Goal: Communication & Community: Answer question/provide support

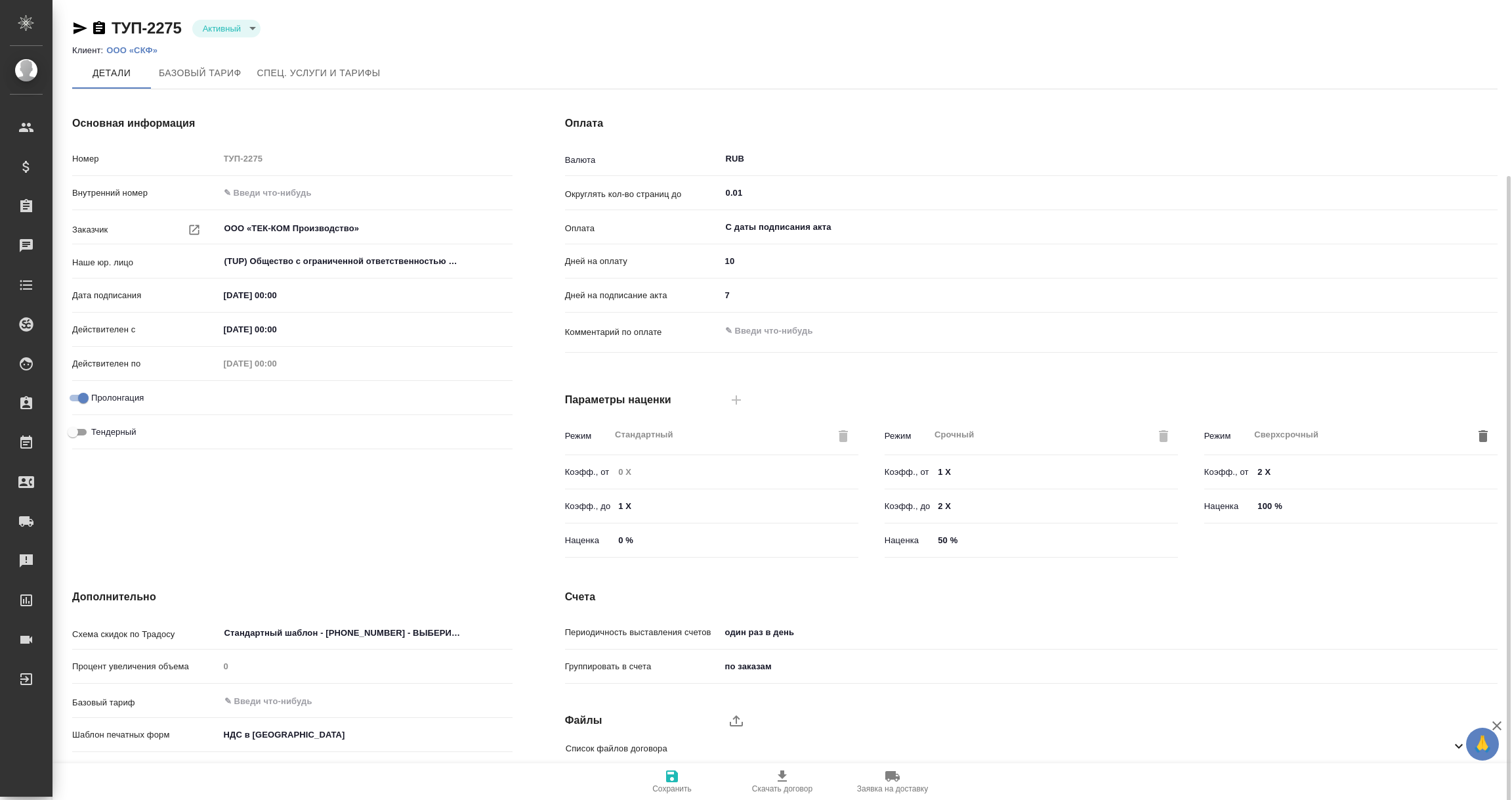
scroll to position [93, 0]
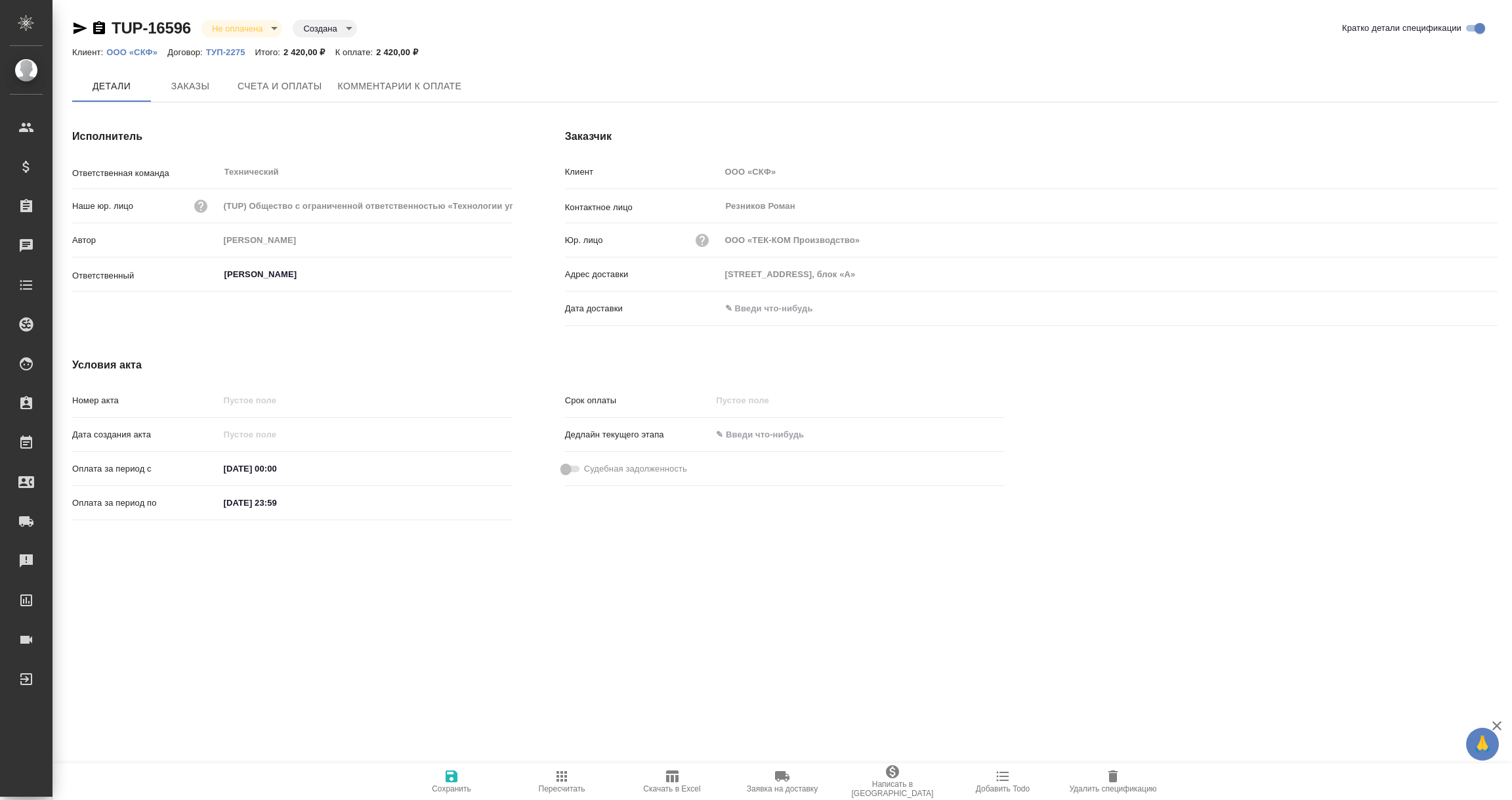
click at [759, 303] on input "text" at bounding box center [778, 308] width 115 height 19
click at [1451, 305] on icon "button" at bounding box center [1459, 308] width 16 height 16
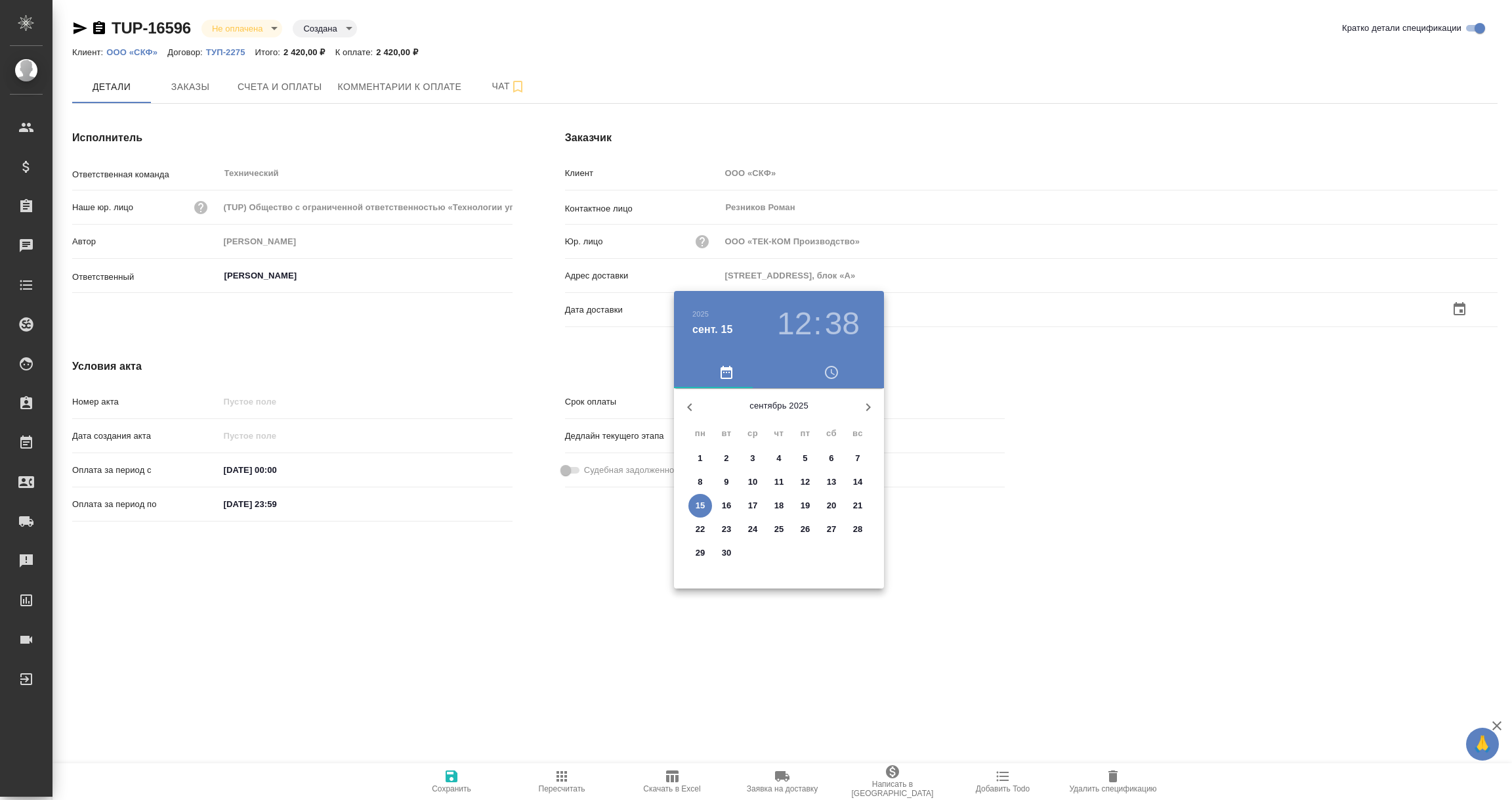
click at [692, 503] on span "15" at bounding box center [700, 505] width 24 height 13
type input "15.09.2025 12:38"
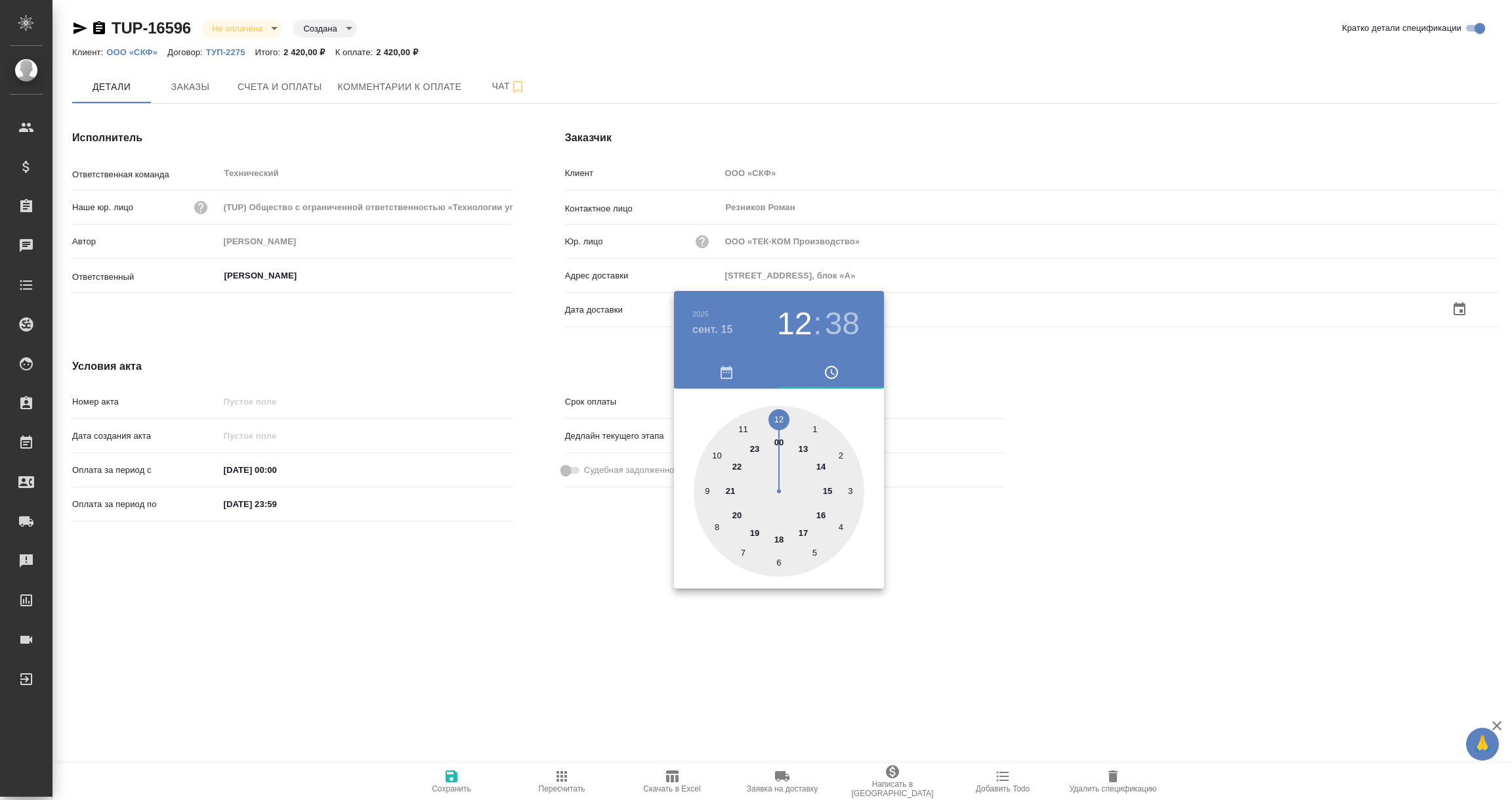
click at [598, 593] on div at bounding box center [756, 400] width 1512 height 800
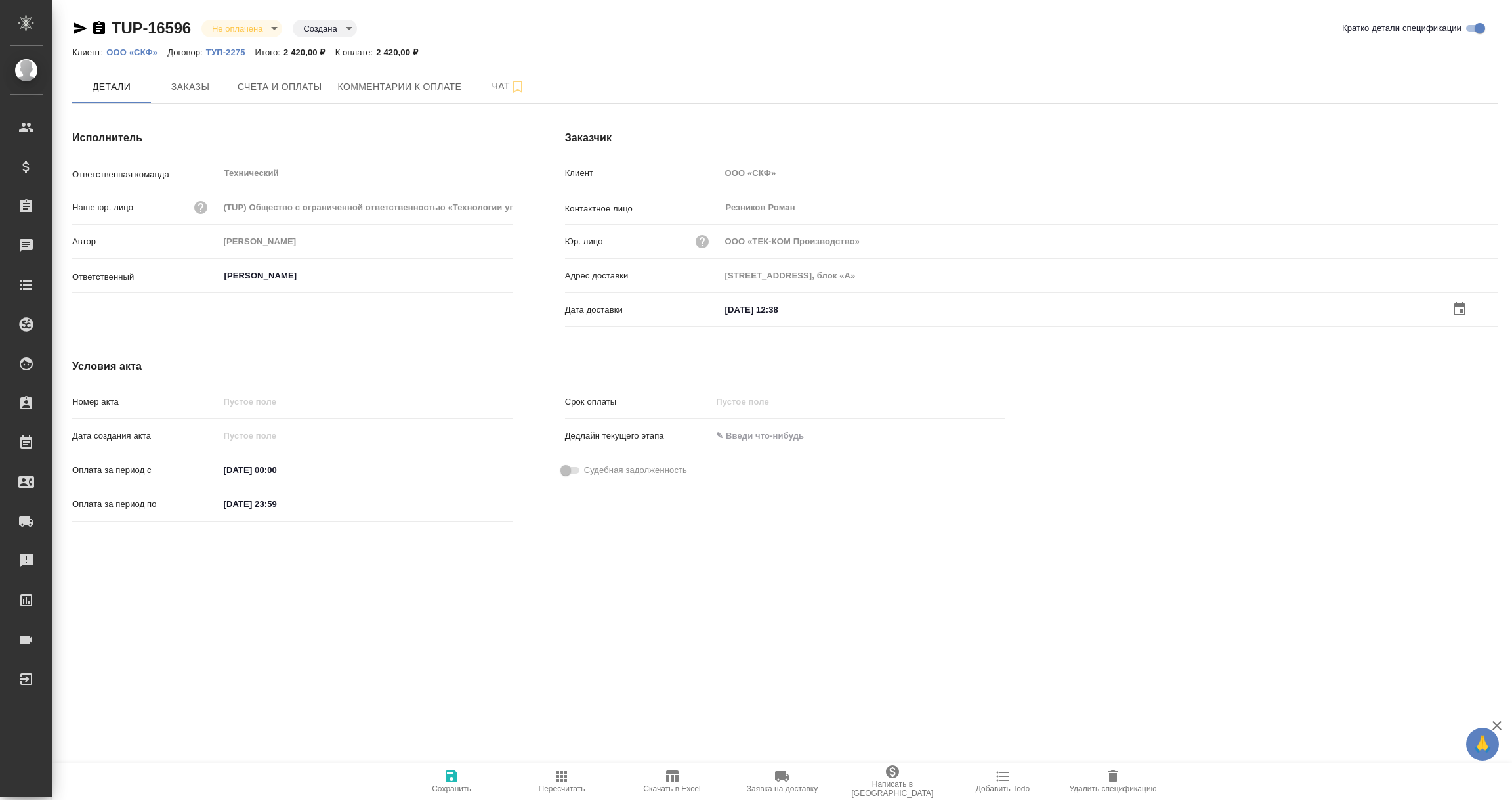
click at [449, 779] on icon "button" at bounding box center [451, 775] width 12 height 12
click at [265, 87] on span "Счета и оплаты" at bounding box center [280, 86] width 84 height 16
click at [793, 304] on input "text" at bounding box center [779, 308] width 115 height 19
click at [1461, 302] on icon "button" at bounding box center [1459, 309] width 16 height 16
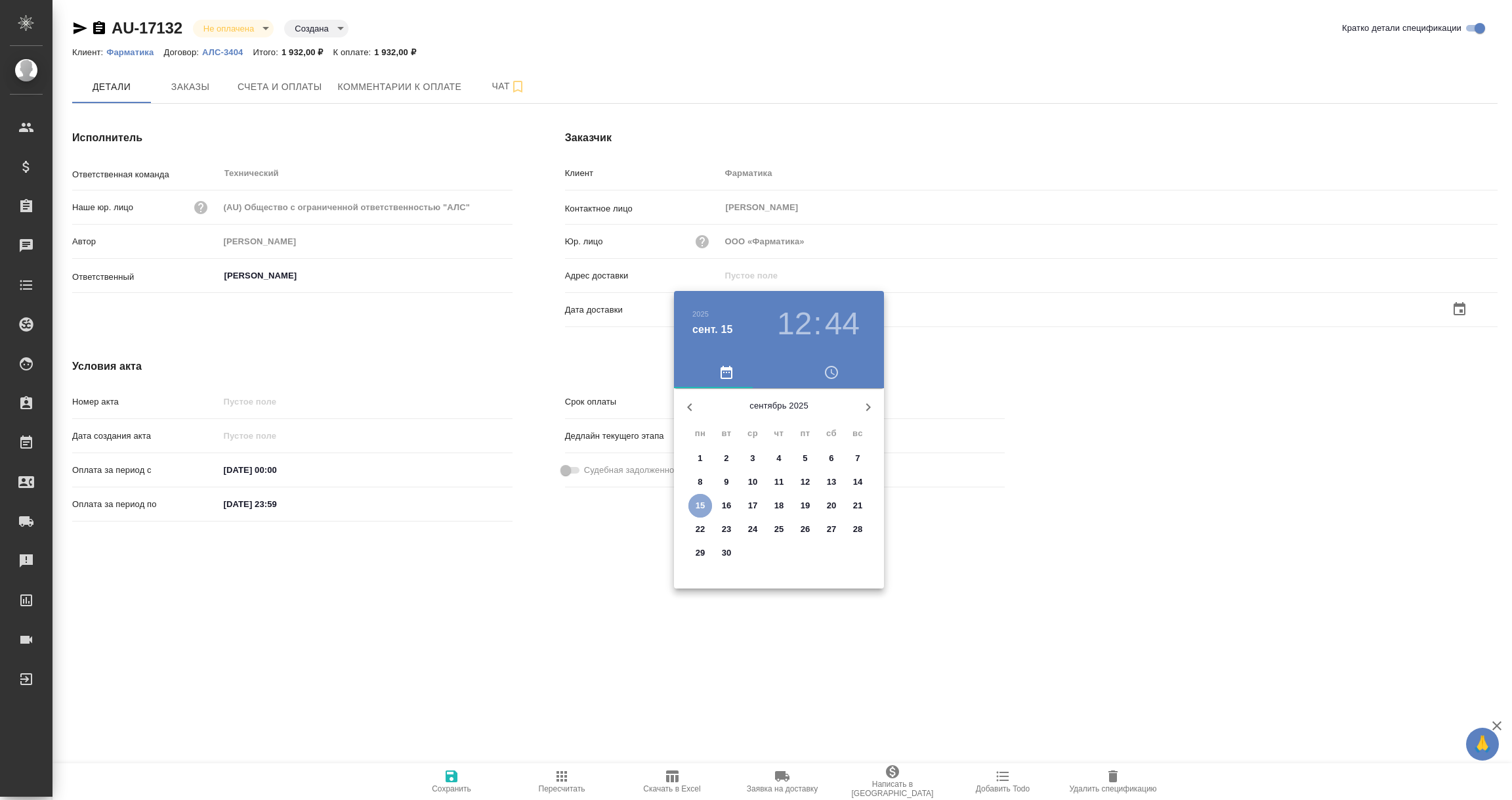
click at [692, 502] on span "15" at bounding box center [700, 505] width 24 height 13
type input "15.09.2025 12:44"
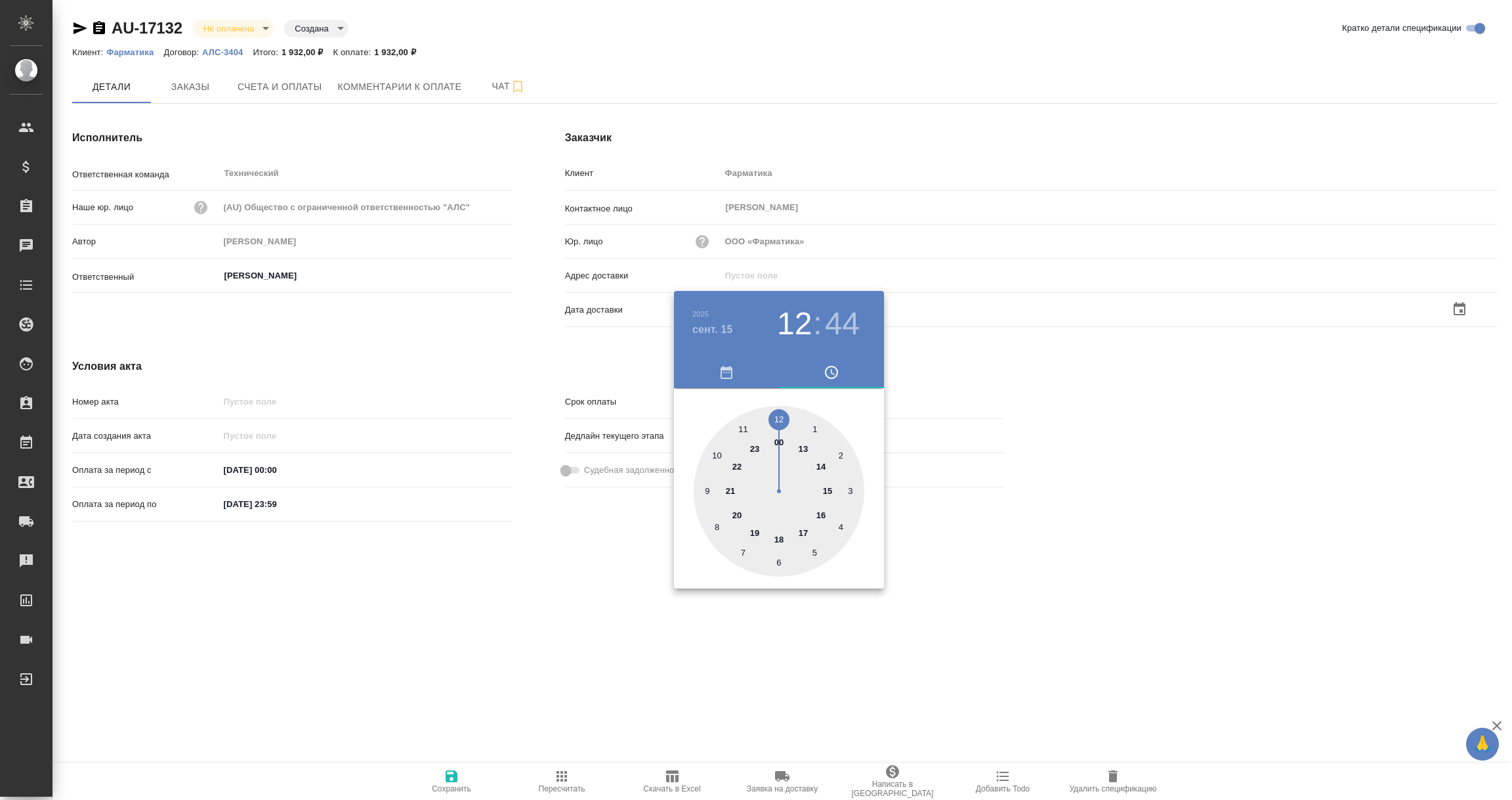
click at [568, 633] on div at bounding box center [756, 400] width 1512 height 800
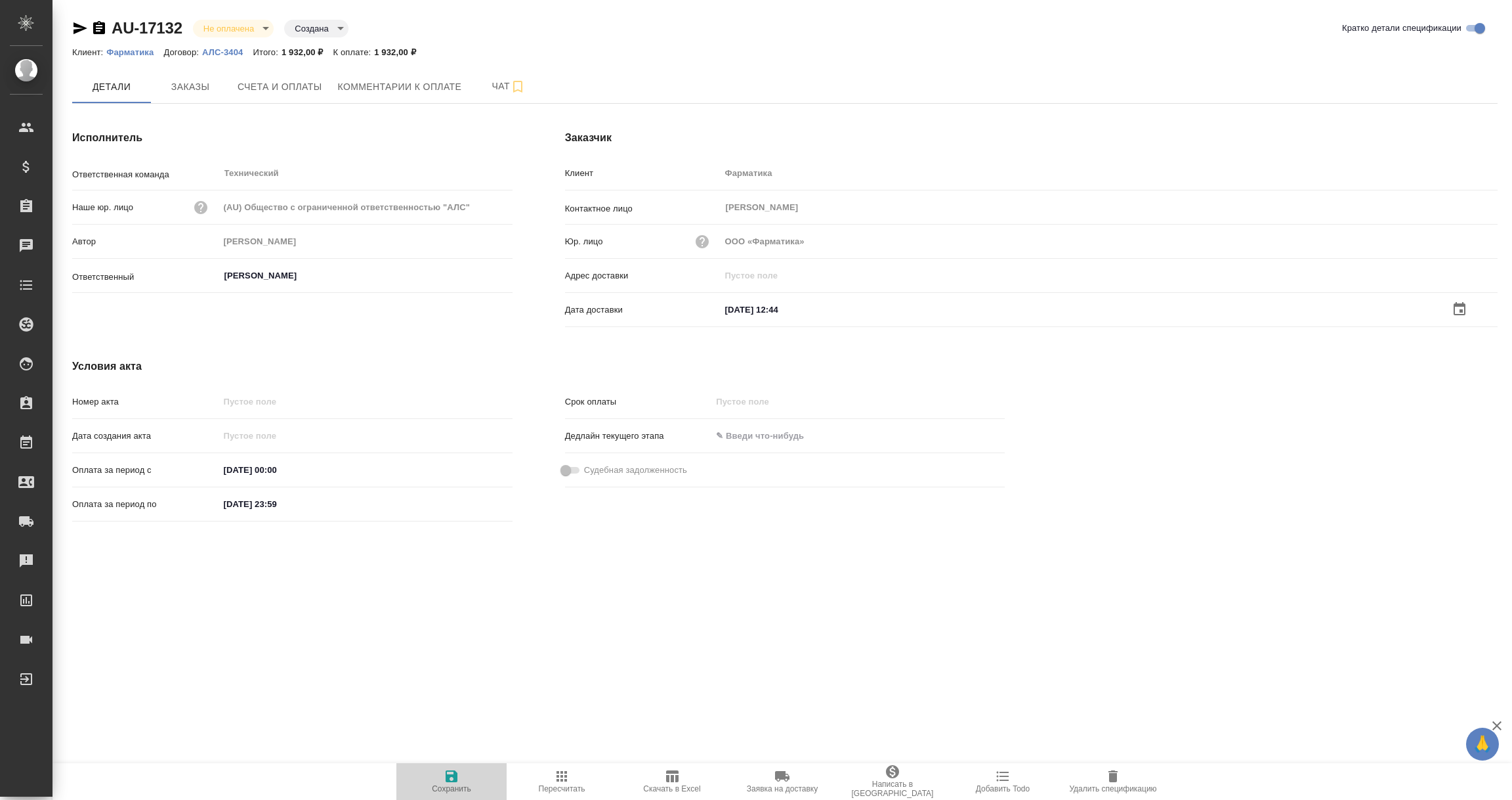
click at [450, 777] on icon "button" at bounding box center [452, 775] width 16 height 16
click at [786, 312] on input "text" at bounding box center [778, 309] width 115 height 19
click at [1461, 302] on icon "button" at bounding box center [1459, 308] width 16 height 16
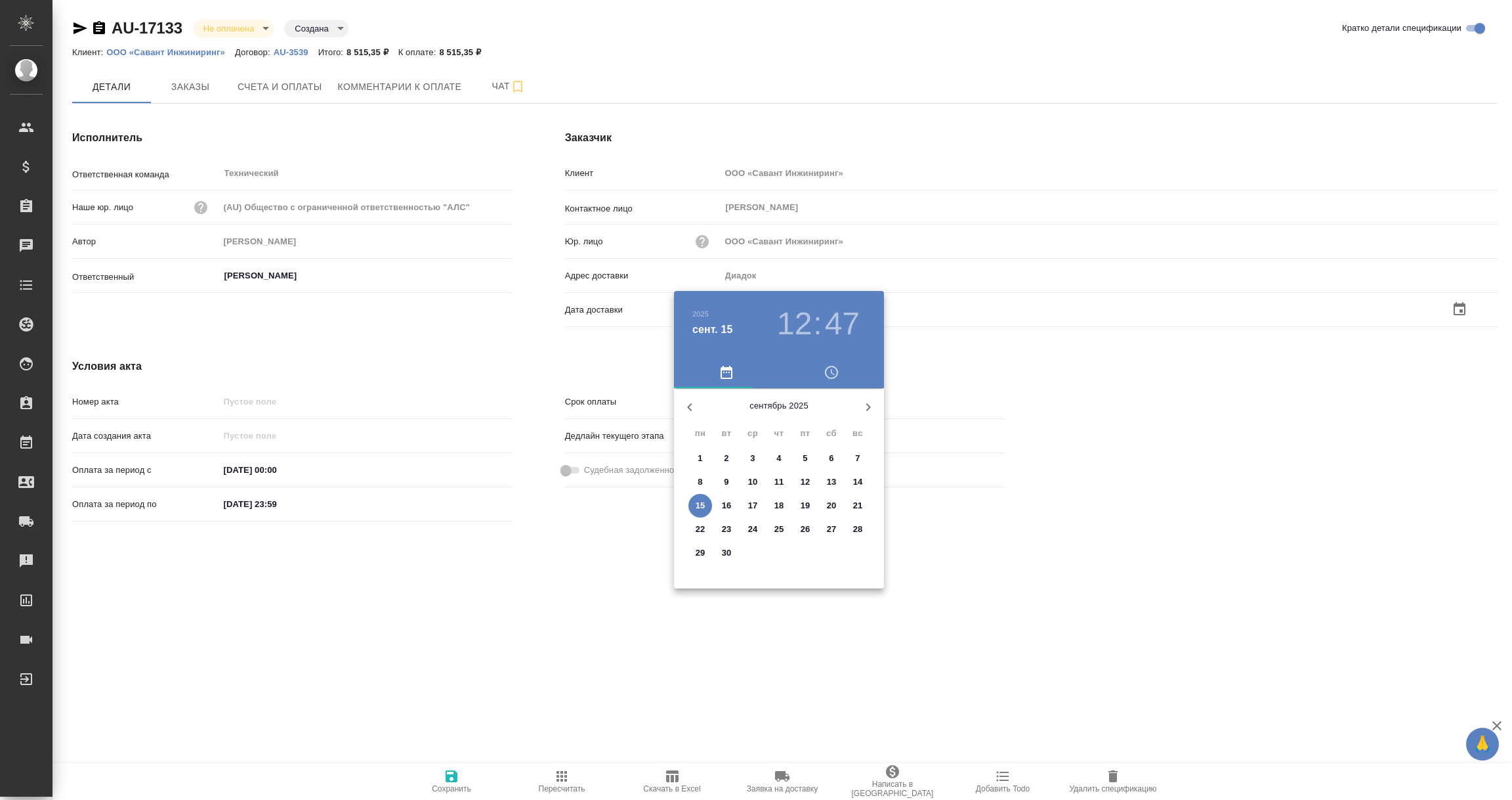
click at [699, 503] on p "15" at bounding box center [700, 505] width 10 height 13
type input "15.09.2025 12:47"
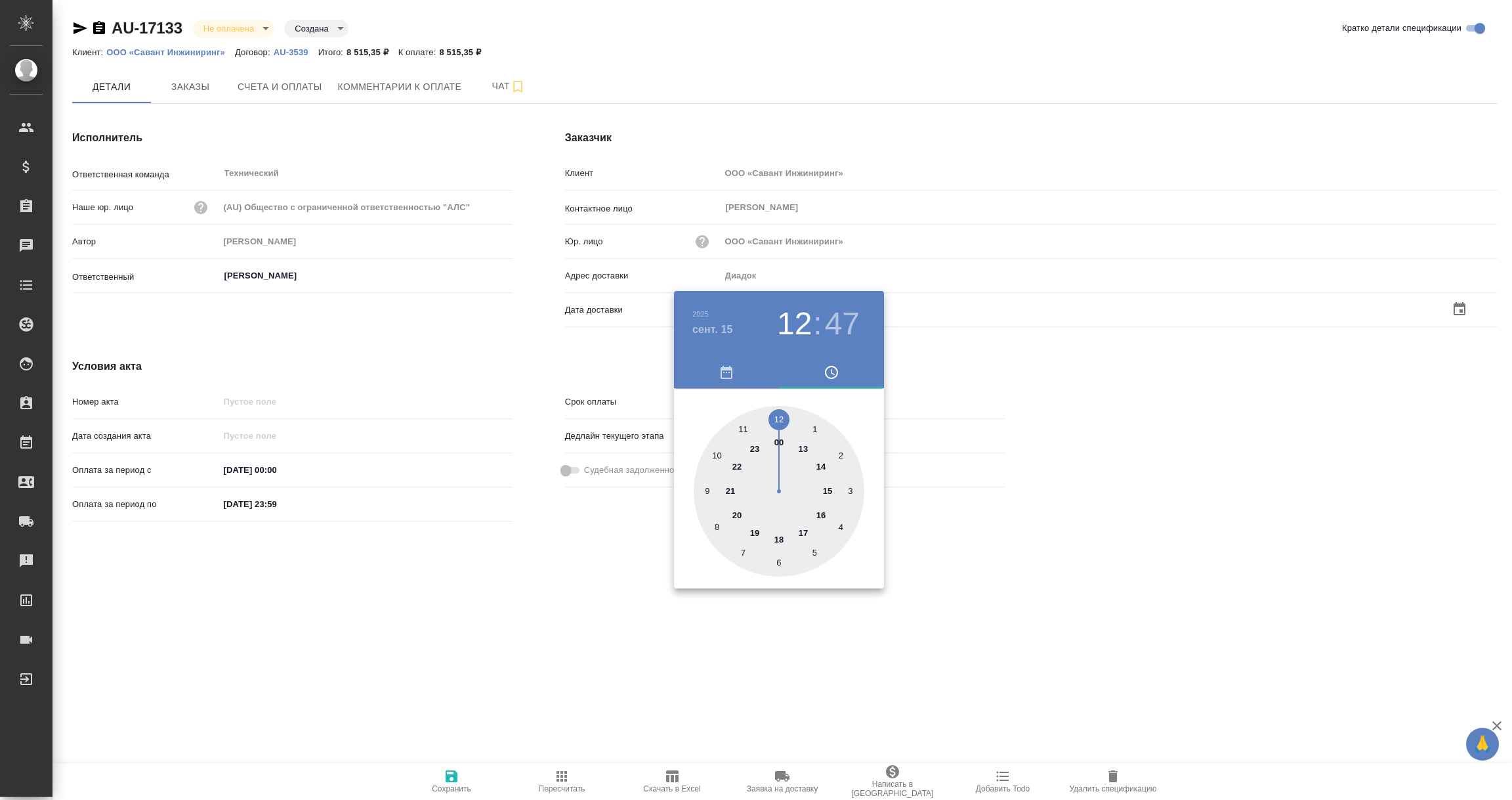
click at [608, 590] on div at bounding box center [756, 400] width 1512 height 800
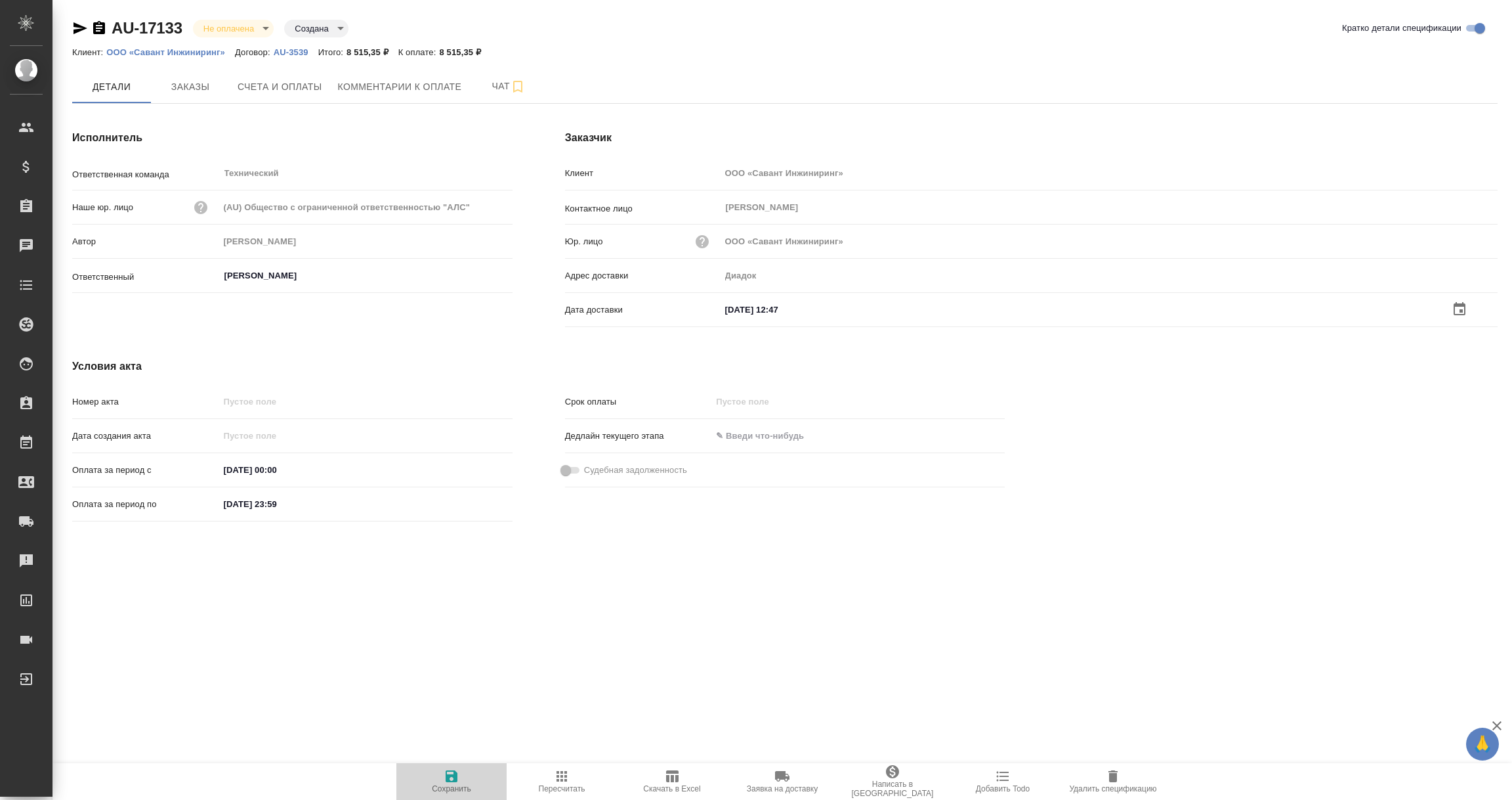
click at [451, 779] on icon "button" at bounding box center [452, 775] width 16 height 16
click at [775, 305] on input "text" at bounding box center [778, 308] width 115 height 19
click at [1464, 305] on icon "button" at bounding box center [1459, 308] width 12 height 13
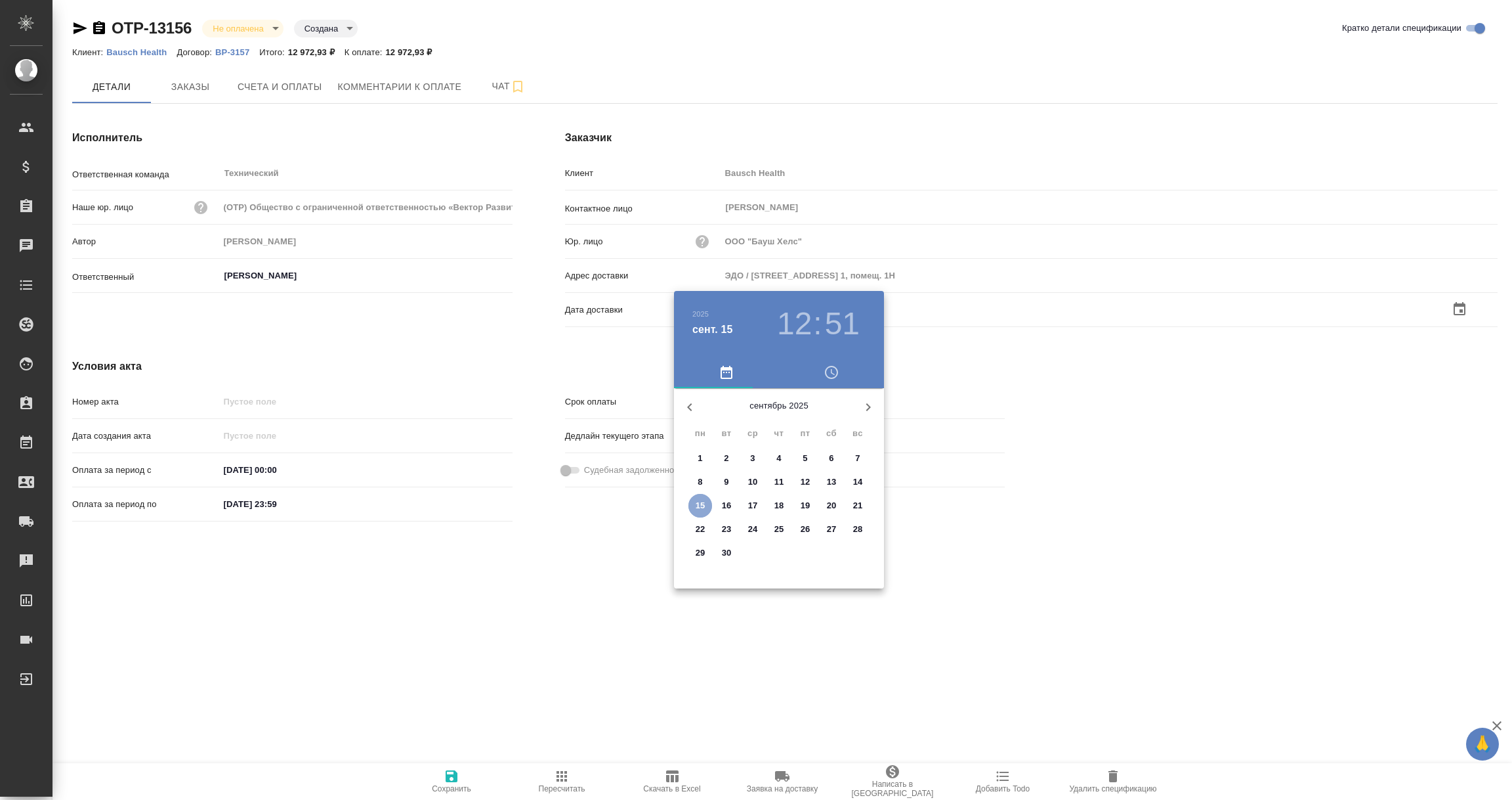
click at [698, 502] on p "15" at bounding box center [700, 505] width 10 height 13
type input "15.09.2025 12:51"
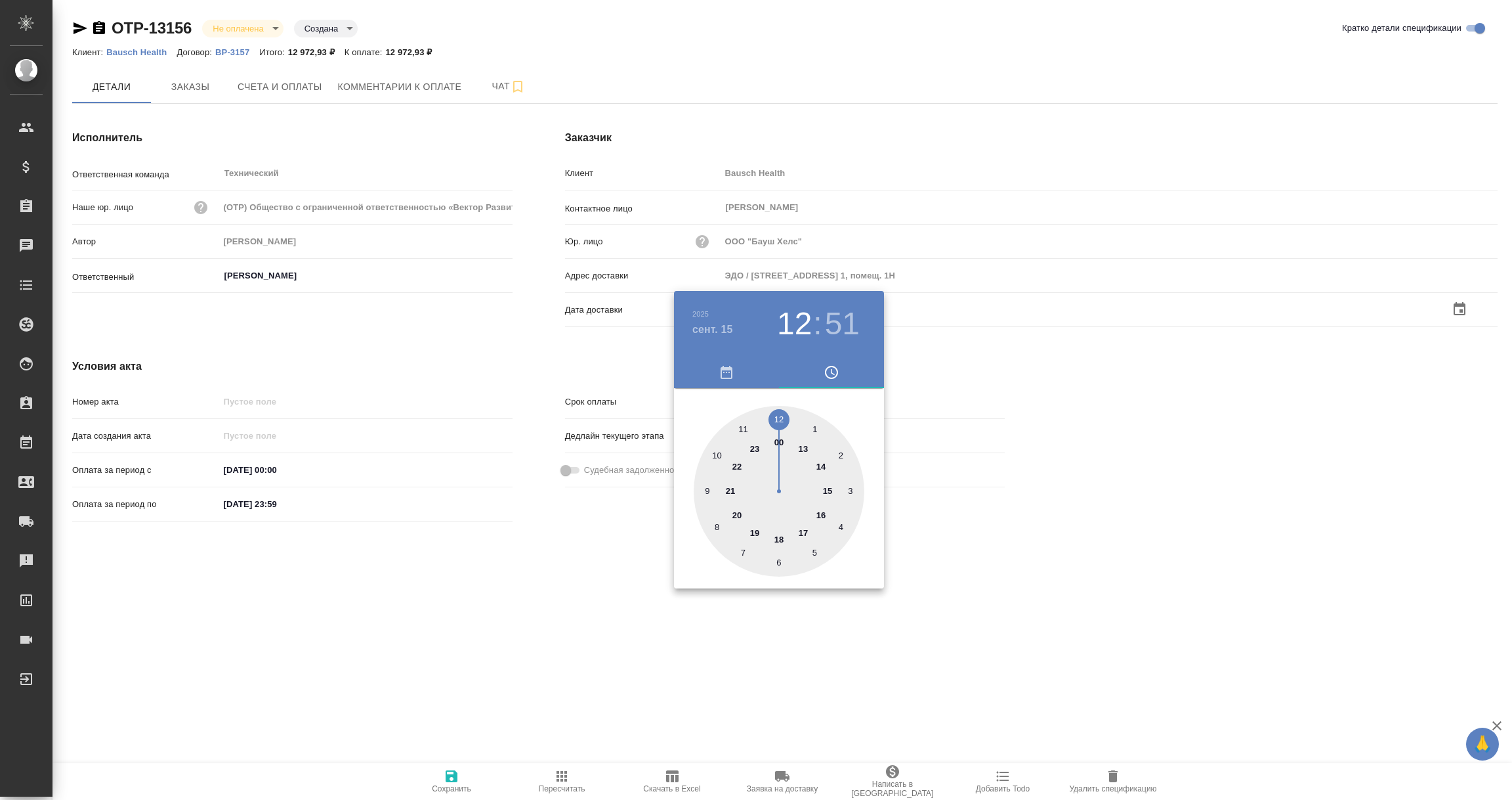
drag, startPoint x: 581, startPoint y: 594, endPoint x: 482, endPoint y: 698, distance: 143.6
click at [580, 594] on div at bounding box center [756, 400] width 1512 height 800
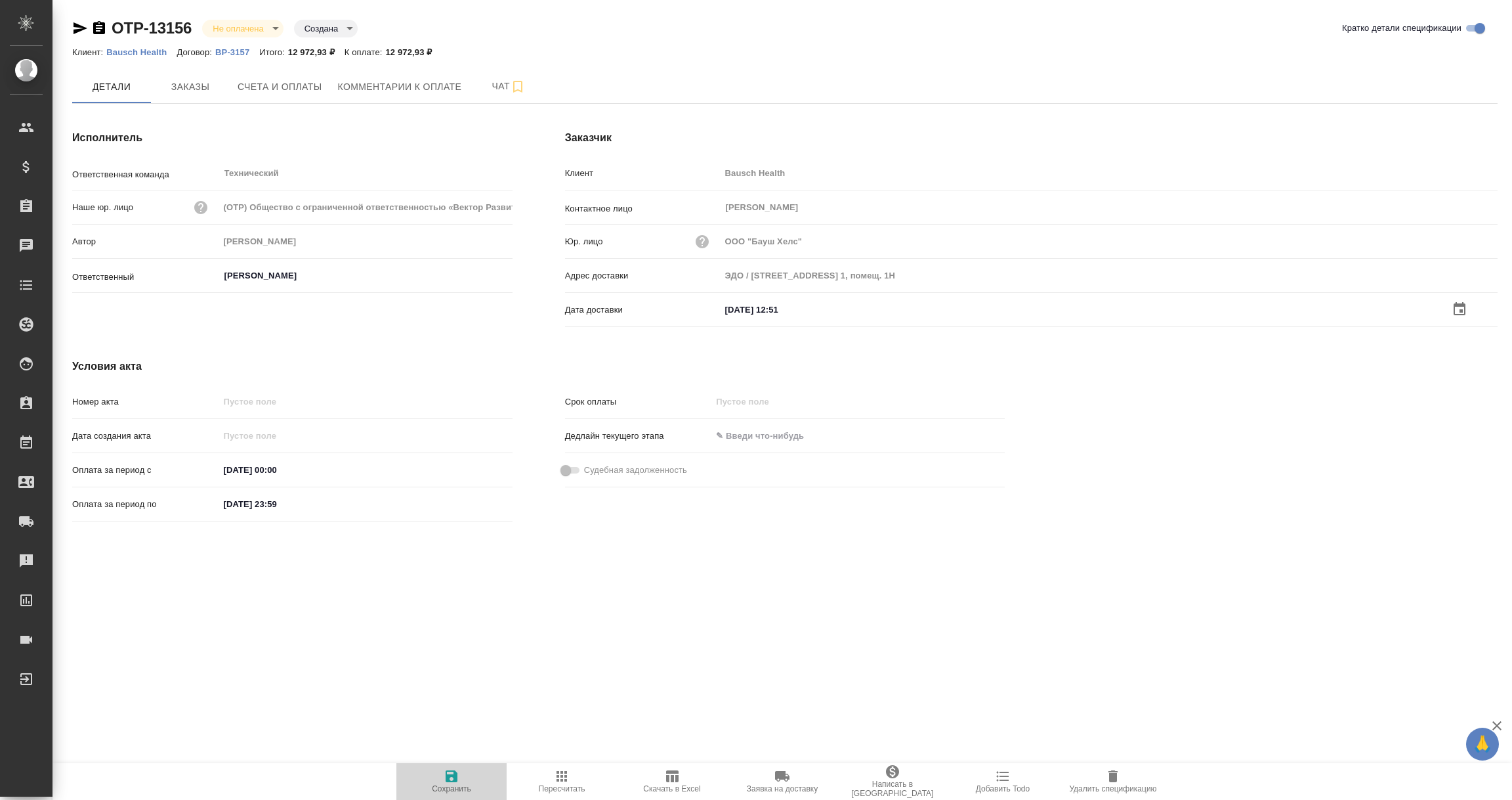
click at [444, 777] on icon "button" at bounding box center [452, 775] width 16 height 16
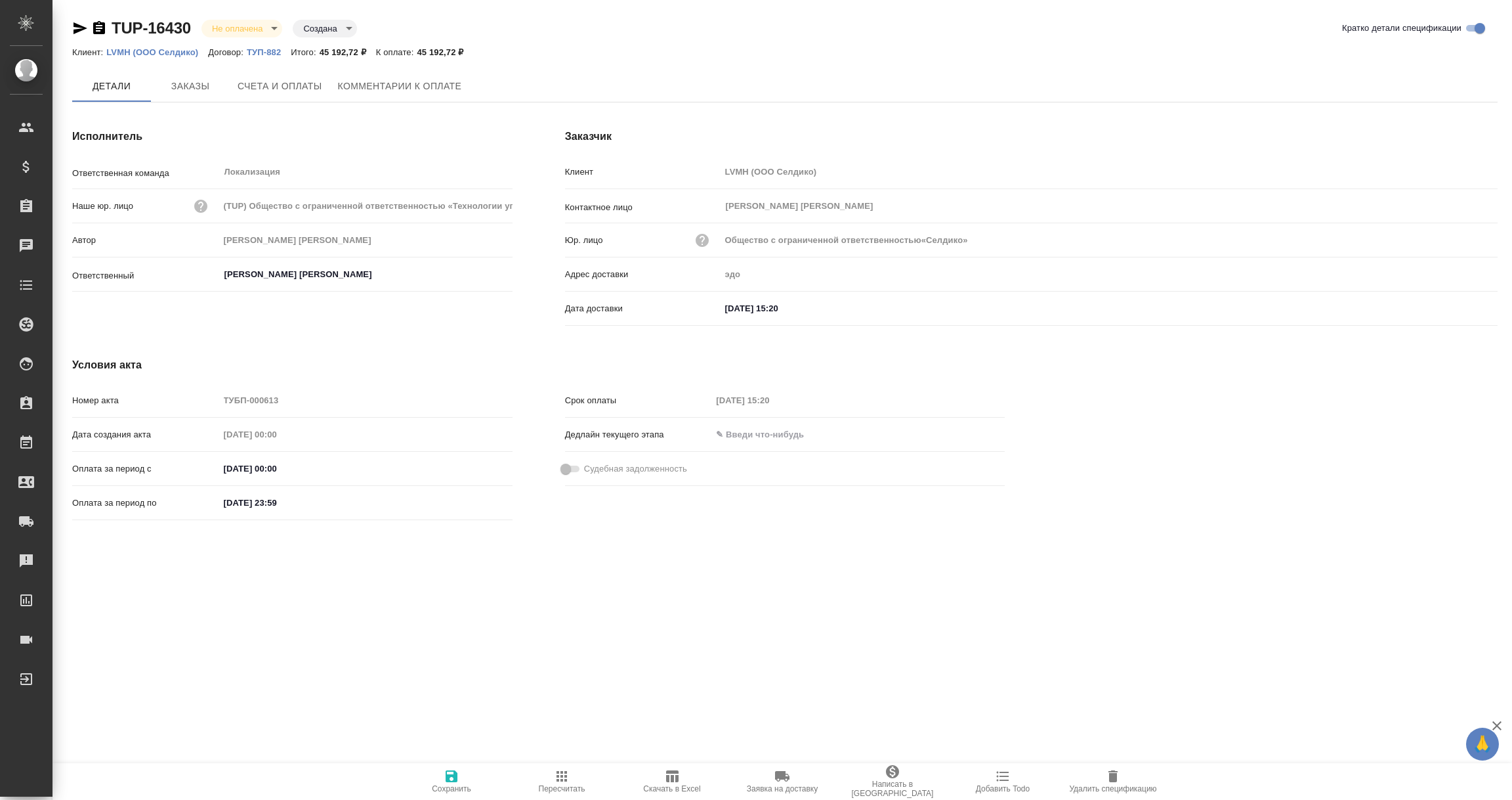
type input "Общество с ограниченной ответственностью«Селдико»"
click at [76, 30] on icon "button" at bounding box center [81, 28] width 14 height 12
click at [189, 82] on span "Заказы" at bounding box center [190, 87] width 63 height 16
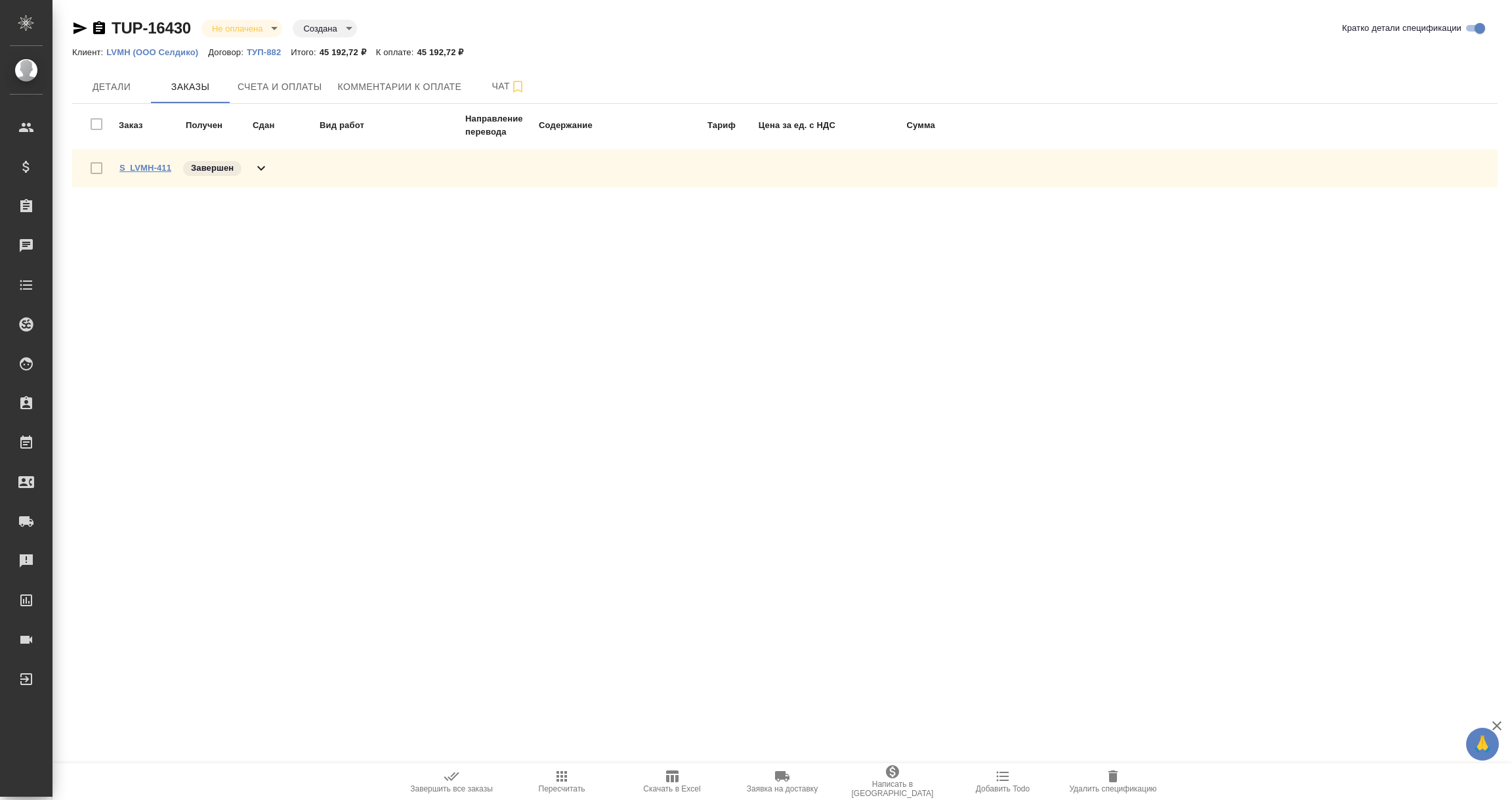
click at [145, 165] on link "S_LVMH-411" at bounding box center [146, 167] width 52 height 10
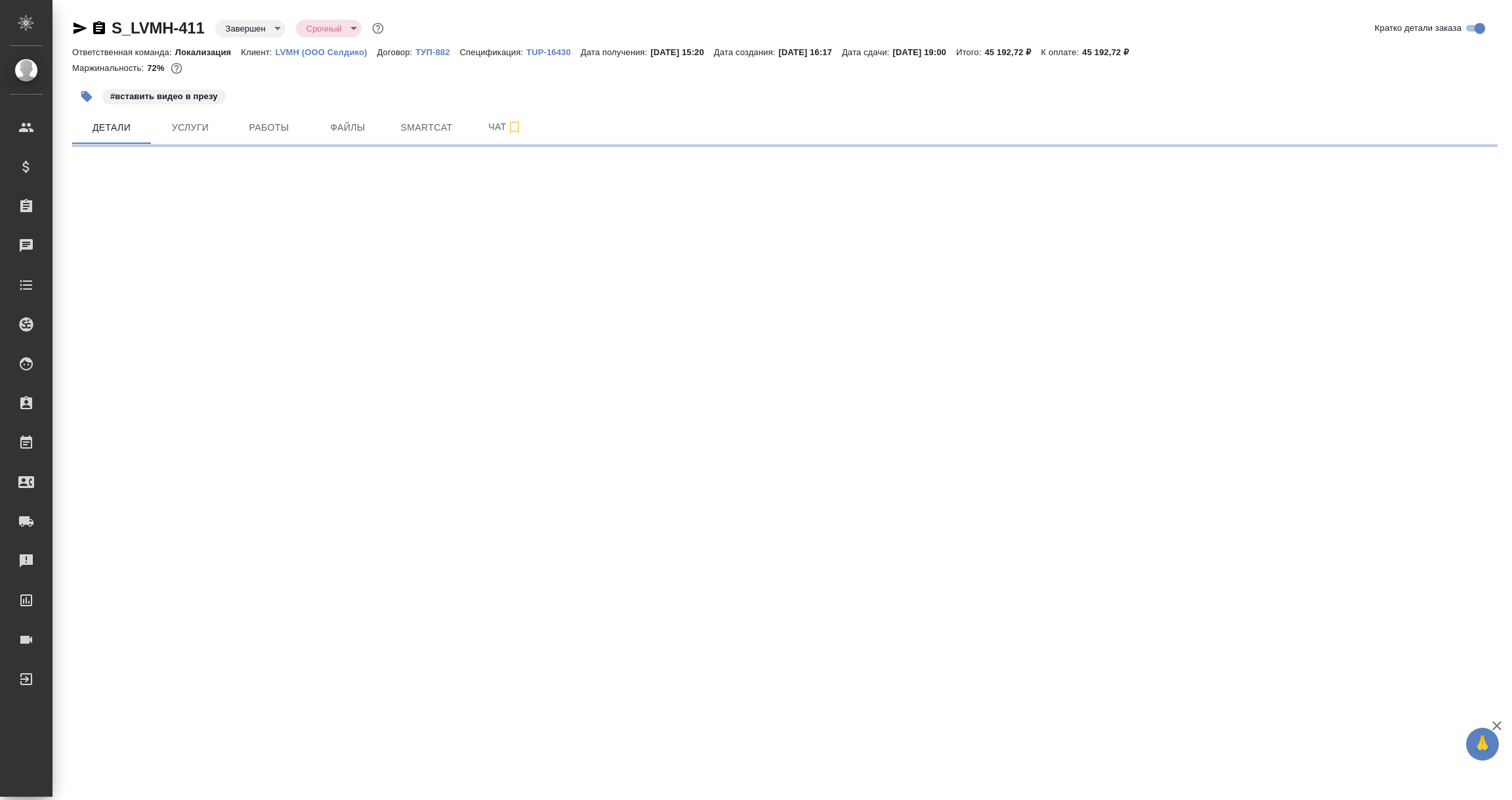
select select "RU"
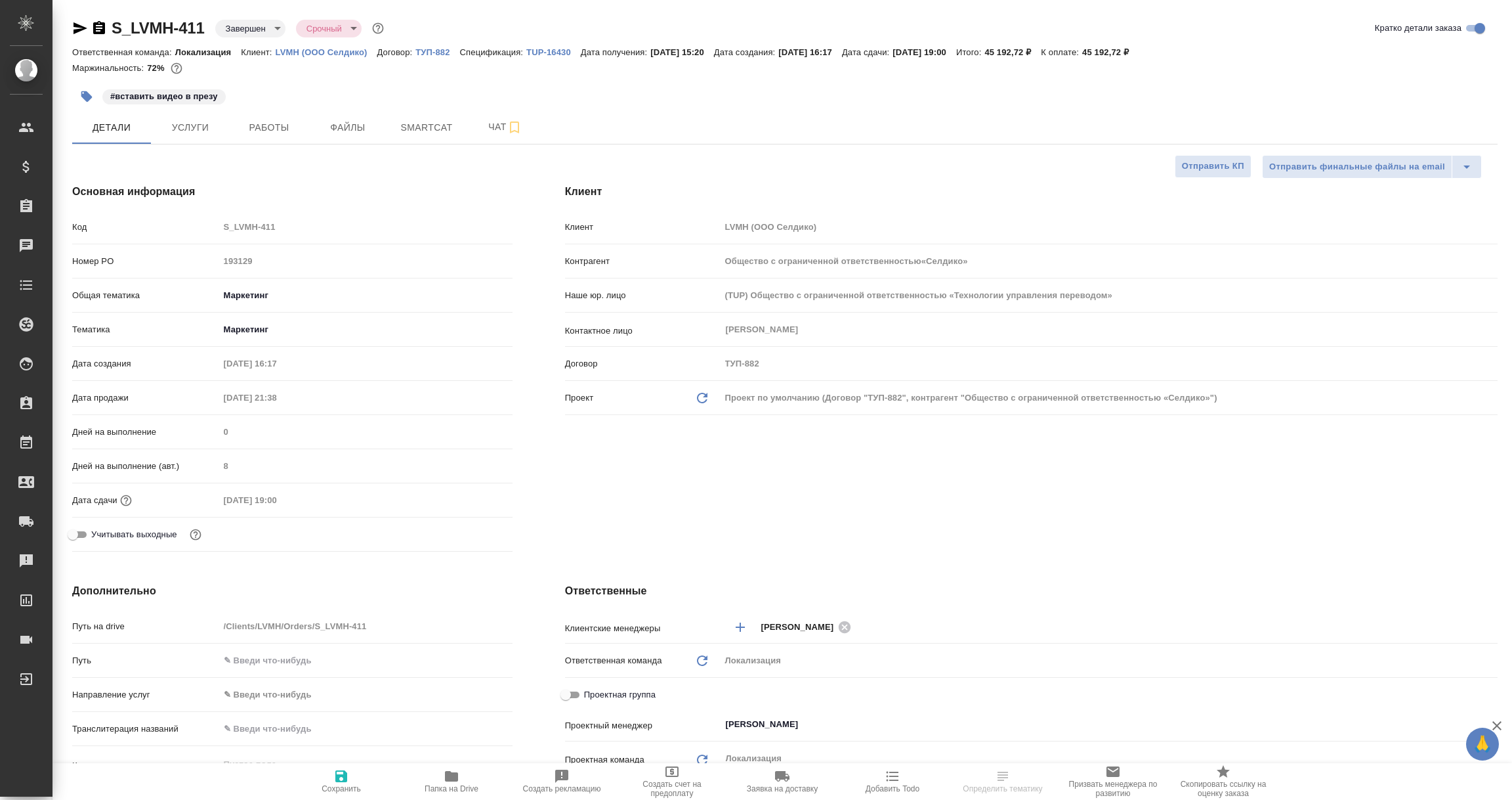
type textarea "x"
type input "Общество с ограниченной ответственностью«Селдико»"
type textarea "x"
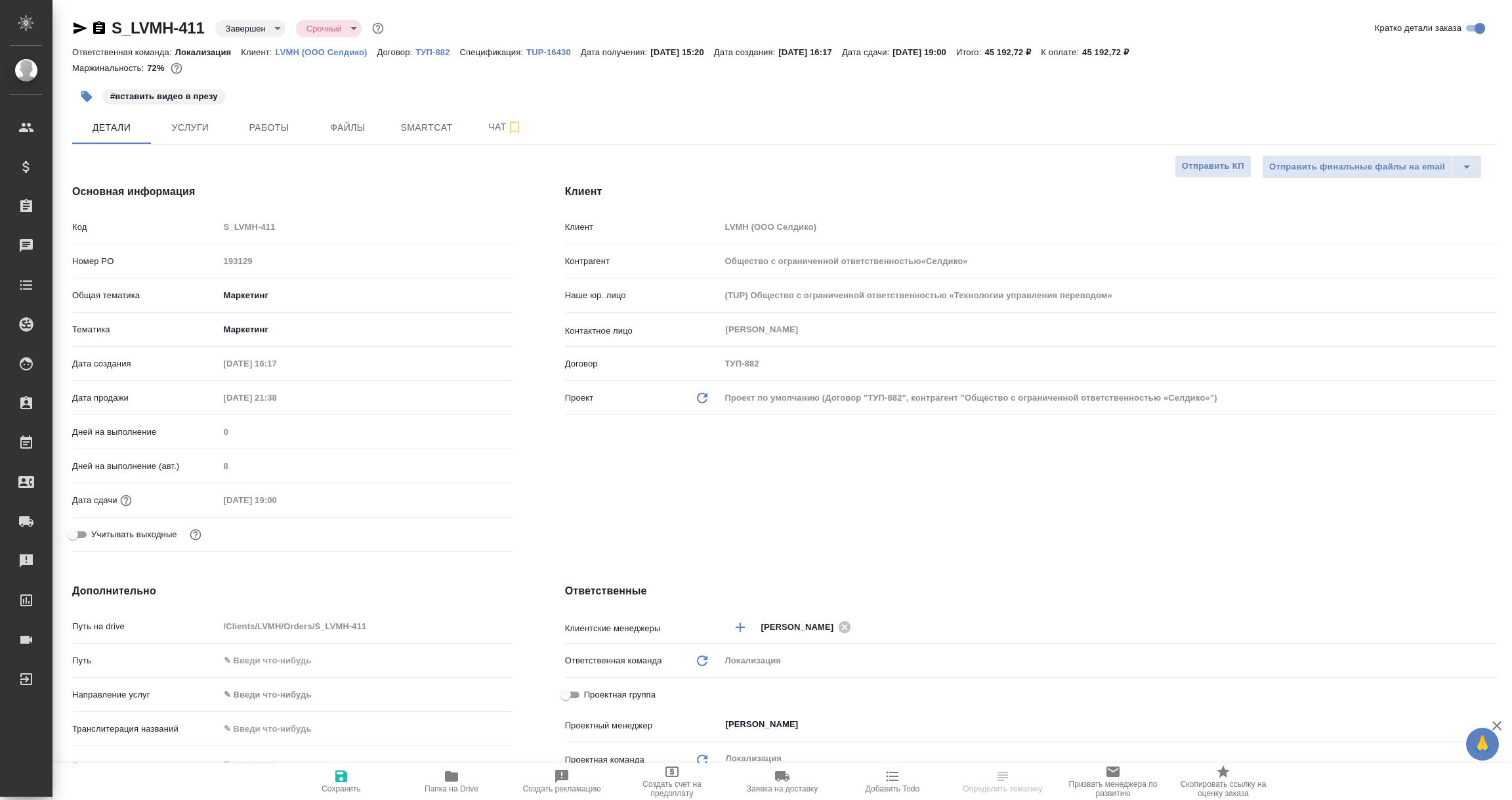
type textarea "x"
select select "RU"
type textarea "x"
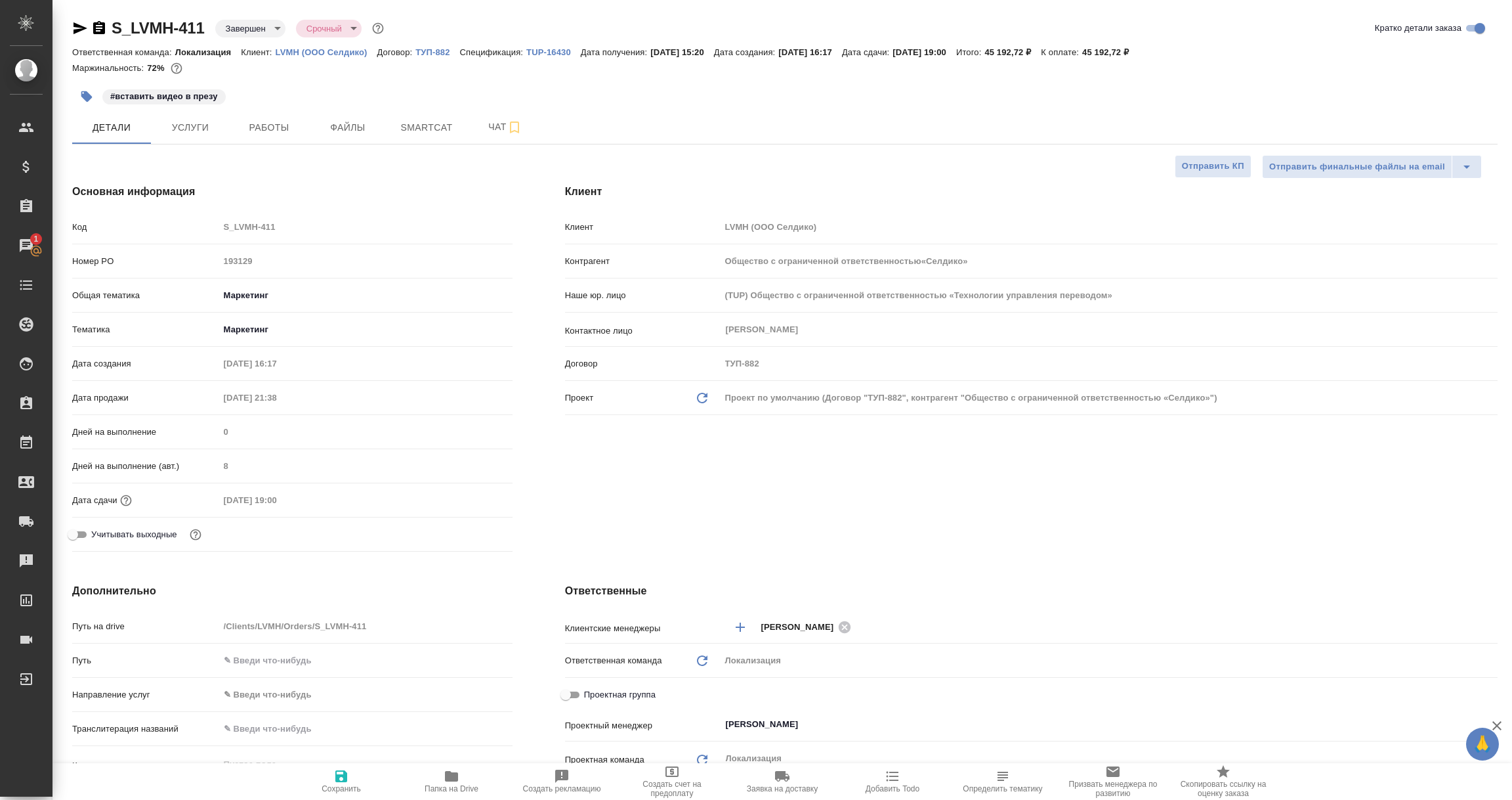
type textarea "x"
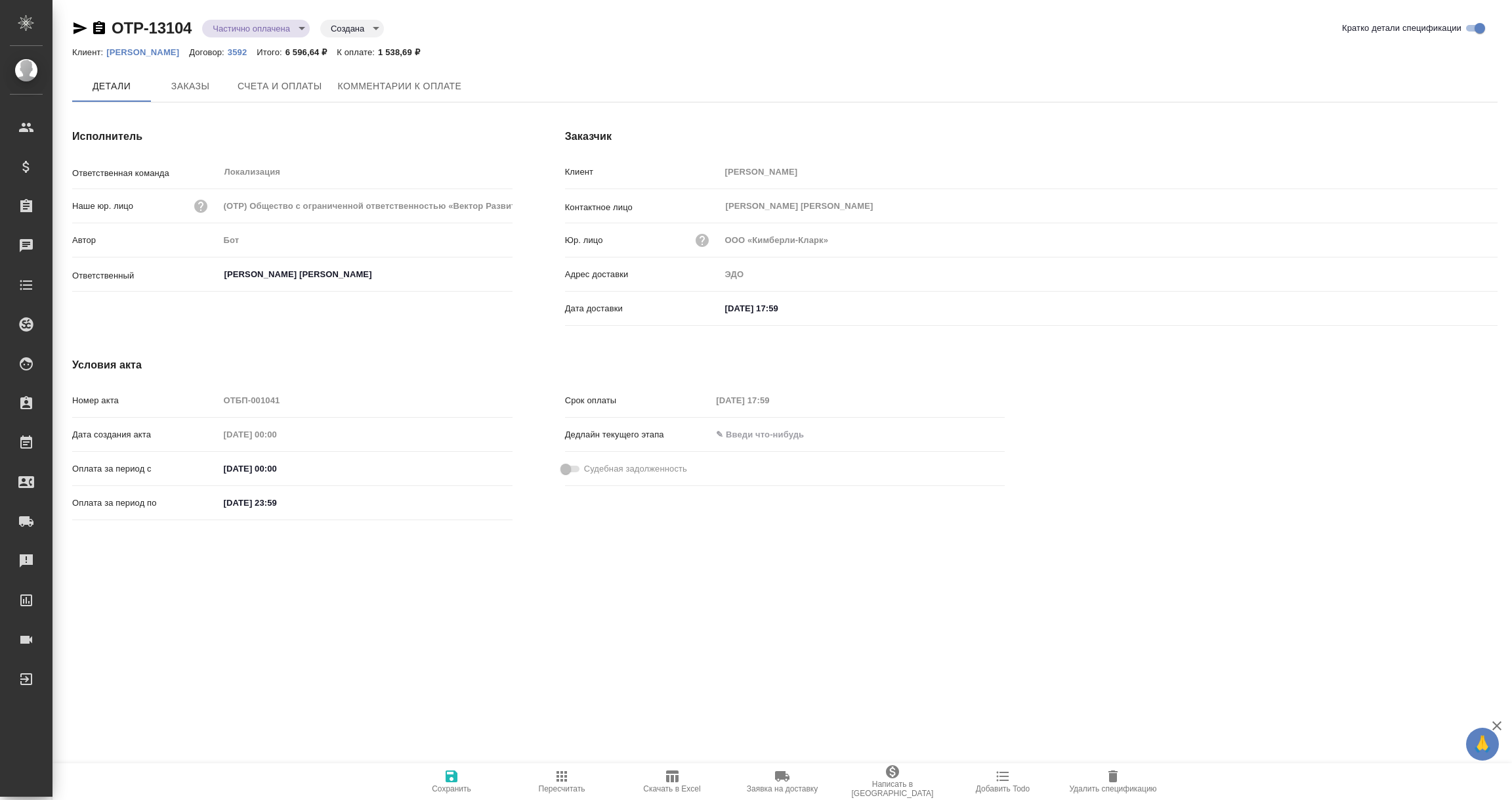
type input "[PERSON_NAME] [PERSON_NAME]"
click at [101, 28] on icon "button" at bounding box center [99, 28] width 16 height 16
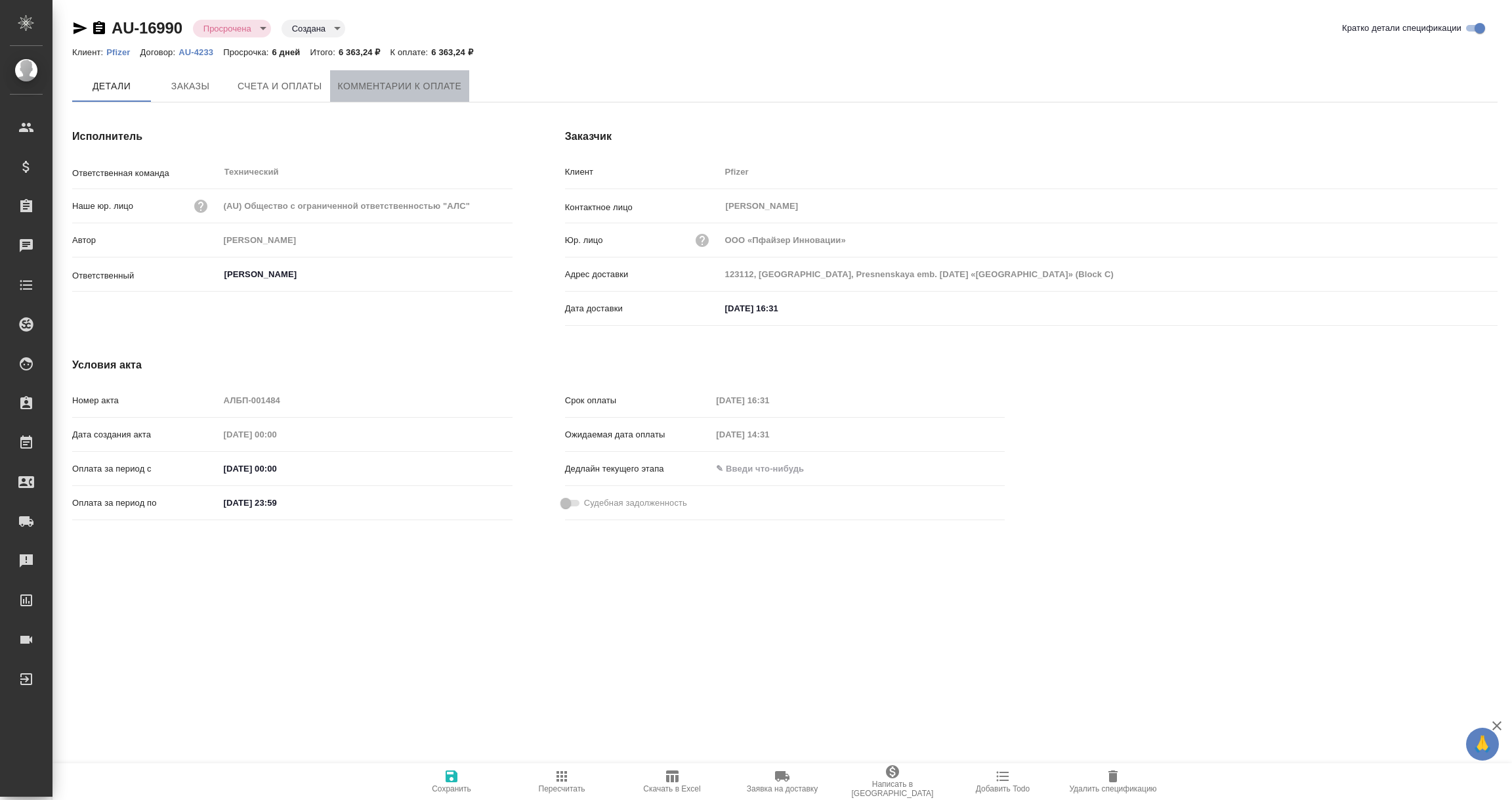
click at [439, 84] on span "Комментарии к оплате" at bounding box center [400, 86] width 124 height 16
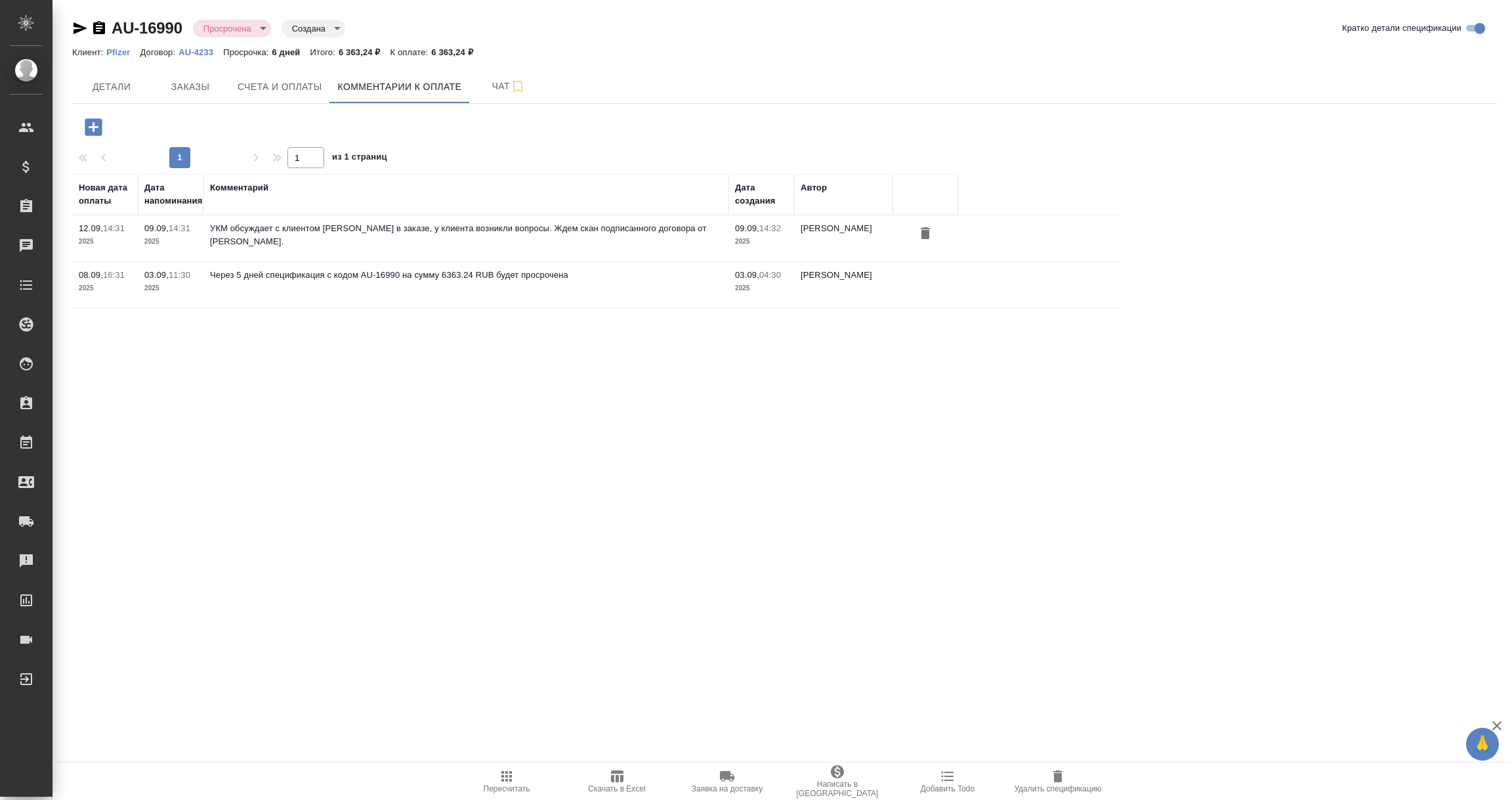
click at [89, 124] on icon "button" at bounding box center [93, 127] width 17 height 17
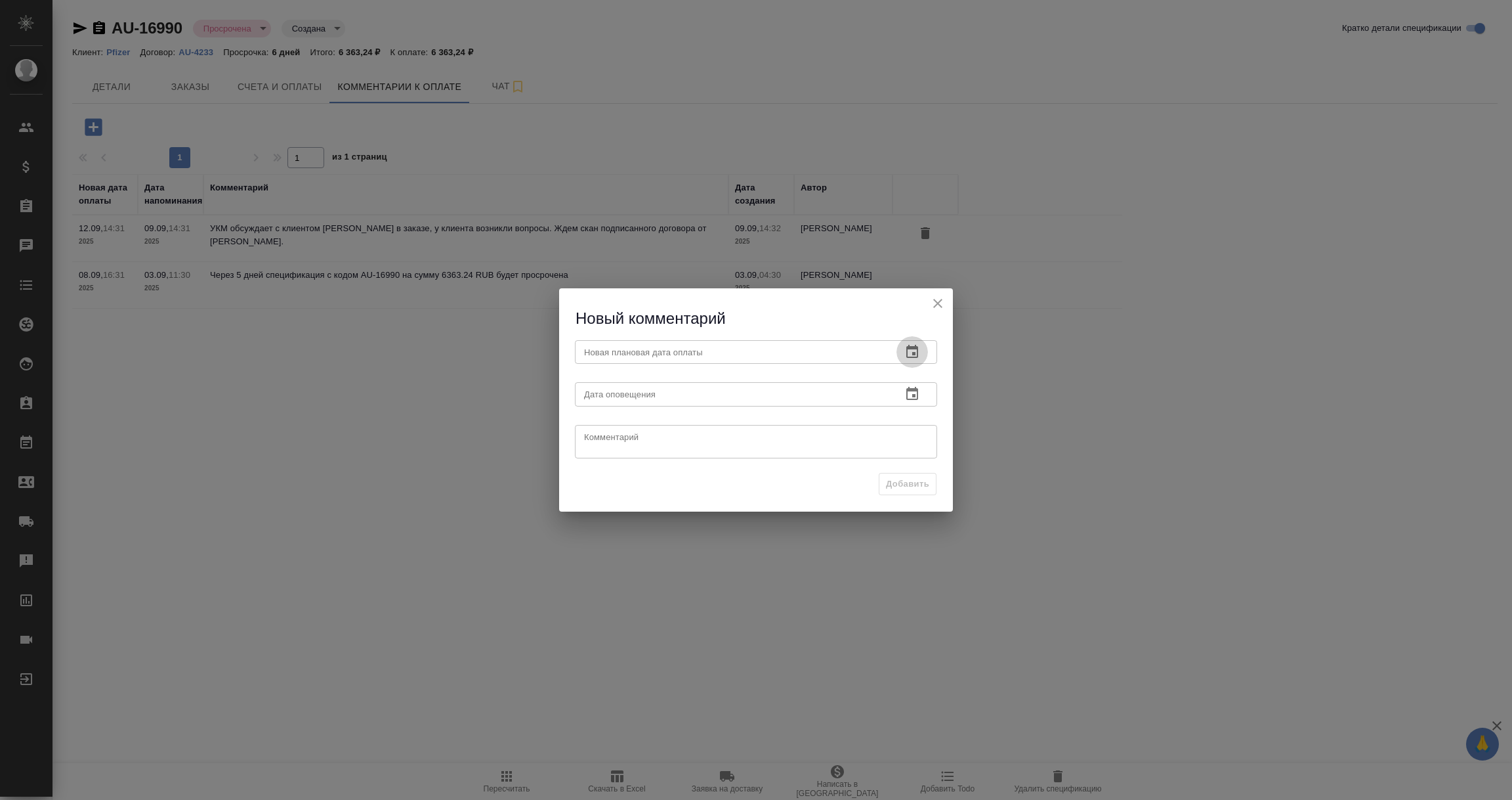
click at [909, 351] on icon "button" at bounding box center [912, 352] width 16 height 16
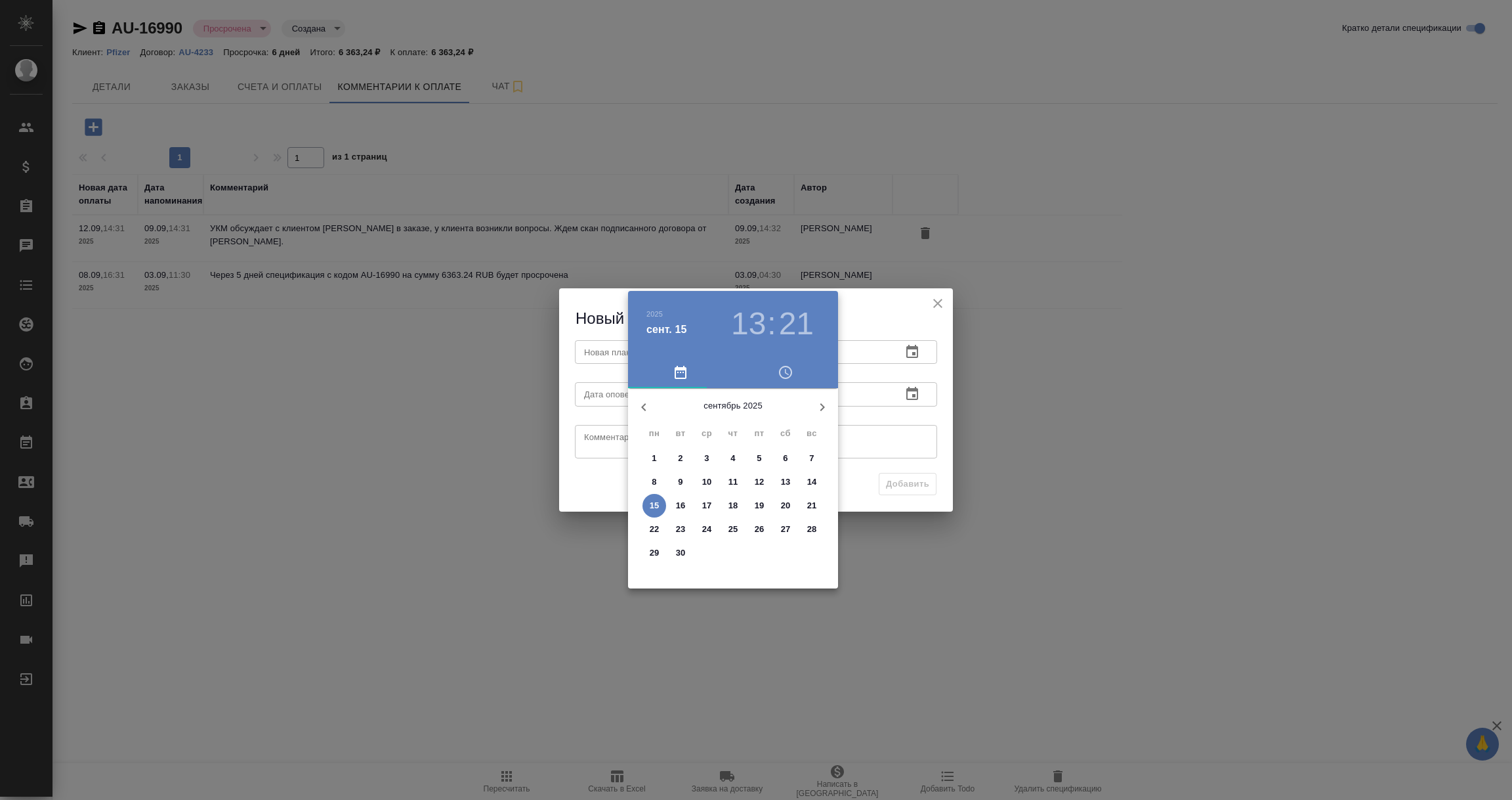
click at [763, 505] on p "19" at bounding box center [759, 505] width 10 height 13
type input "19.09.2025 13:21"
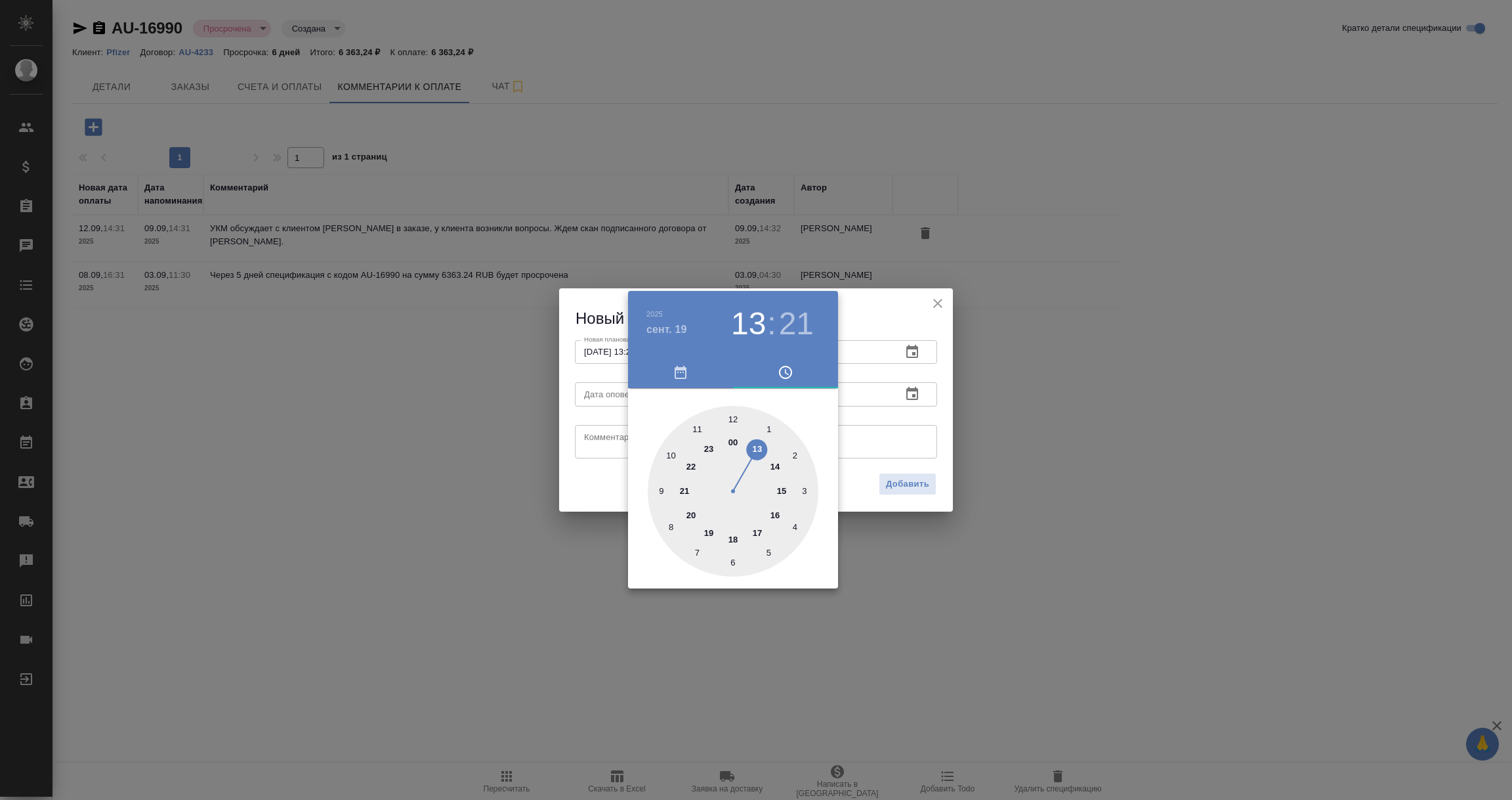
click at [891, 431] on div at bounding box center [756, 400] width 1512 height 800
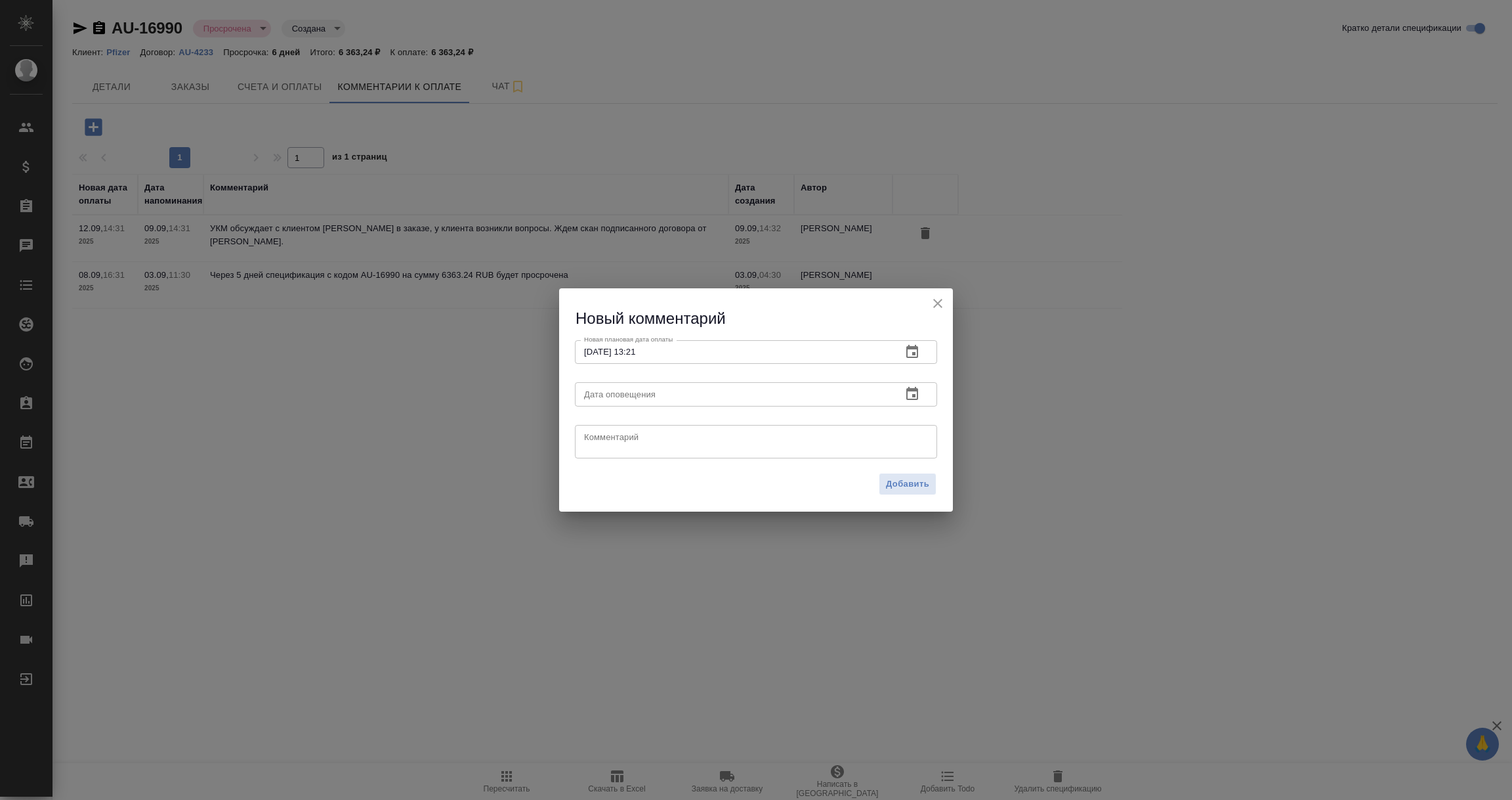
click at [912, 395] on icon "button" at bounding box center [912, 393] width 16 height 16
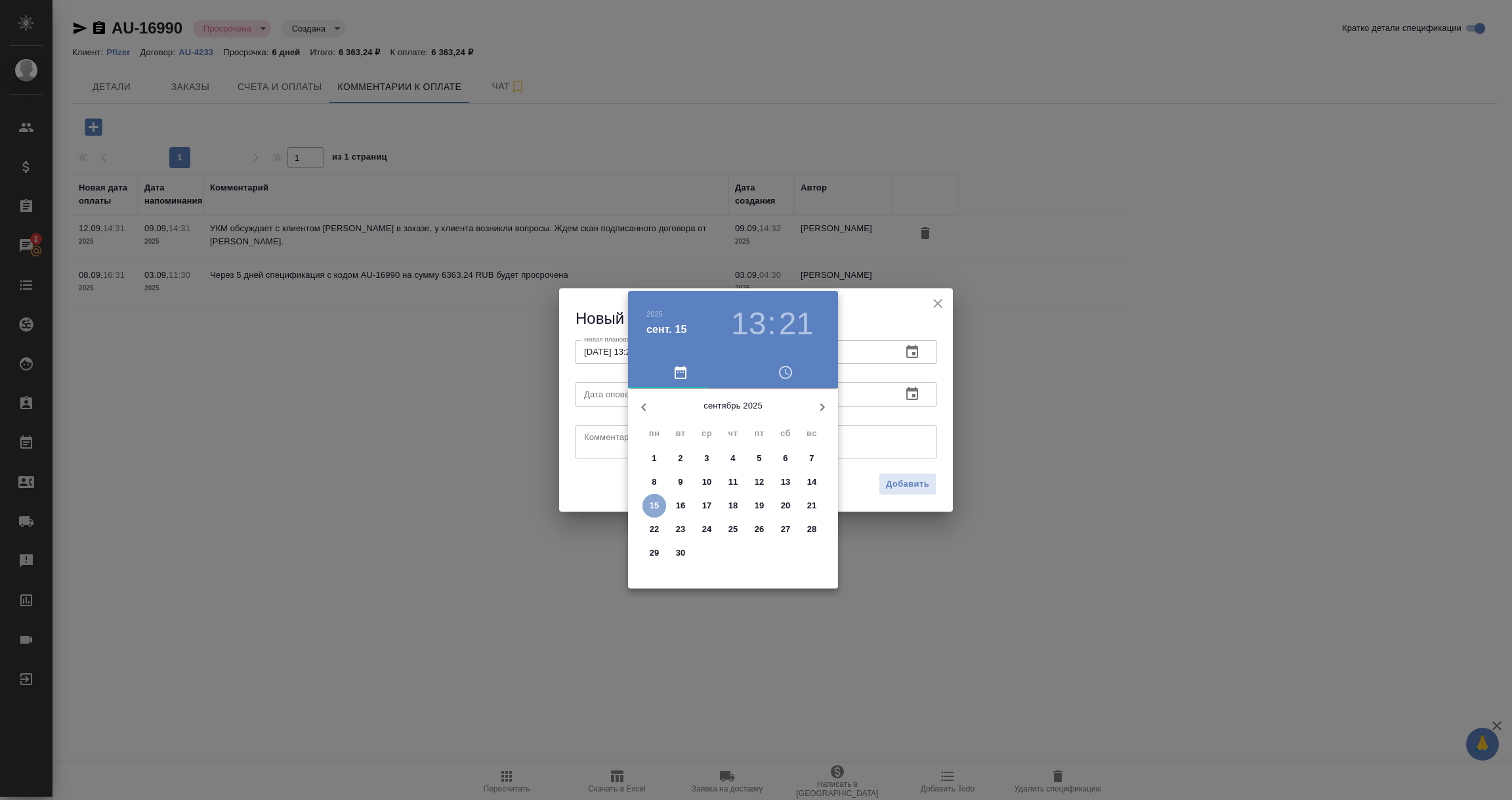
click at [661, 503] on span "15" at bounding box center [654, 505] width 24 height 13
type input "15.09.2025 13:21"
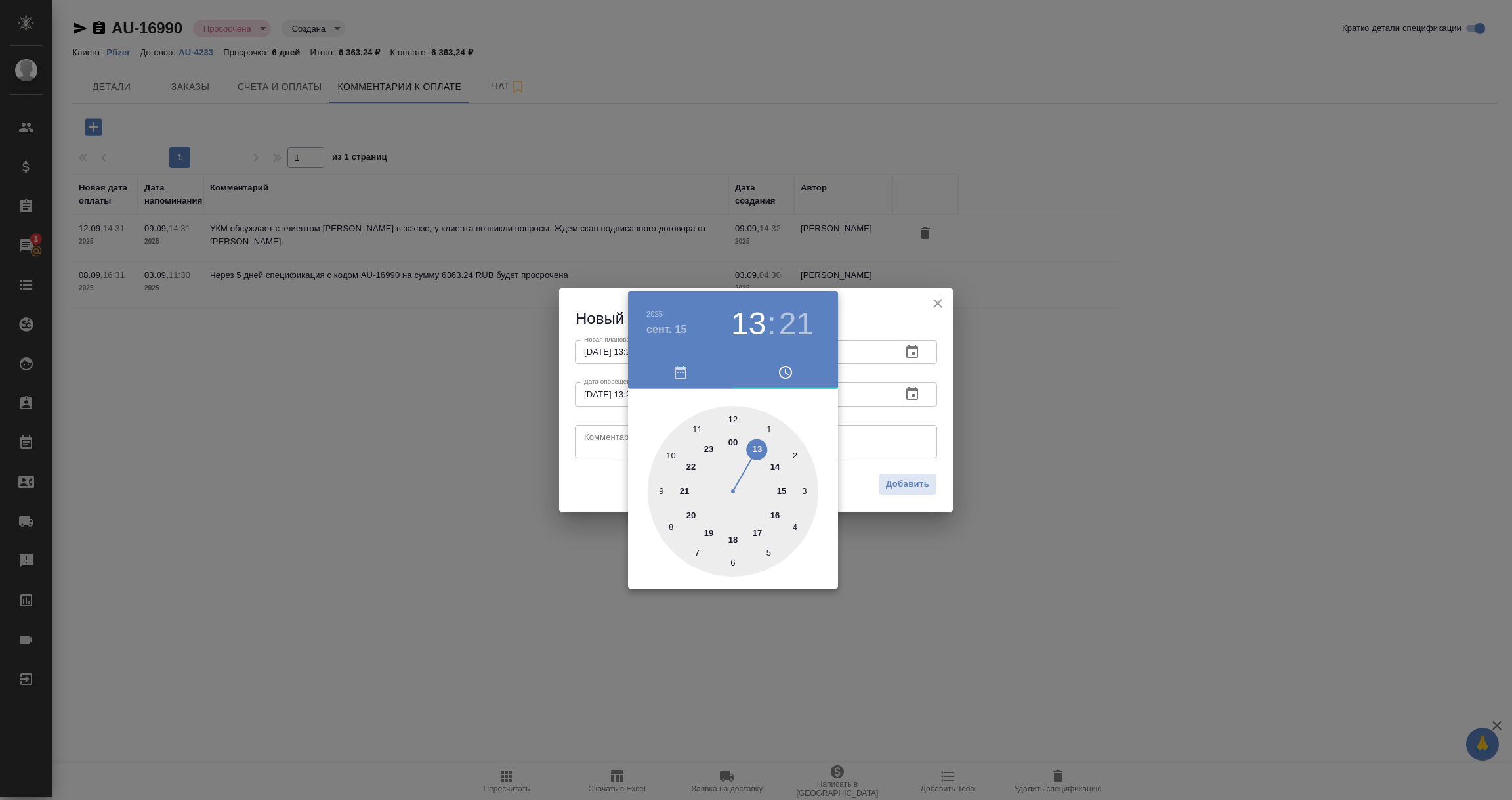
click at [601, 444] on div at bounding box center [756, 400] width 1512 height 800
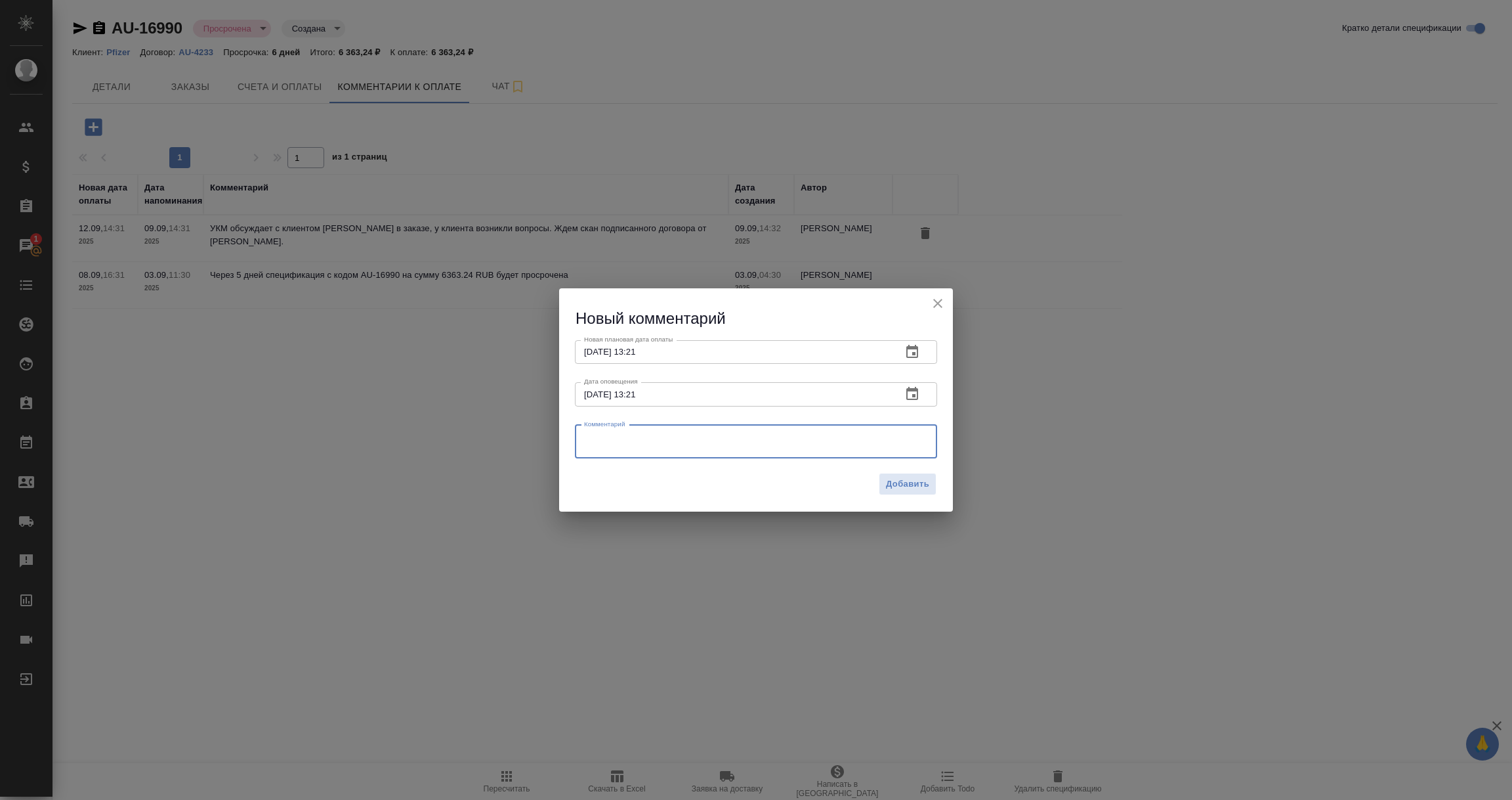
click at [601, 444] on textarea at bounding box center [756, 441] width 344 height 20
type textarea "Клиент: счет передан на оплату."
click at [912, 489] on span "Добавить" at bounding box center [908, 484] width 43 height 15
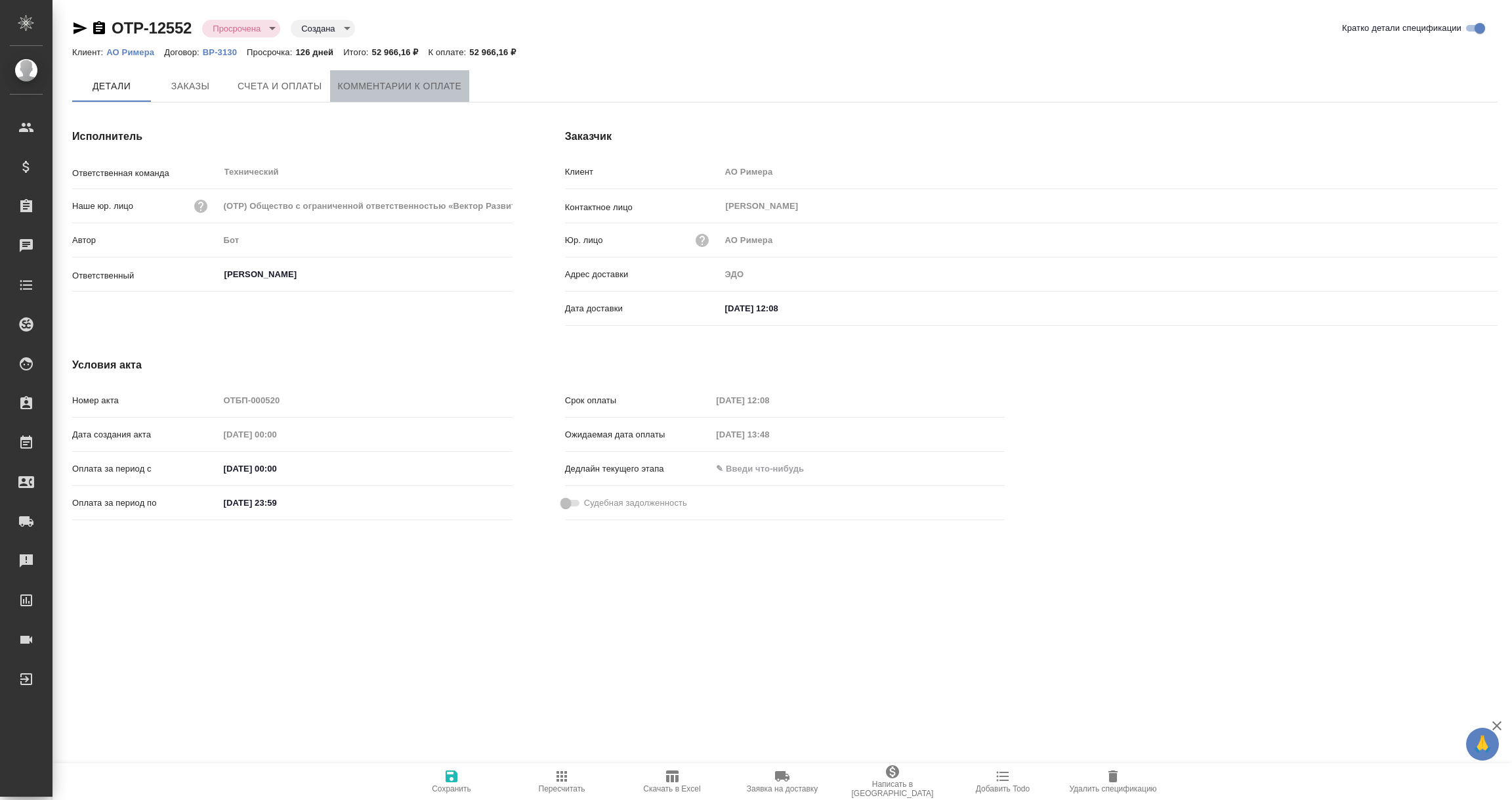
click at [429, 81] on span "Комментарии к оплате" at bounding box center [400, 86] width 124 height 16
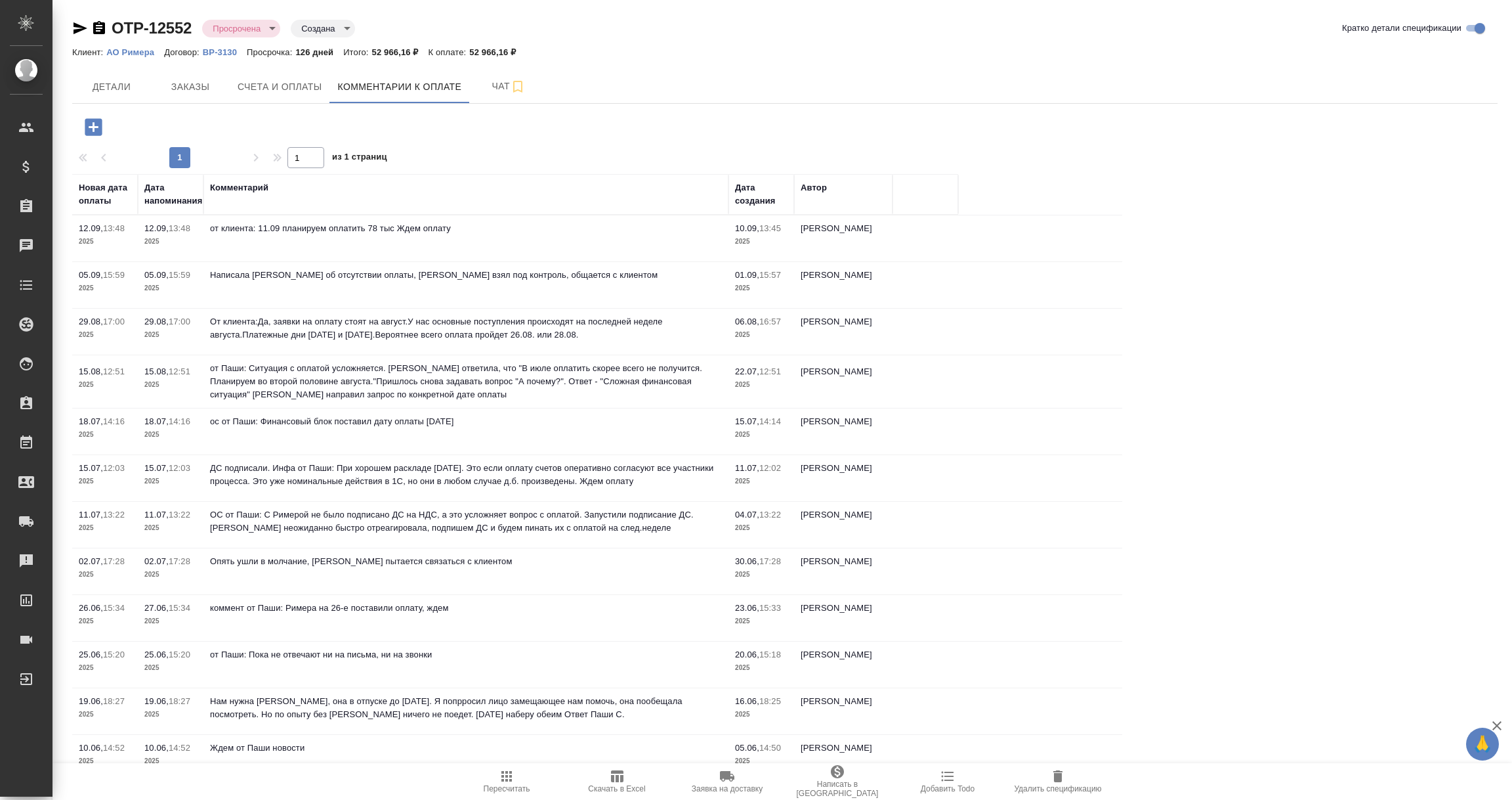
click at [94, 125] on icon "button" at bounding box center [93, 127] width 17 height 17
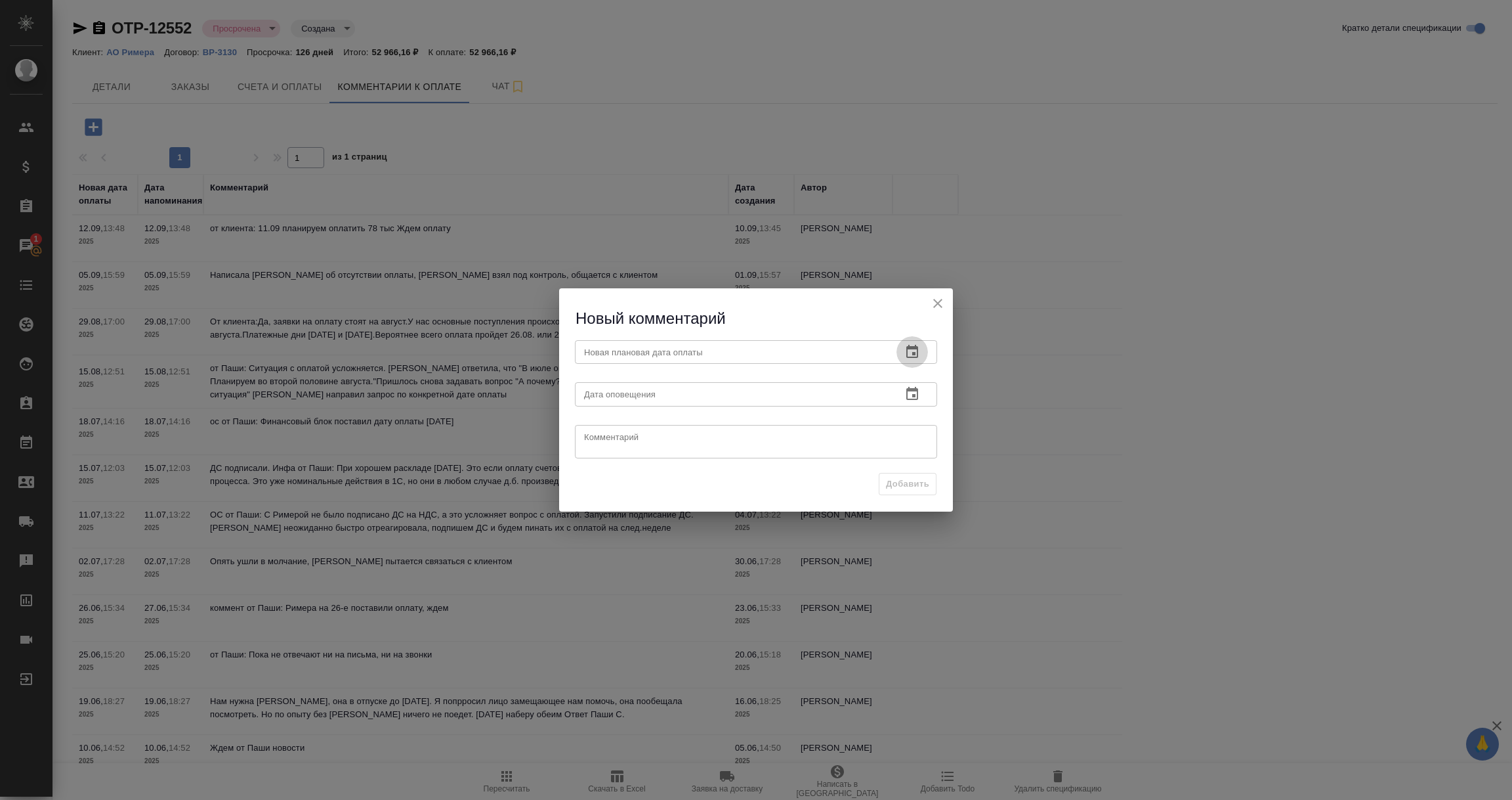
click at [905, 349] on icon "button" at bounding box center [912, 352] width 16 height 16
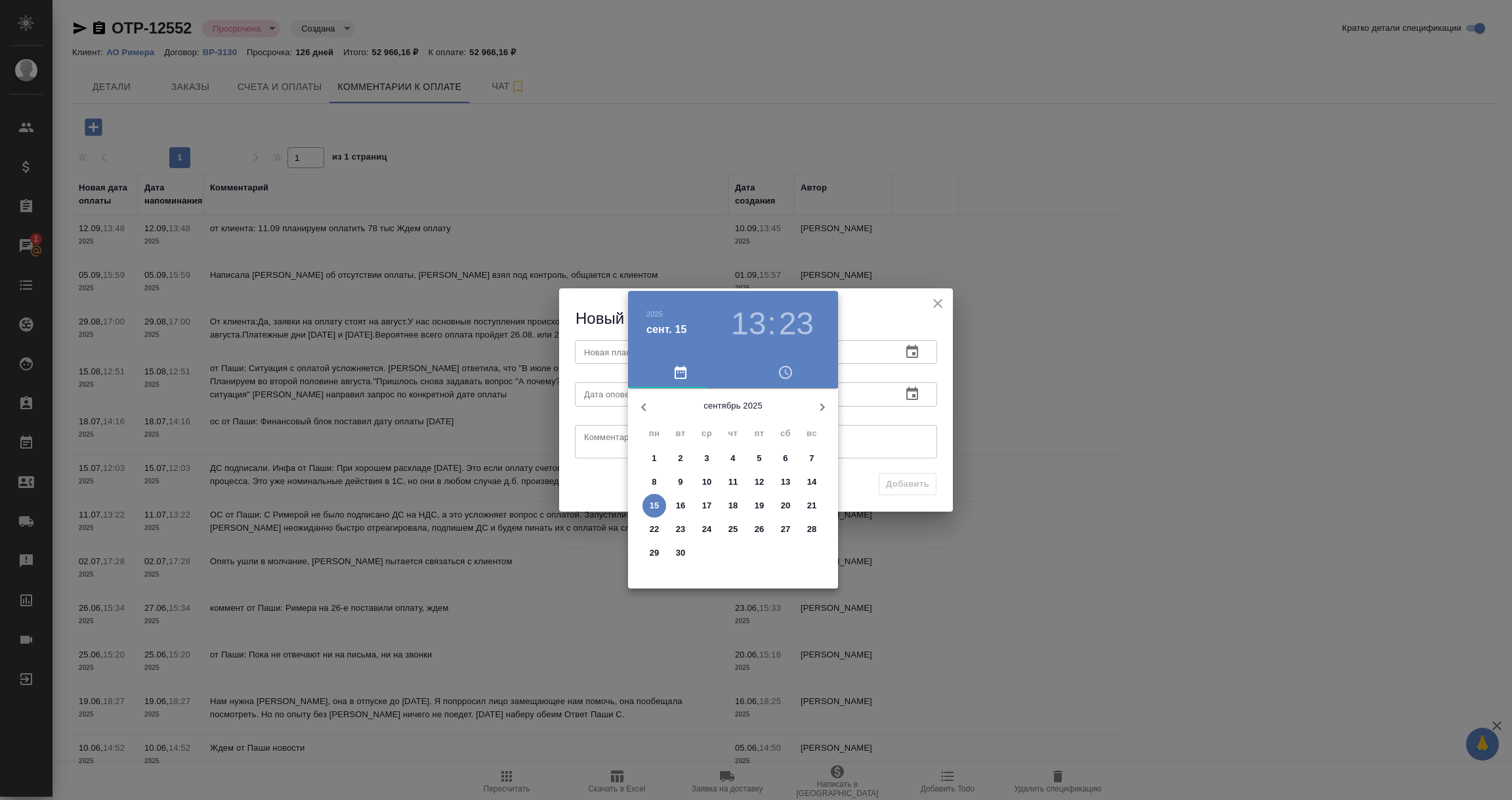
click at [759, 510] on p "19" at bounding box center [759, 505] width 10 height 13
type input "19.09.2025 13:23"
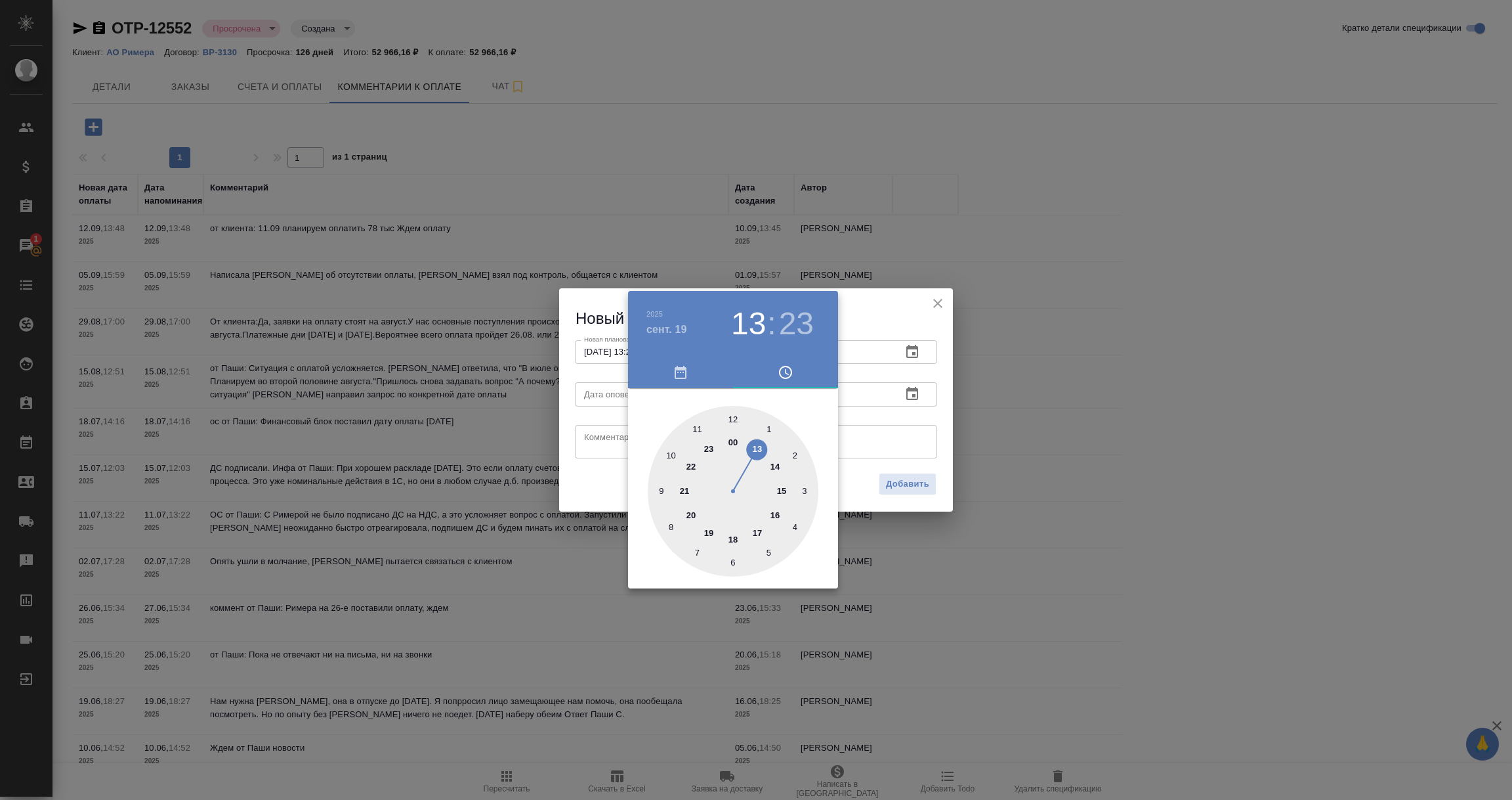
click at [938, 397] on div at bounding box center [756, 400] width 1512 height 800
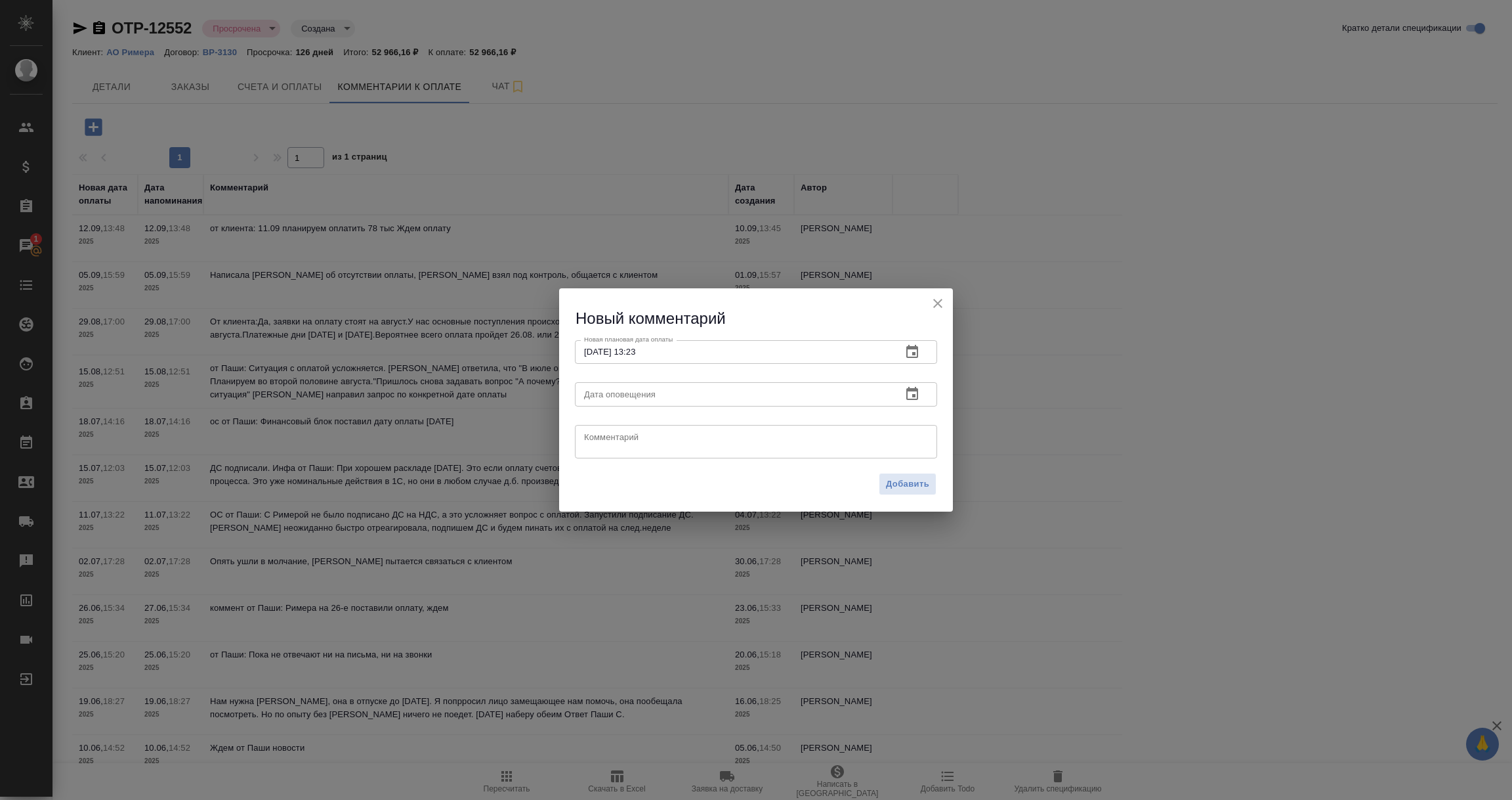
click at [912, 396] on icon "button" at bounding box center [912, 393] width 12 height 13
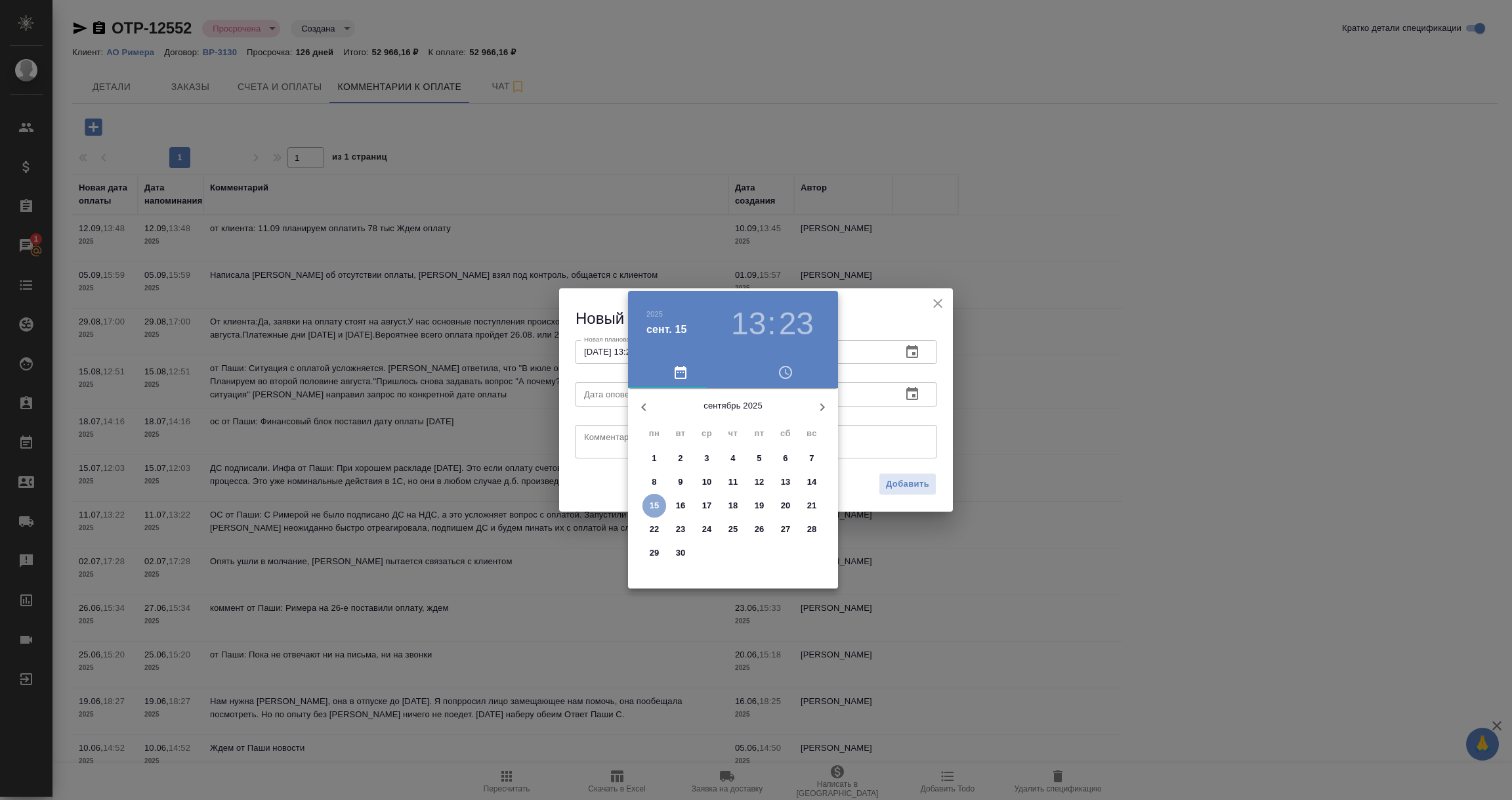
click at [654, 505] on p "15" at bounding box center [654, 505] width 10 height 13
type input "[DATE] 13:23"
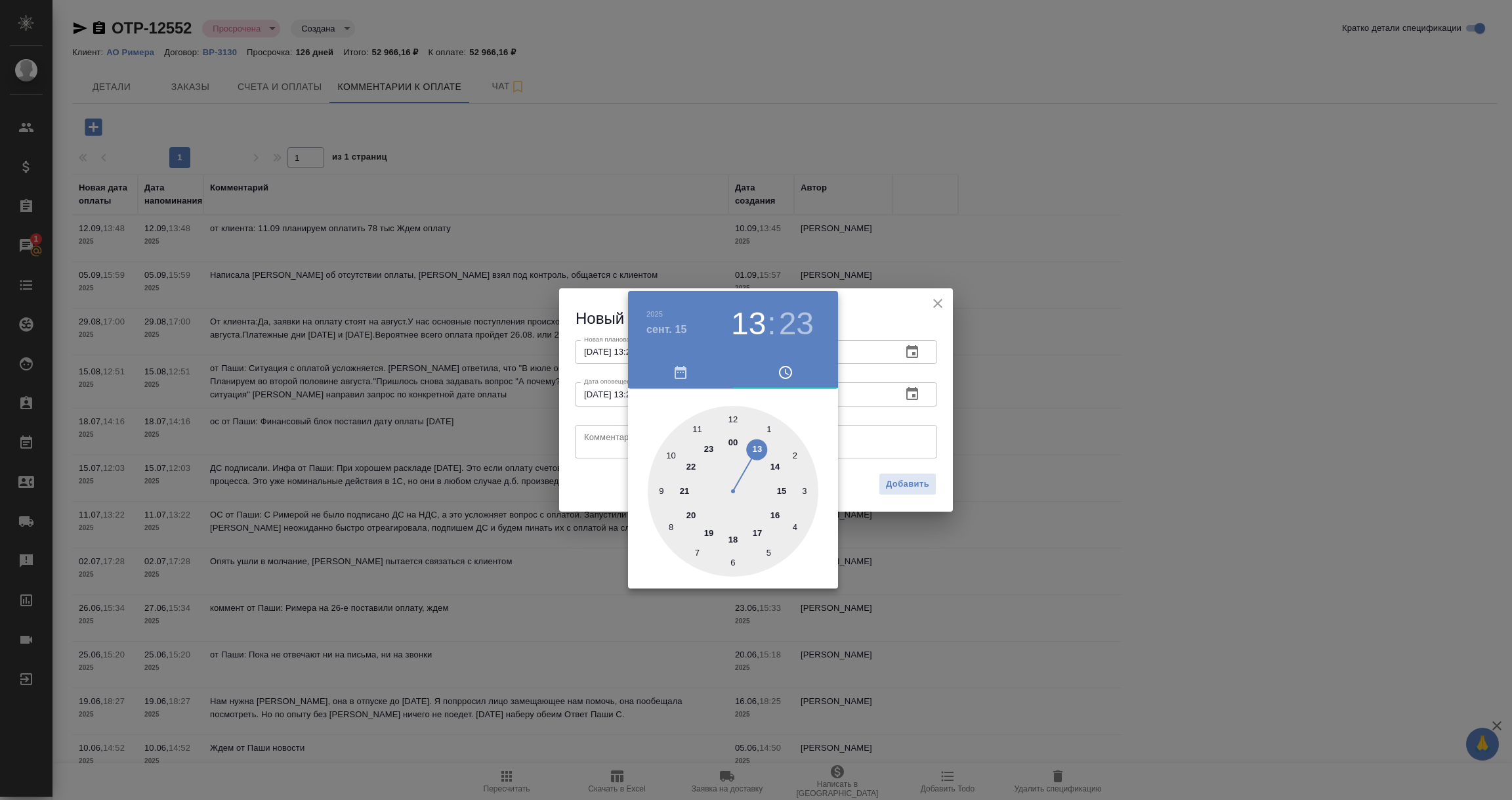
click at [609, 443] on div at bounding box center [756, 400] width 1512 height 800
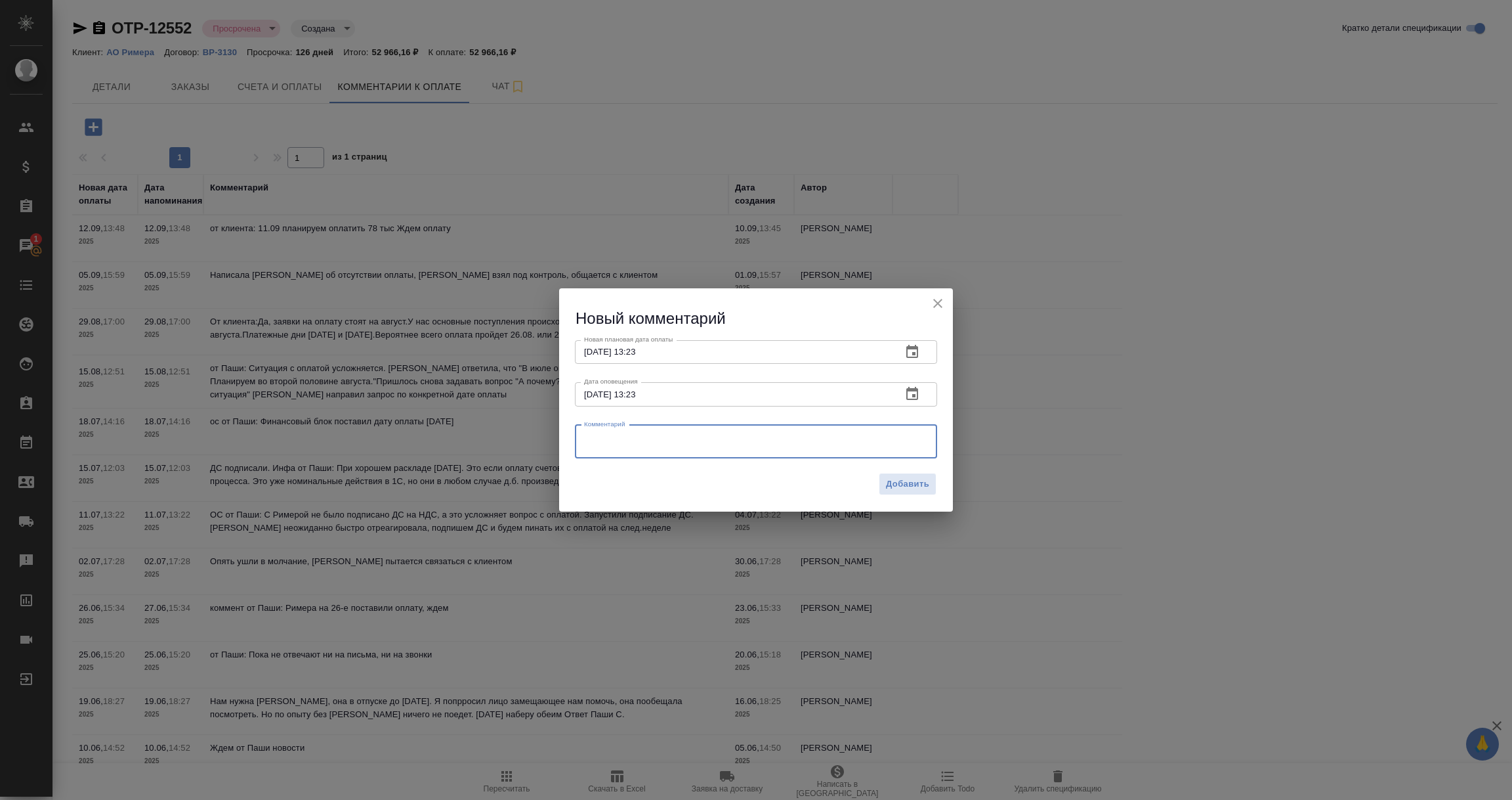
click at [609, 443] on textarea at bounding box center [756, 441] width 344 height 20
click at [788, 436] on textarea "11.09. оплата не поступила, Паша Сеитов звонит киенту за уточнением" at bounding box center [756, 441] width 344 height 20
type textarea "11.09. оплата не поступила, [PERSON_NAME] звонит клиенту за уточнением"
click at [903, 481] on span "Добавить" at bounding box center [908, 484] width 43 height 15
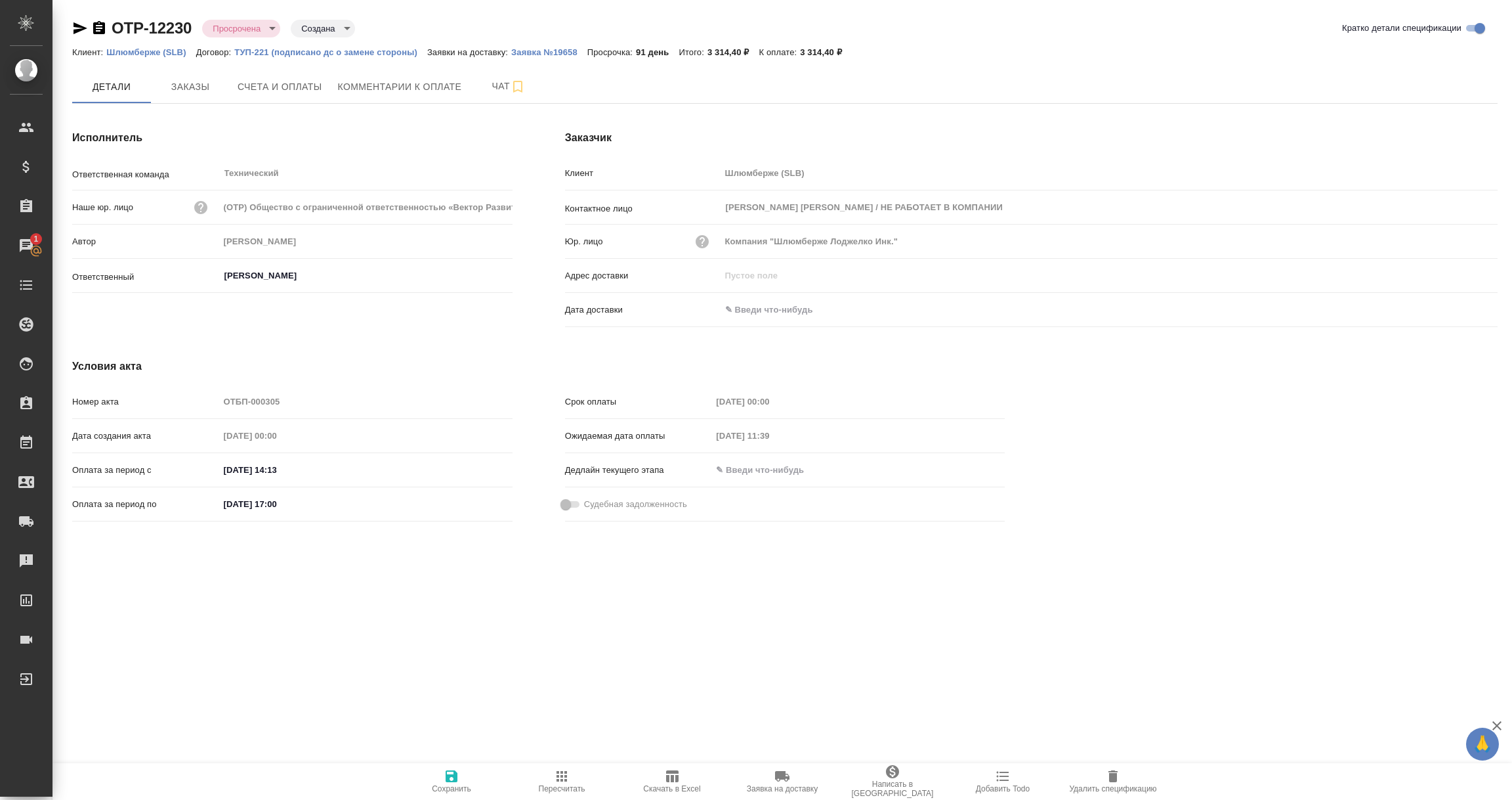
click at [145, 54] on p "Шлюмберже (SLB)" at bounding box center [151, 52] width 89 height 10
click at [196, 89] on span "Заказы" at bounding box center [190, 87] width 63 height 16
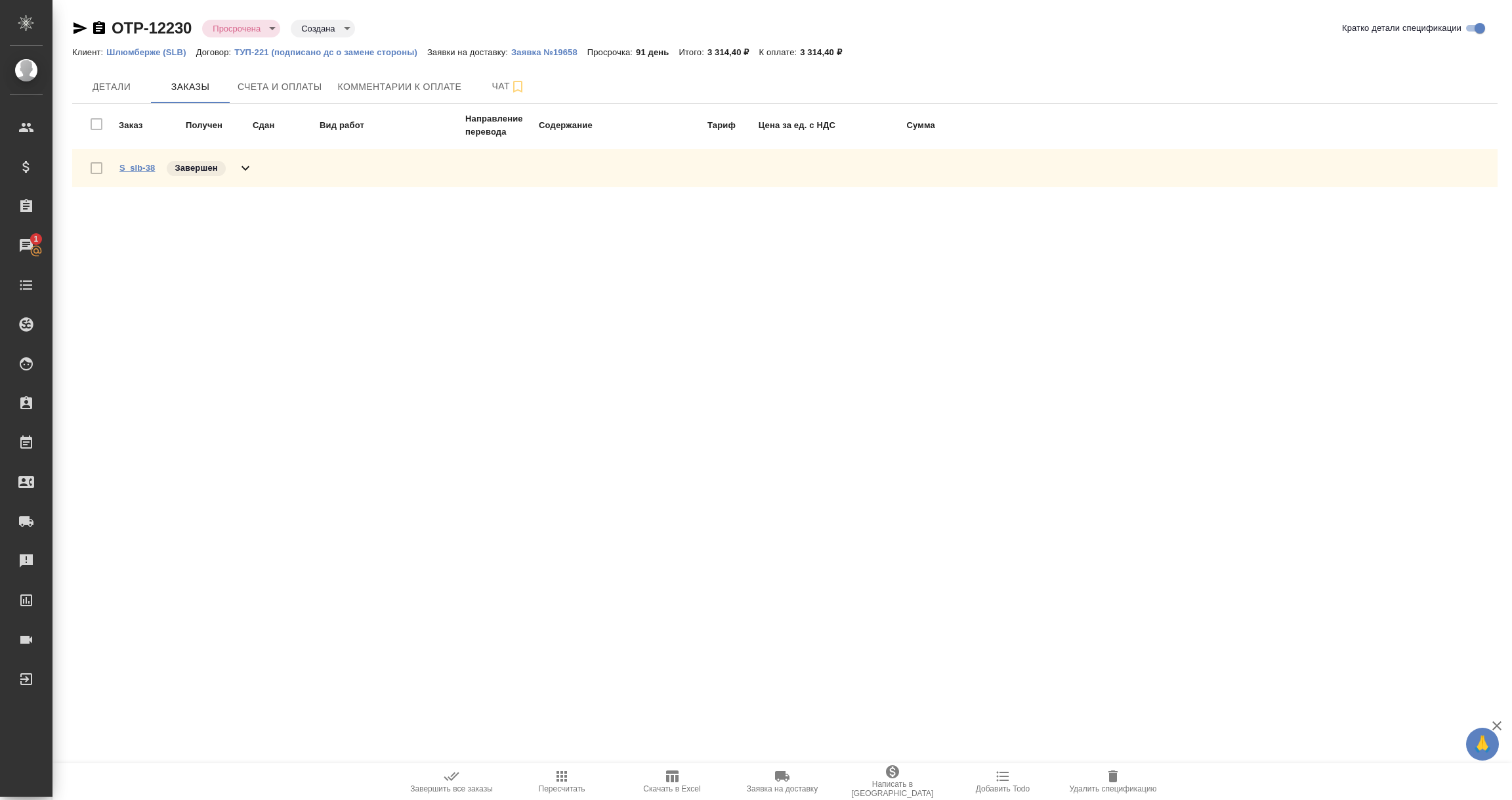
click at [134, 163] on link "S_slb-38" at bounding box center [137, 167] width 35 height 10
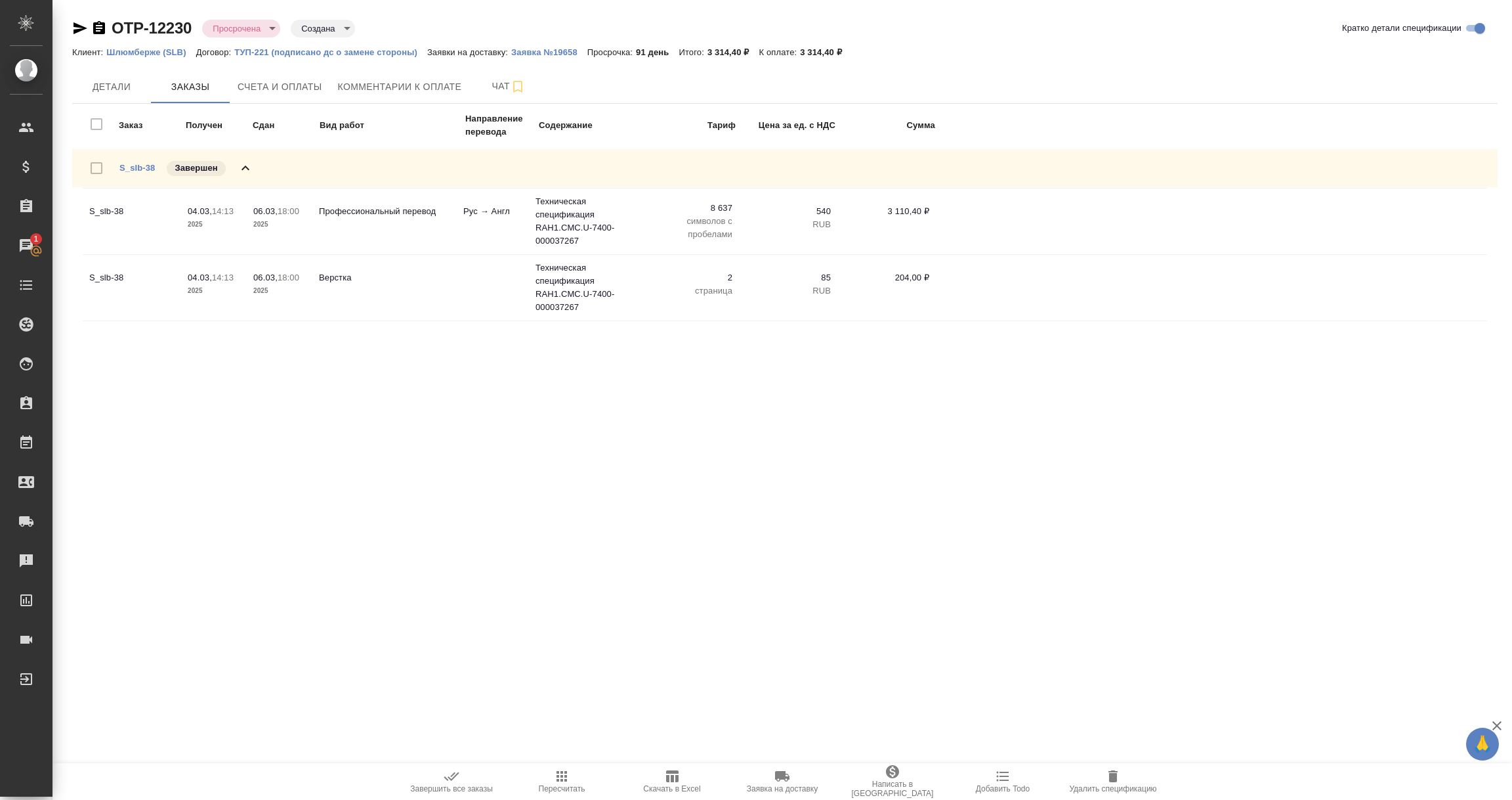
click at [143, 51] on p "Шлюмберже (SLB)" at bounding box center [151, 52] width 89 height 10
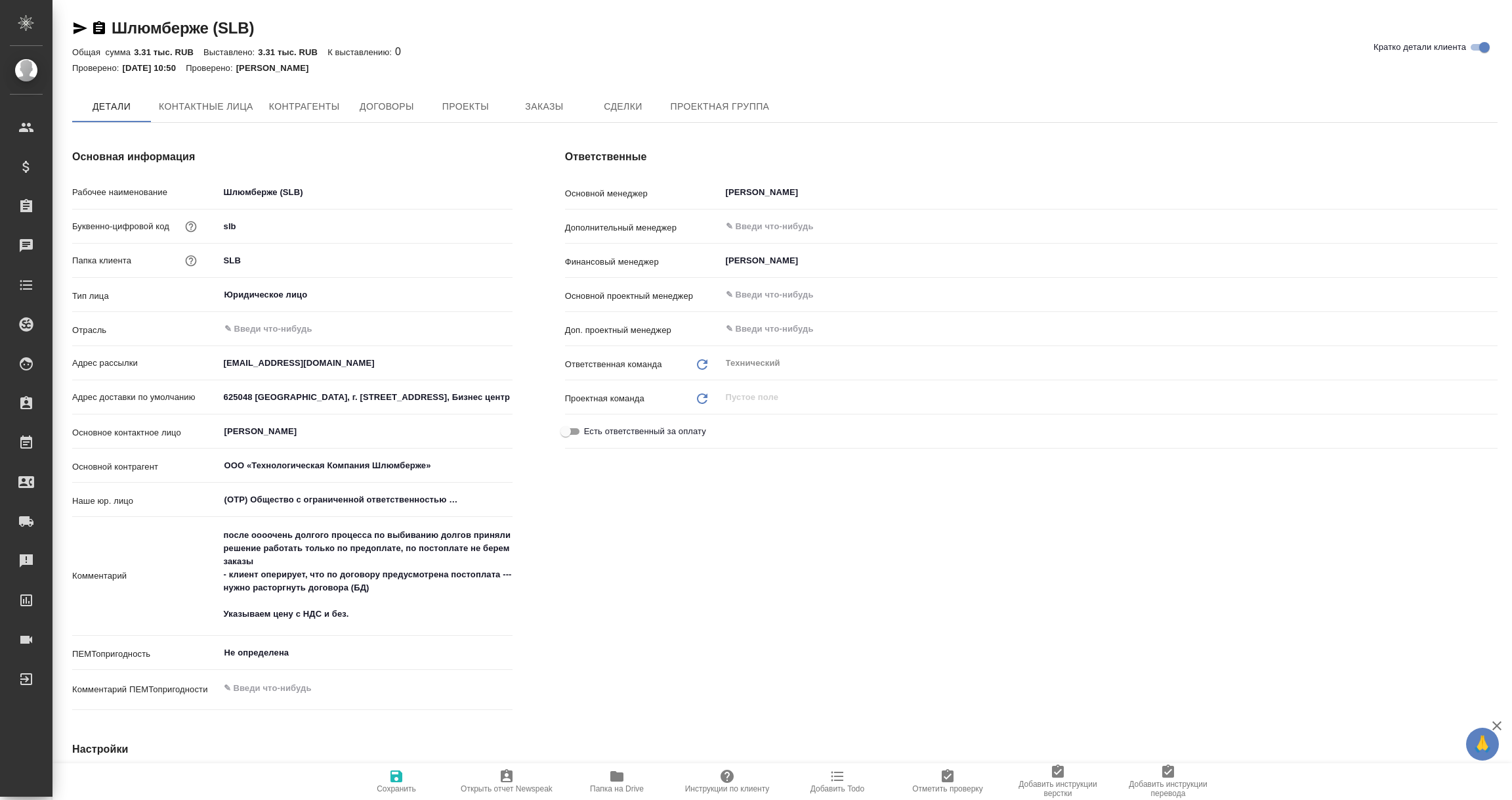
type textarea "x"
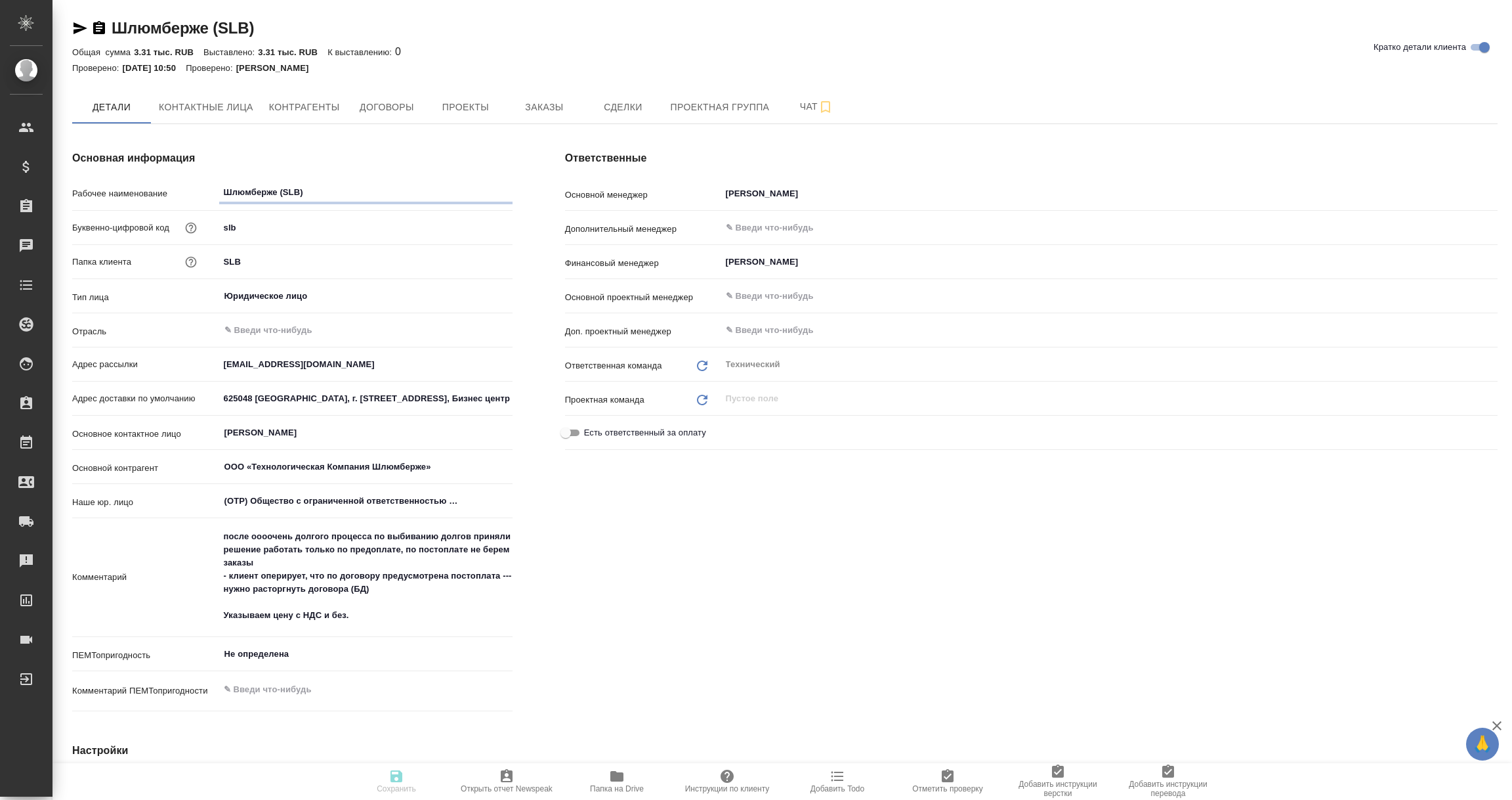
type textarea "x"
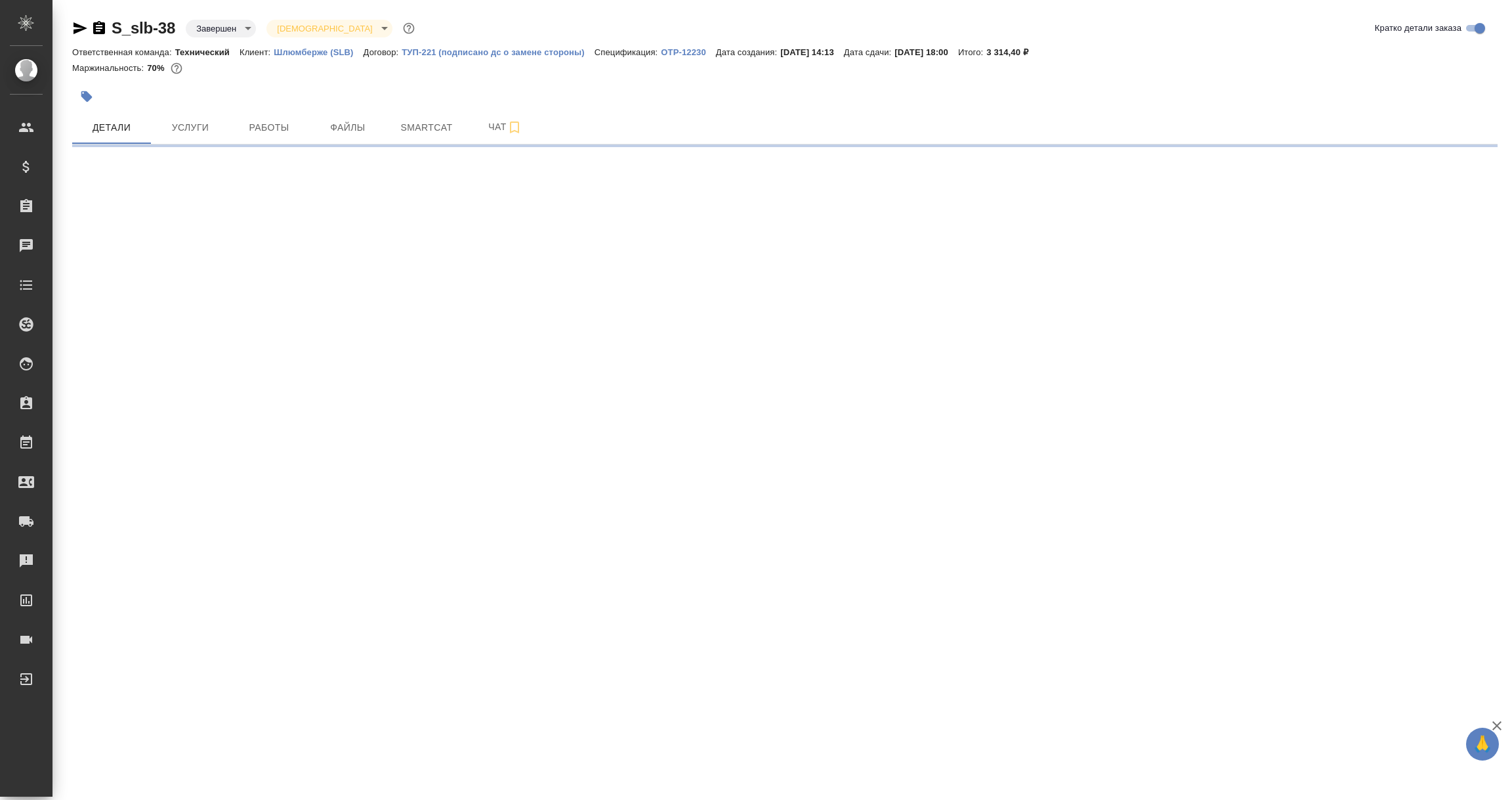
select select "RU"
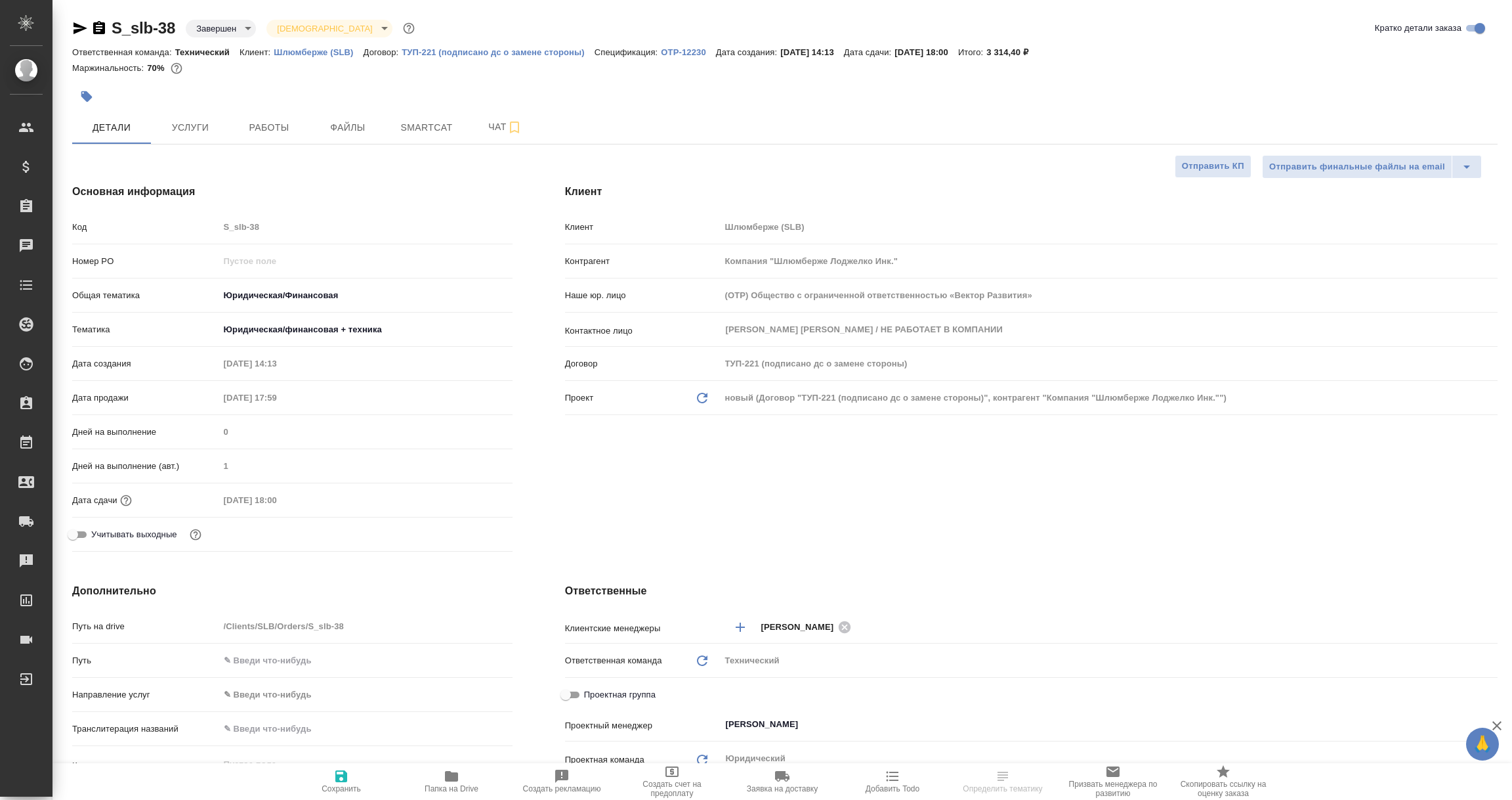
type textarea "x"
click at [446, 771] on icon "button" at bounding box center [451, 776] width 13 height 11
select select "RU"
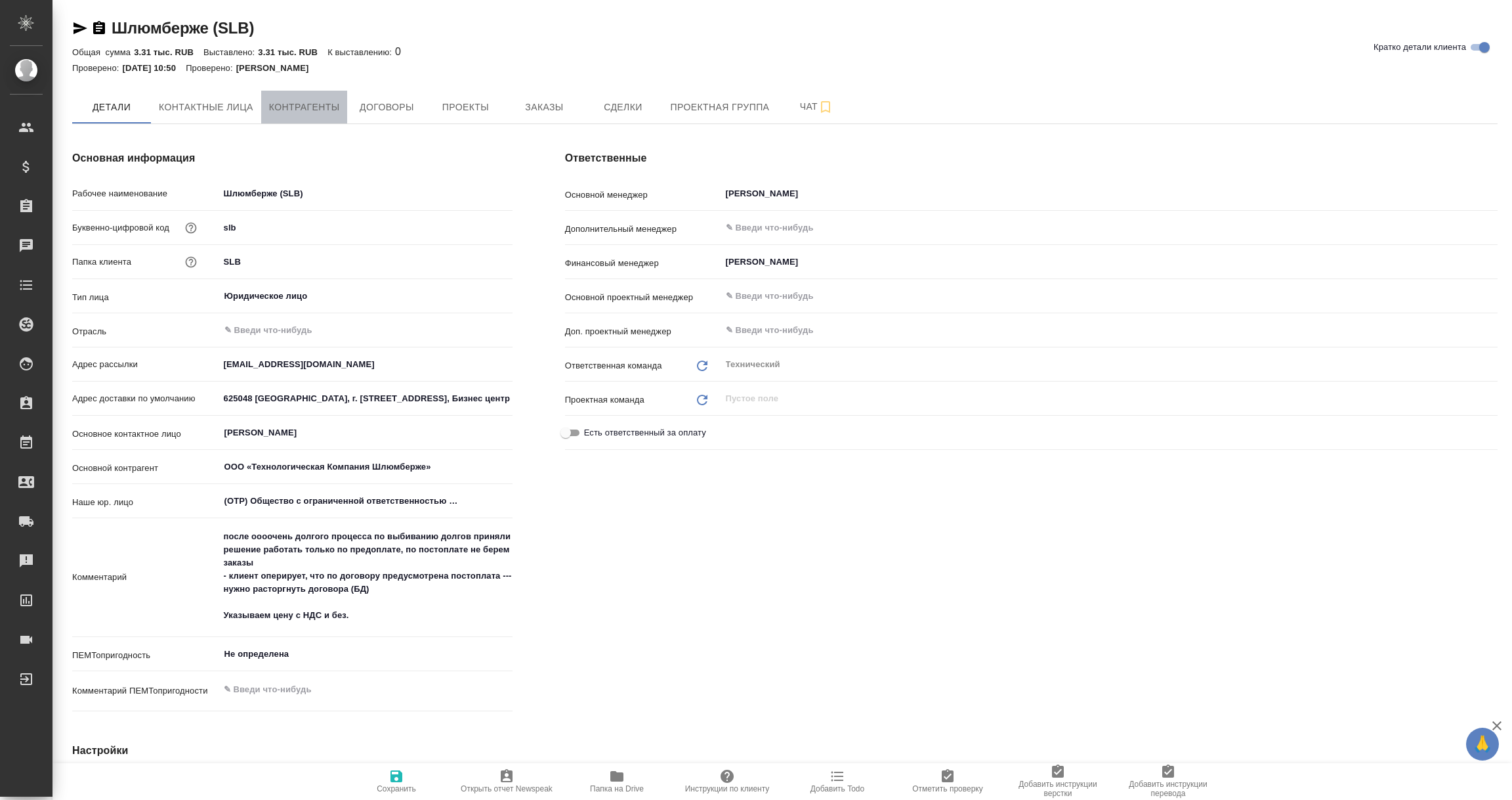
click at [297, 112] on span "Контрагенты" at bounding box center [304, 107] width 71 height 16
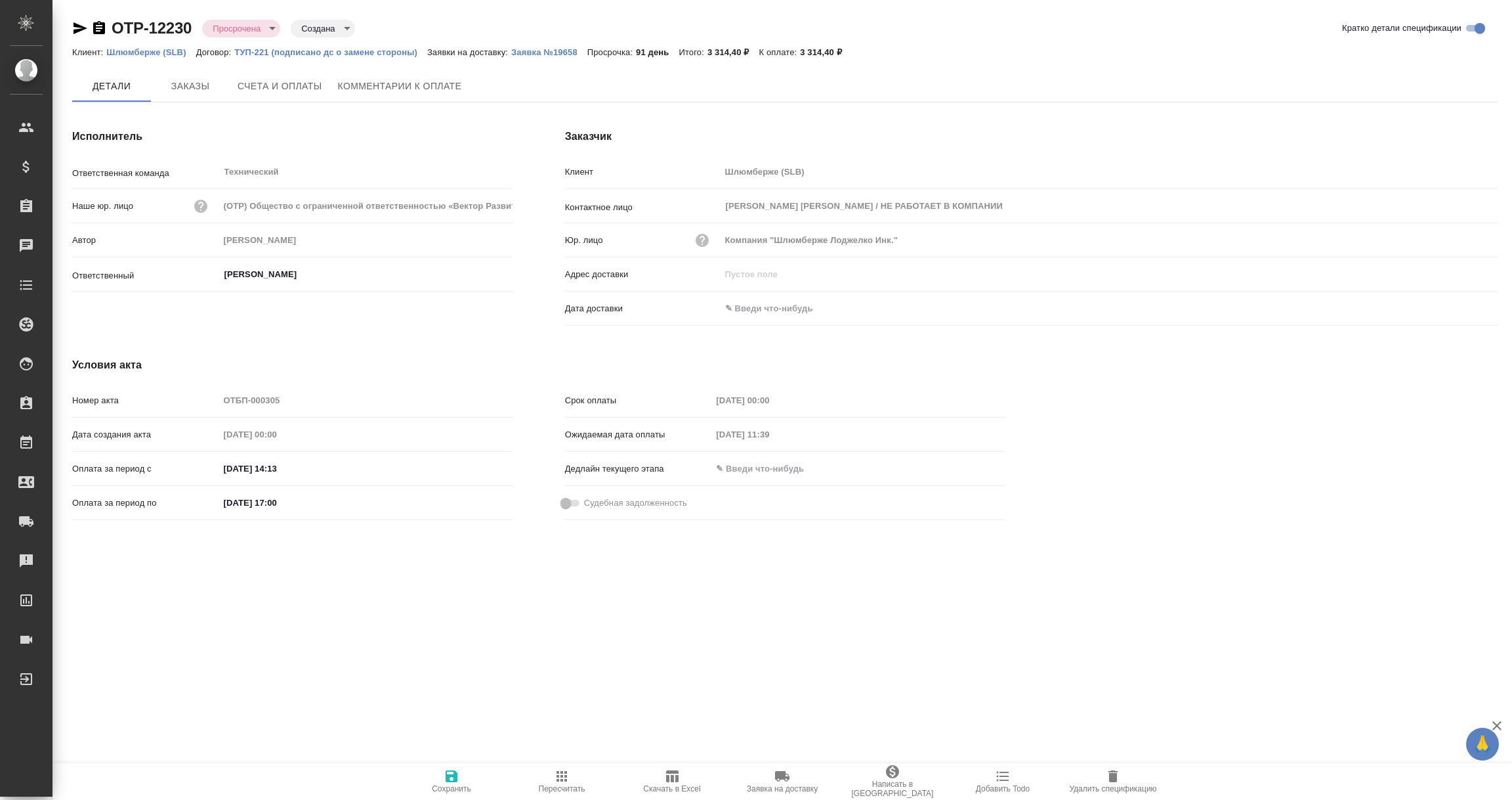
click at [419, 80] on span "Комментарии к оплате" at bounding box center [400, 86] width 124 height 16
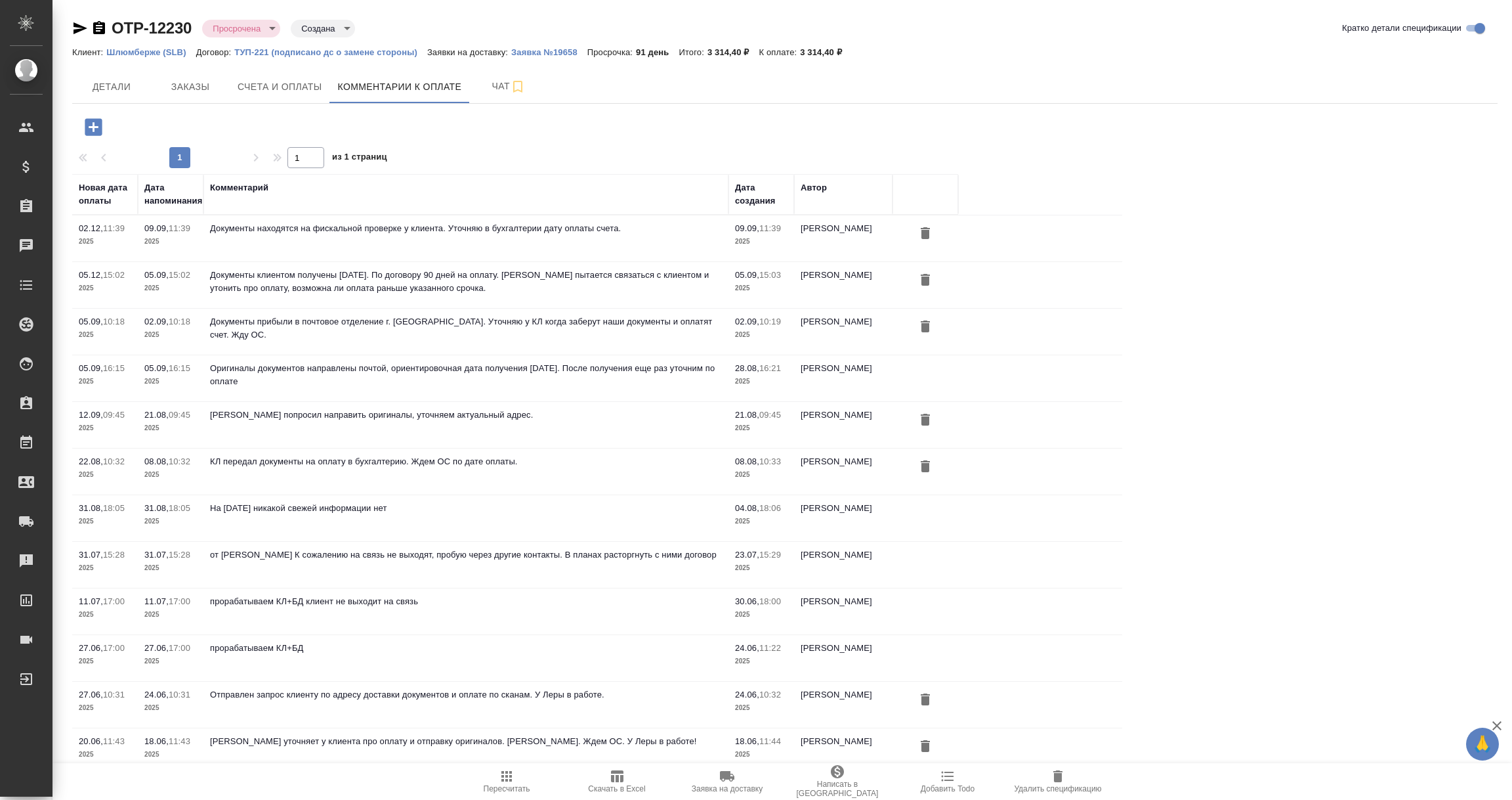
click at [95, 132] on icon "button" at bounding box center [93, 127] width 17 height 17
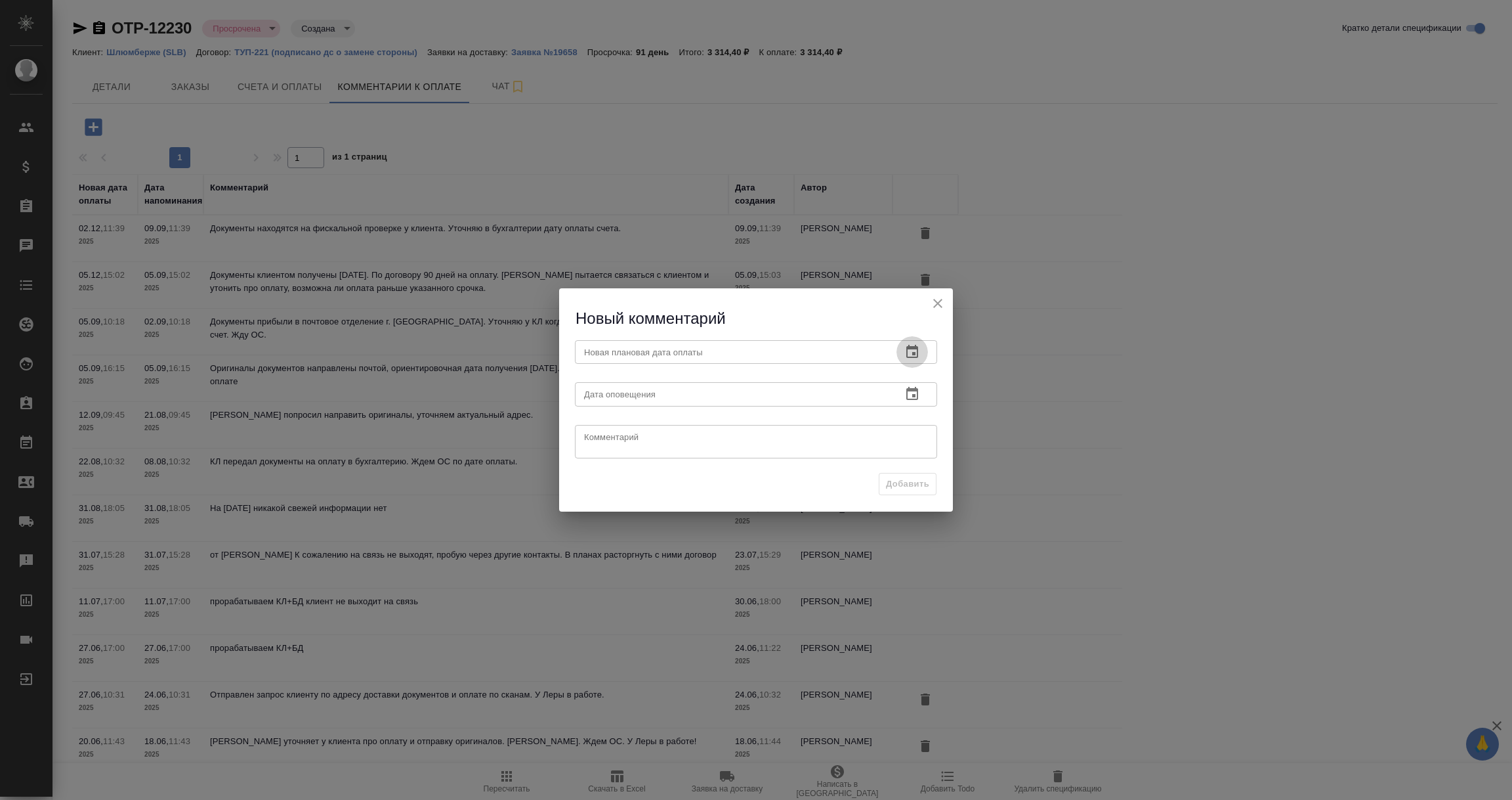
click at [908, 350] on icon "button" at bounding box center [912, 352] width 16 height 16
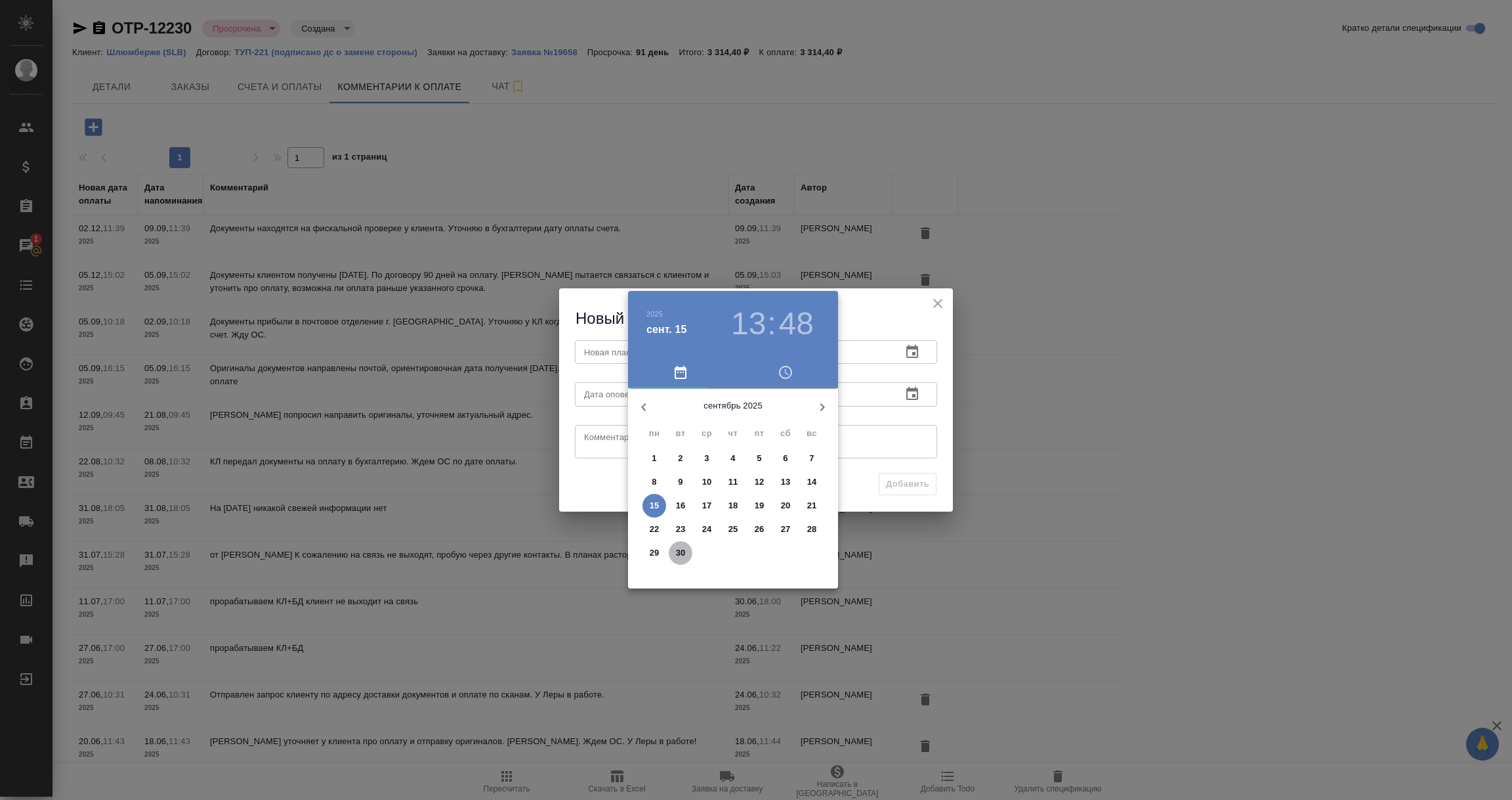
click at [684, 554] on p "30" at bounding box center [681, 552] width 10 height 13
type input "30.09.2025 13:48"
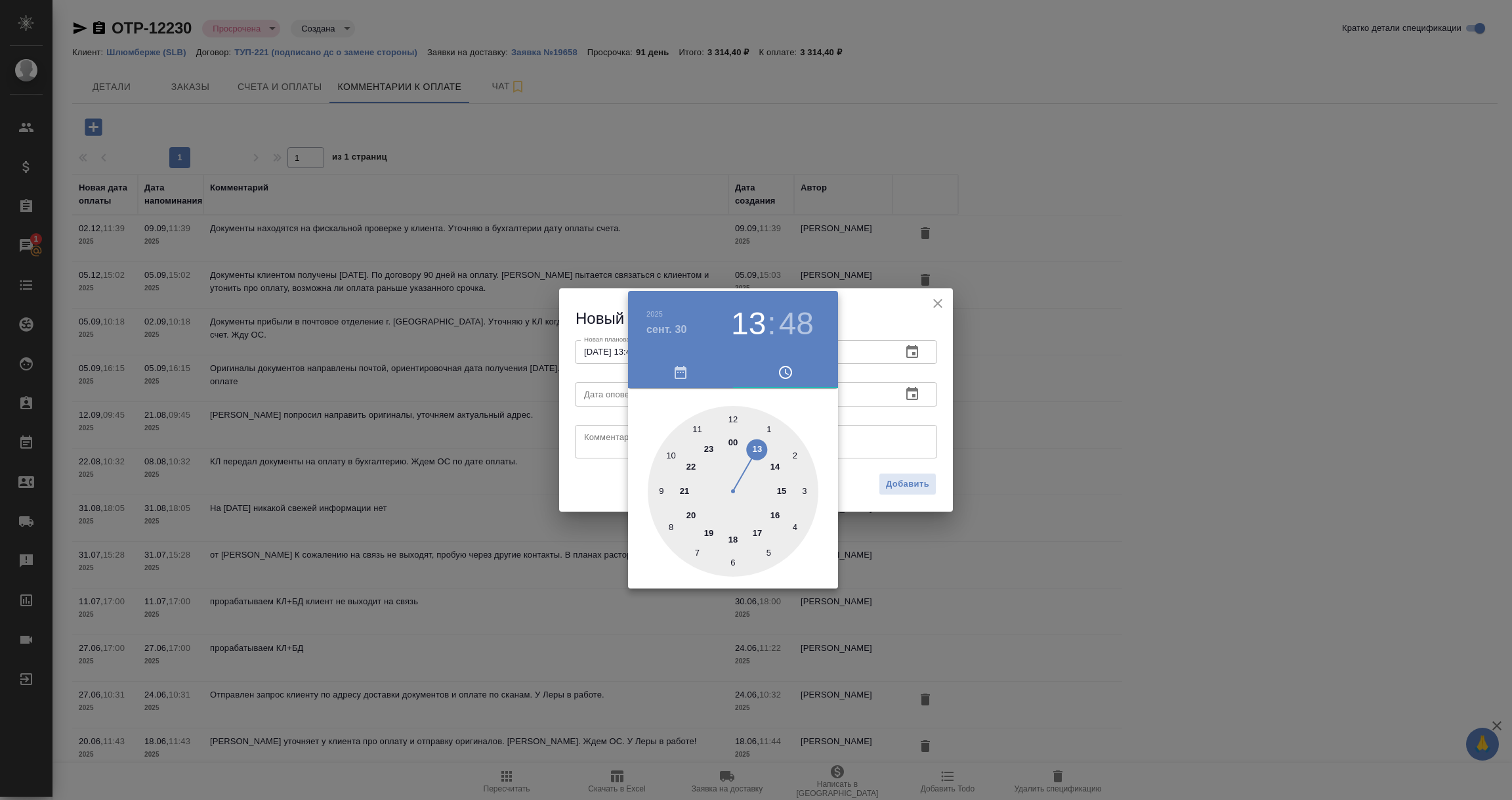
click at [884, 447] on div at bounding box center [756, 400] width 1512 height 800
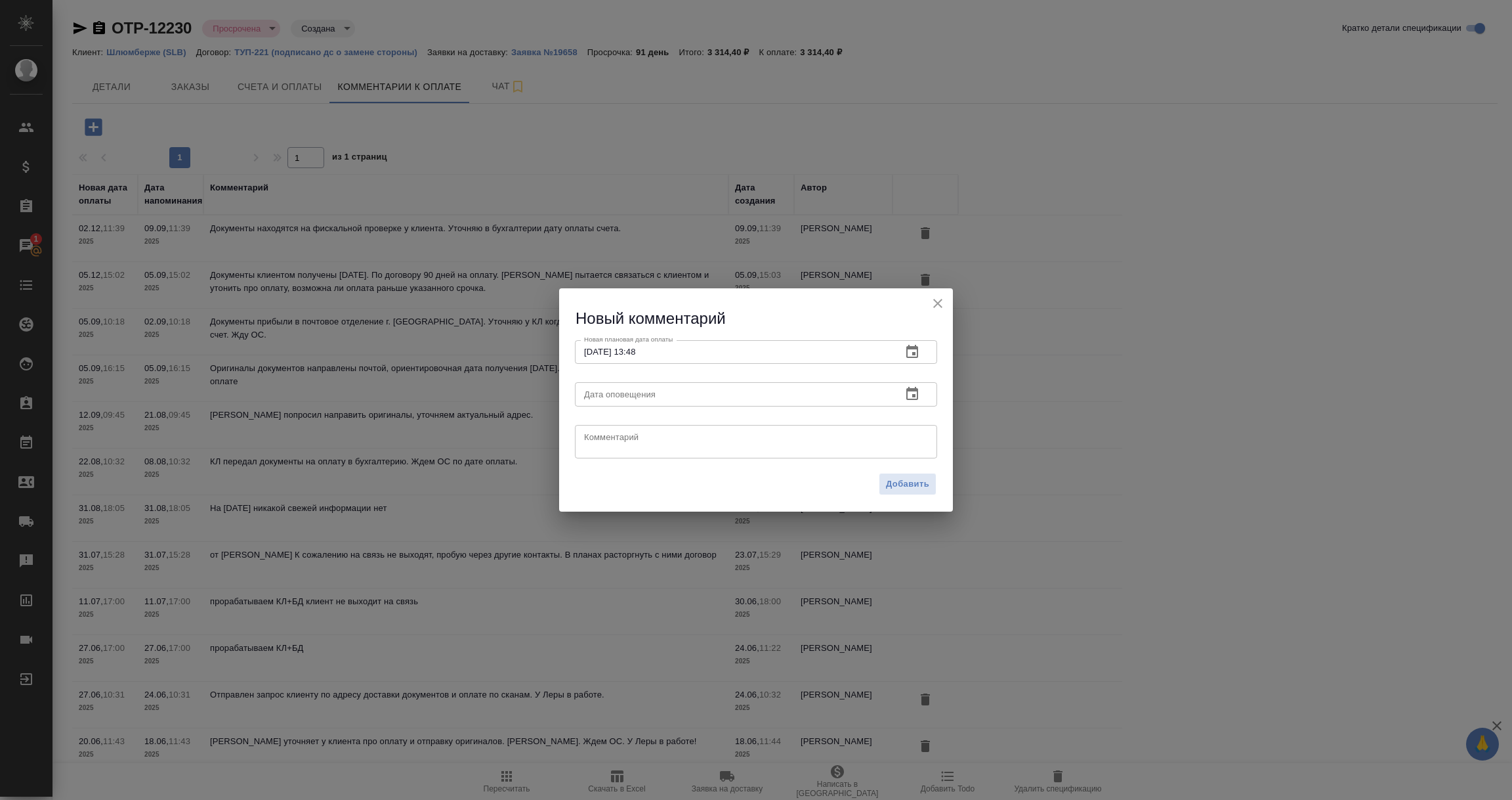
click at [909, 391] on icon "button" at bounding box center [912, 393] width 12 height 13
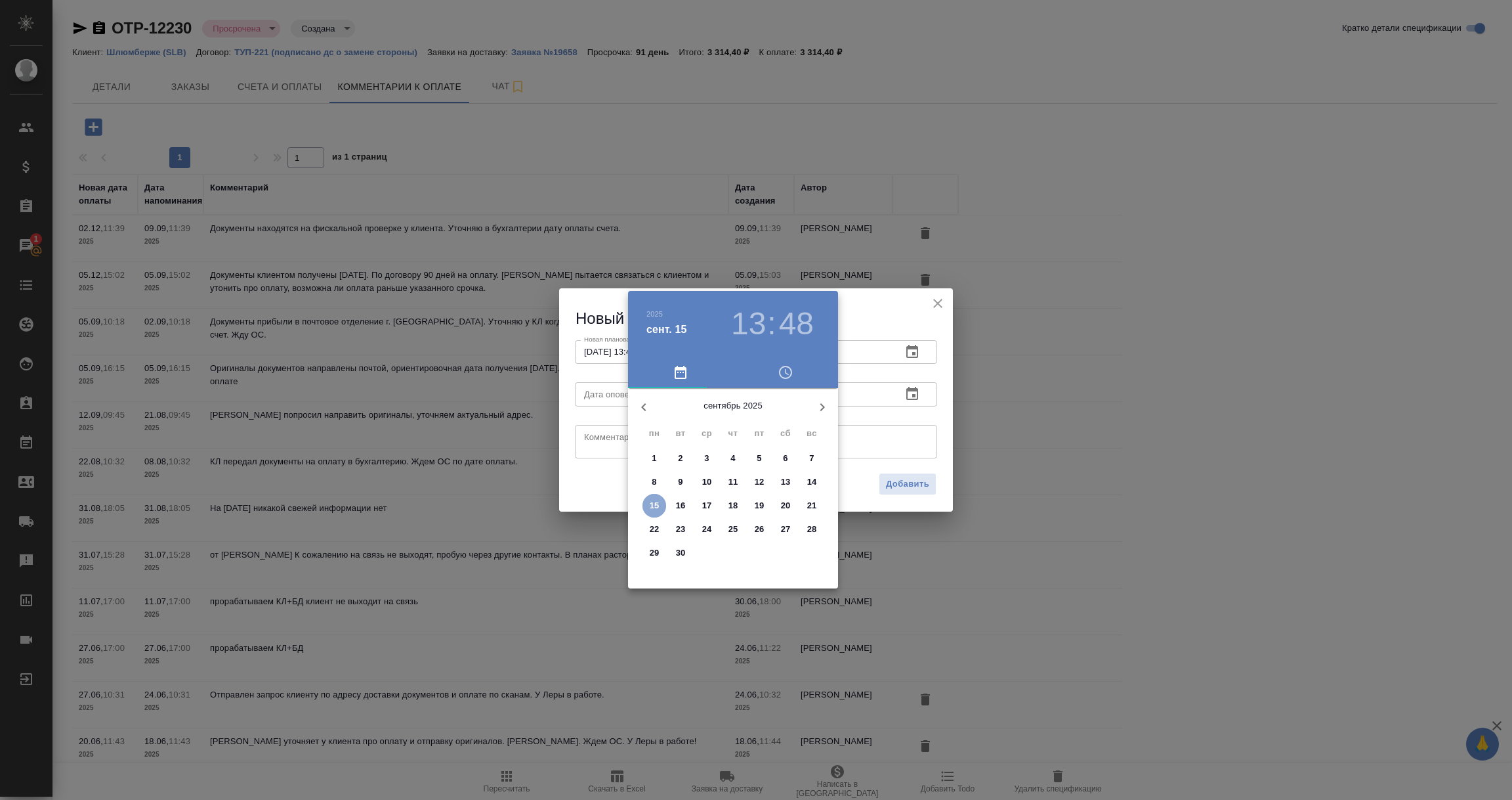
click at [659, 506] on span "15" at bounding box center [654, 505] width 24 height 13
type input "15.09.2025 13:48"
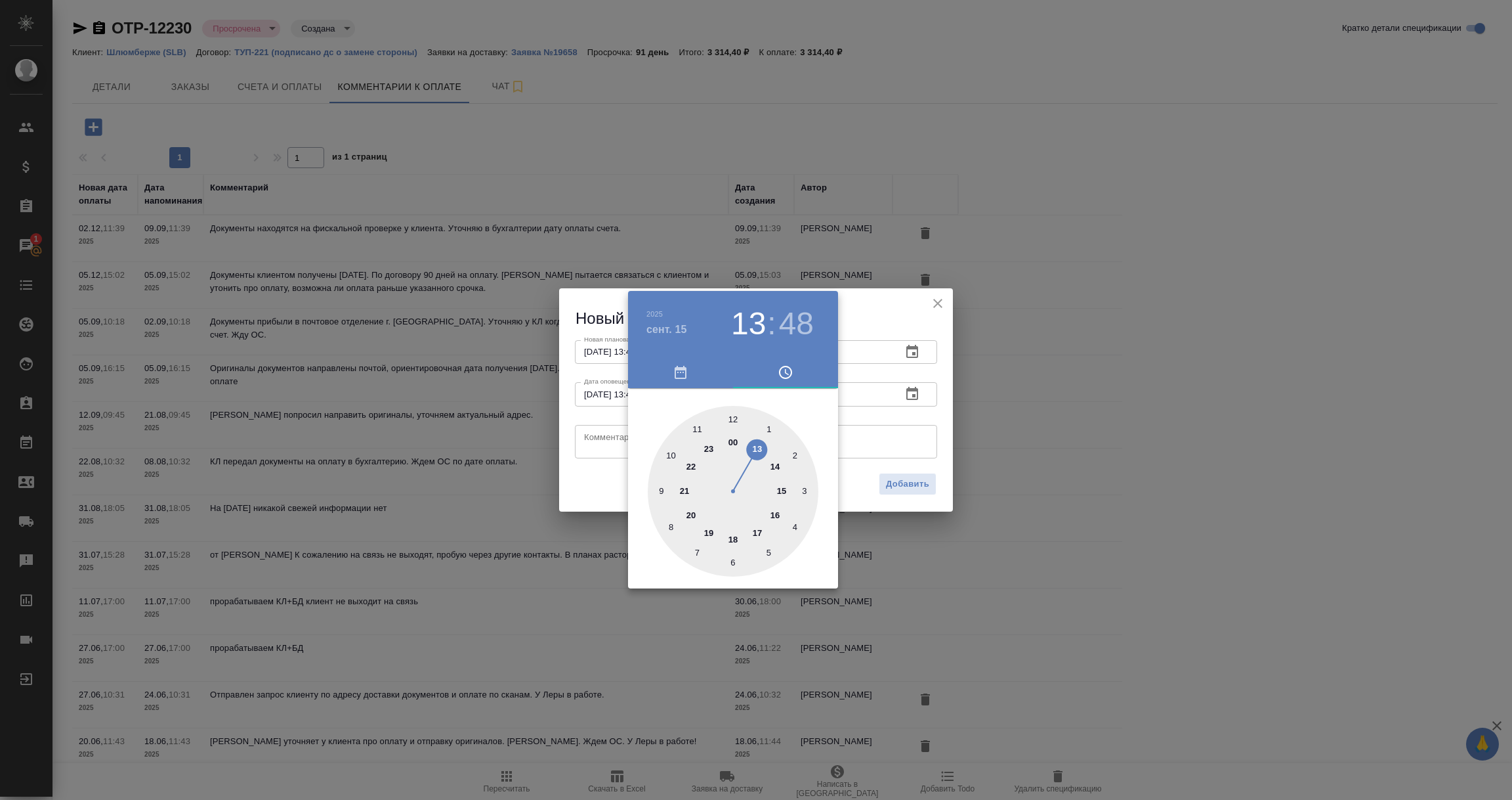
click at [609, 440] on div at bounding box center [756, 400] width 1512 height 800
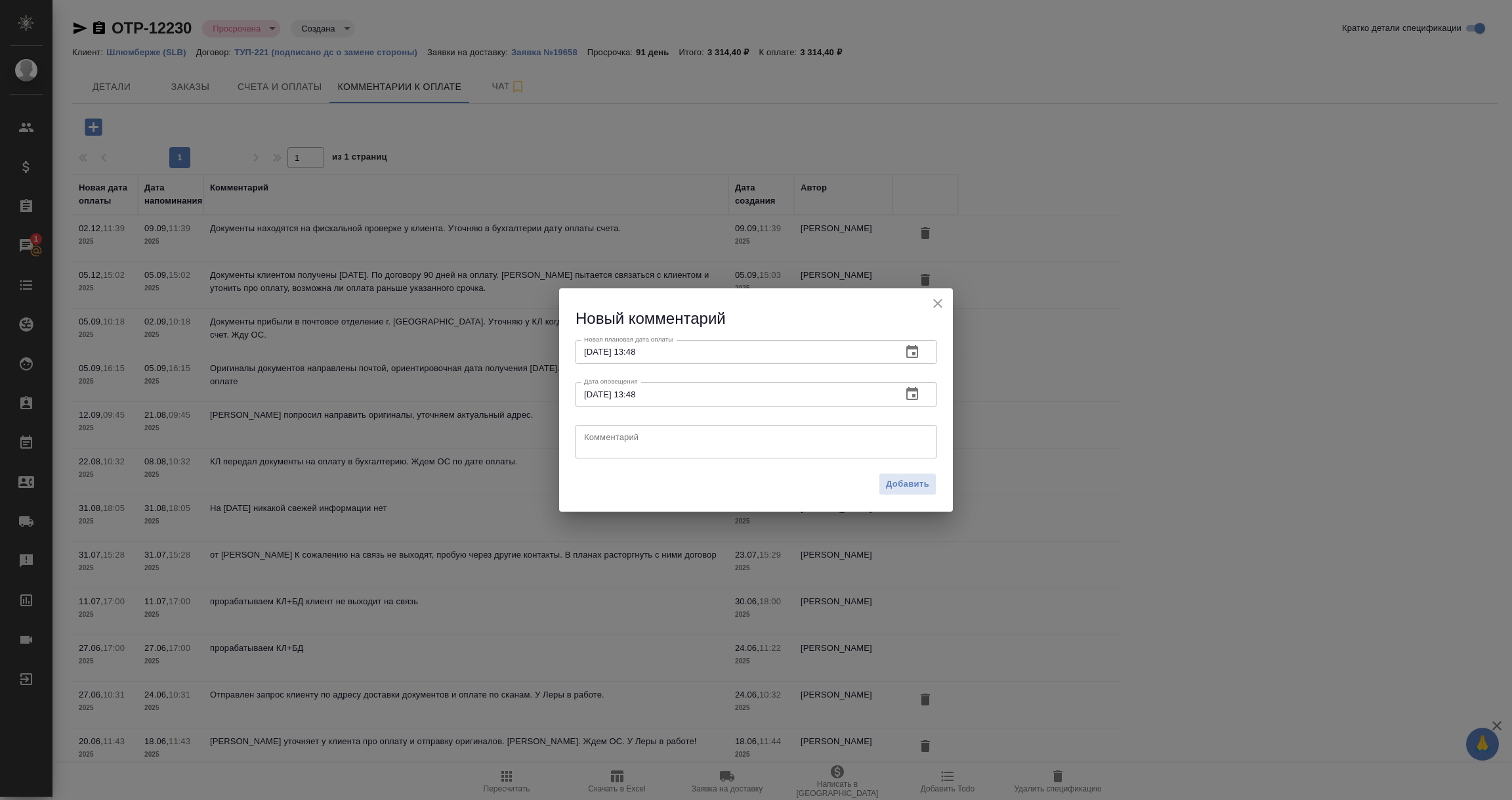
click at [609, 440] on textarea at bounding box center [756, 441] width 344 height 20
type textarea "Заказ выставлен не на то юр лицо, корректируем документы, чтобы получить оплату."
click at [900, 486] on span "Добавить" at bounding box center [908, 484] width 43 height 15
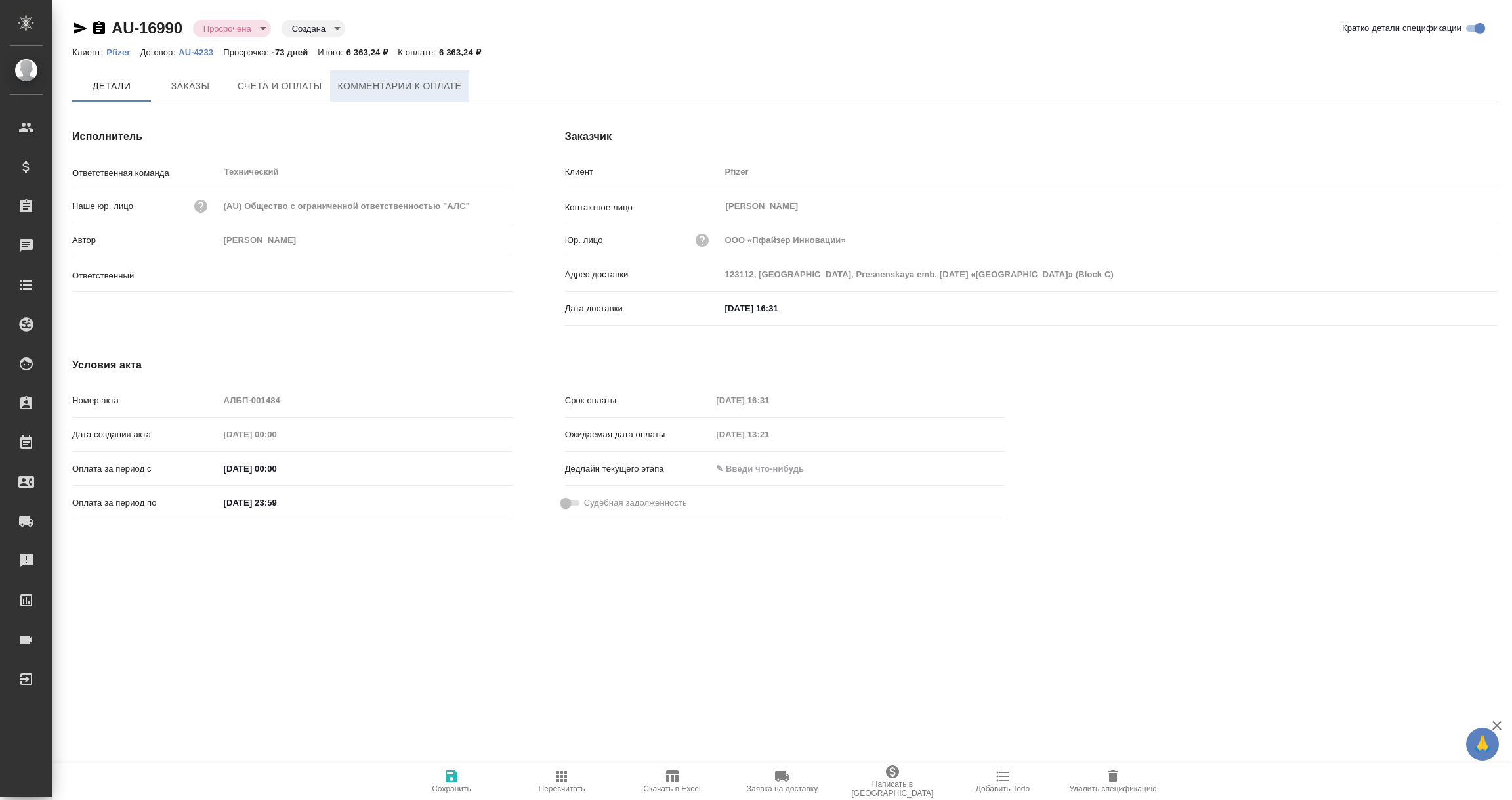
click at [424, 84] on span "Комментарии к оплате" at bounding box center [400, 86] width 124 height 16
type input "[PERSON_NAME]"
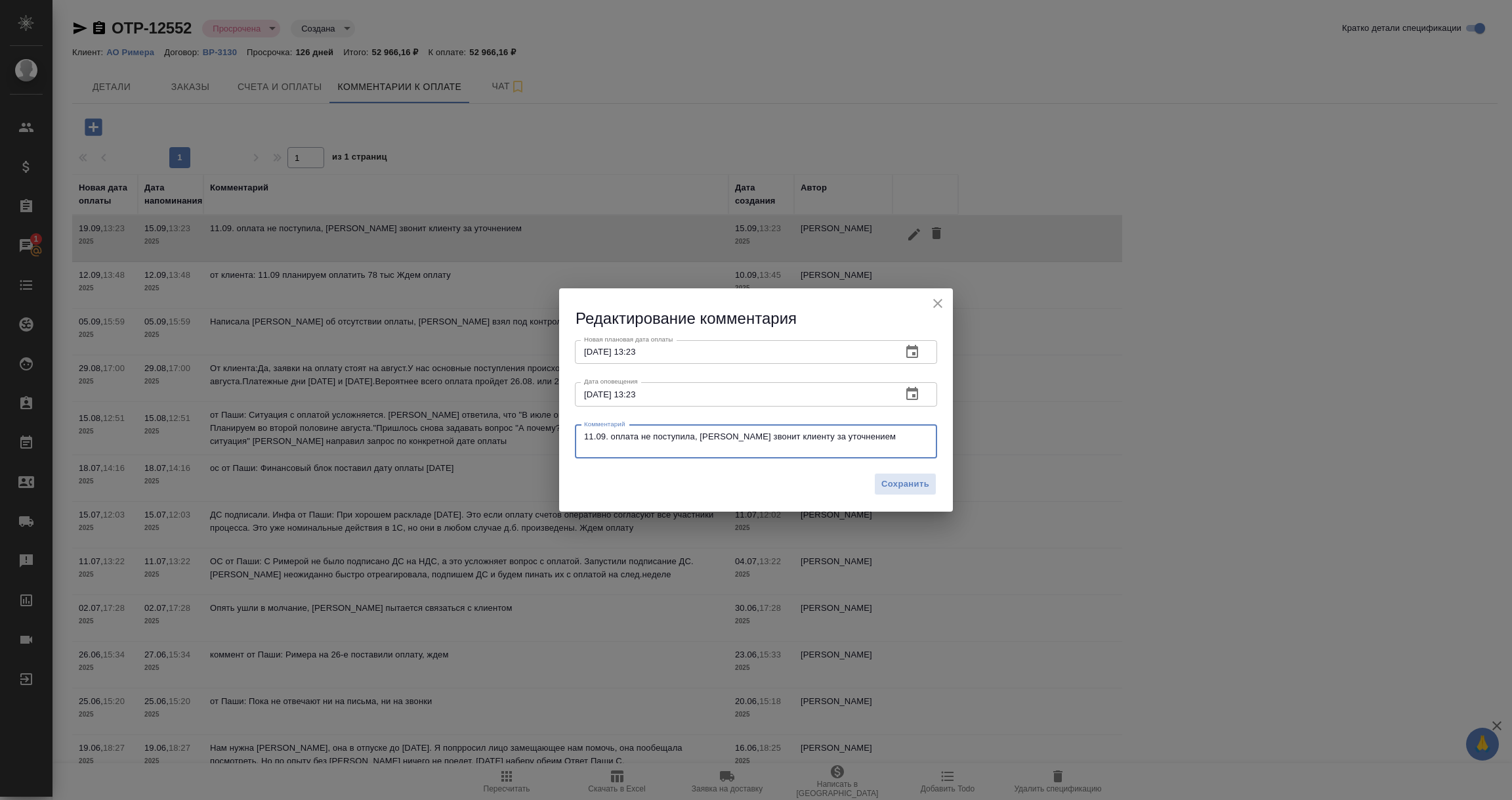
drag, startPoint x: 886, startPoint y: 436, endPoint x: 521, endPoint y: 436, distance: 365.0
click at [521, 436] on div "Редактирование комментария Новая плановая дата оплаты [DATE] 13:23 Новая планов…" at bounding box center [756, 400] width 1512 height 800
click at [705, 439] on textarea "Клиент: ждем 30.09. Поступлеия приходят в первые дни месяца." at bounding box center [756, 441] width 344 height 20
type textarea "Клиент: ждем 30.09. Поступления приходят в первые дни месяца."
click at [915, 482] on span "Сохранить" at bounding box center [906, 484] width 48 height 15
